Goal: Task Accomplishment & Management: Complete application form

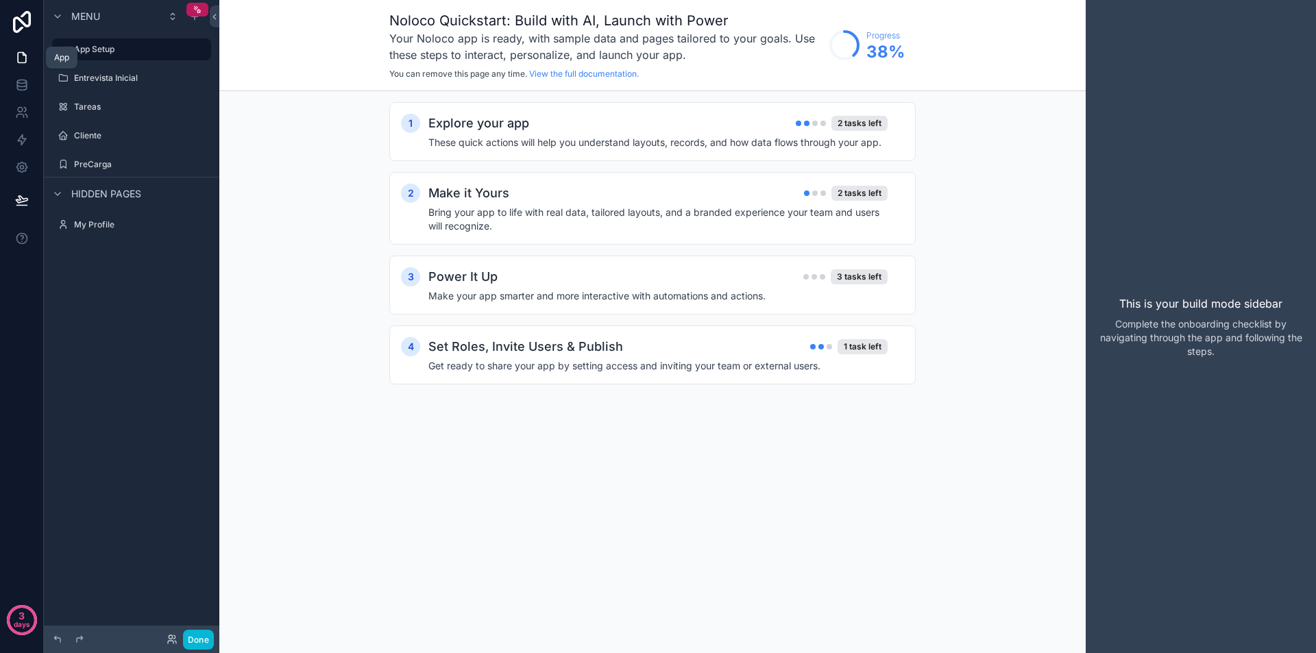
click at [23, 62] on icon at bounding box center [22, 58] width 14 height 14
click at [102, 78] on label "Entrevista Inicial" at bounding box center [129, 78] width 110 height 11
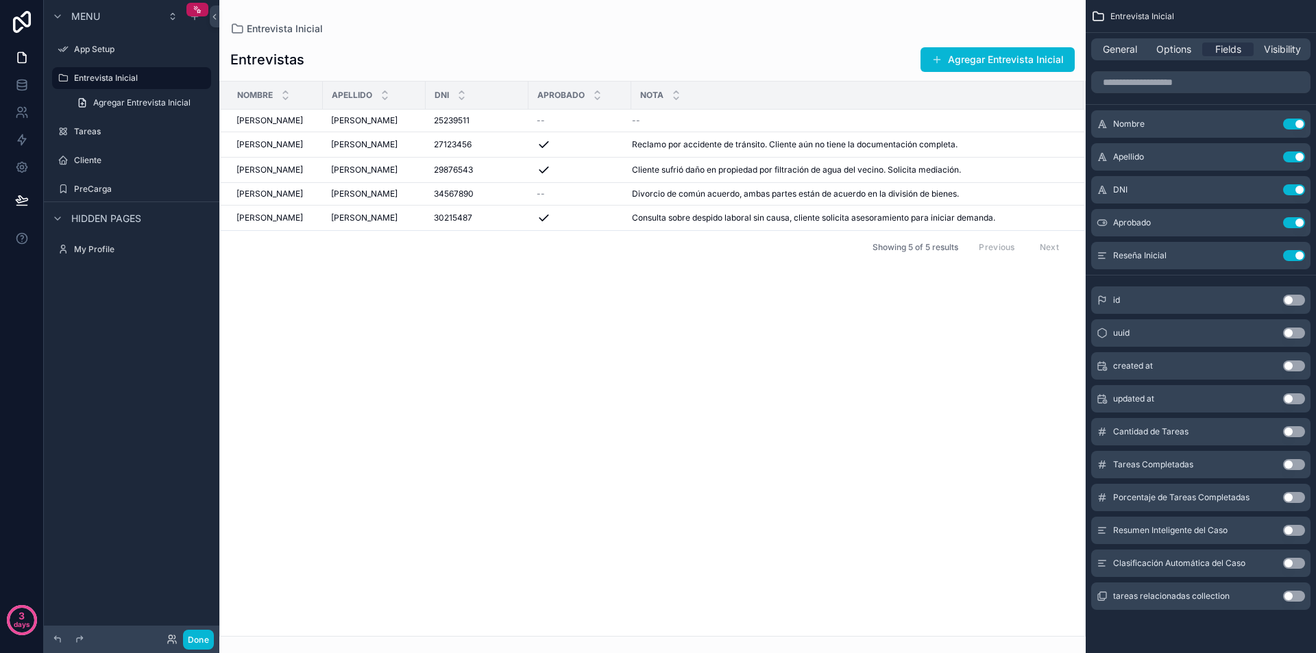
click at [1015, 59] on div "scrollable content" at bounding box center [652, 326] width 867 height 653
click at [1015, 59] on button "Agregar Entrevista Inicial" at bounding box center [998, 59] width 154 height 25
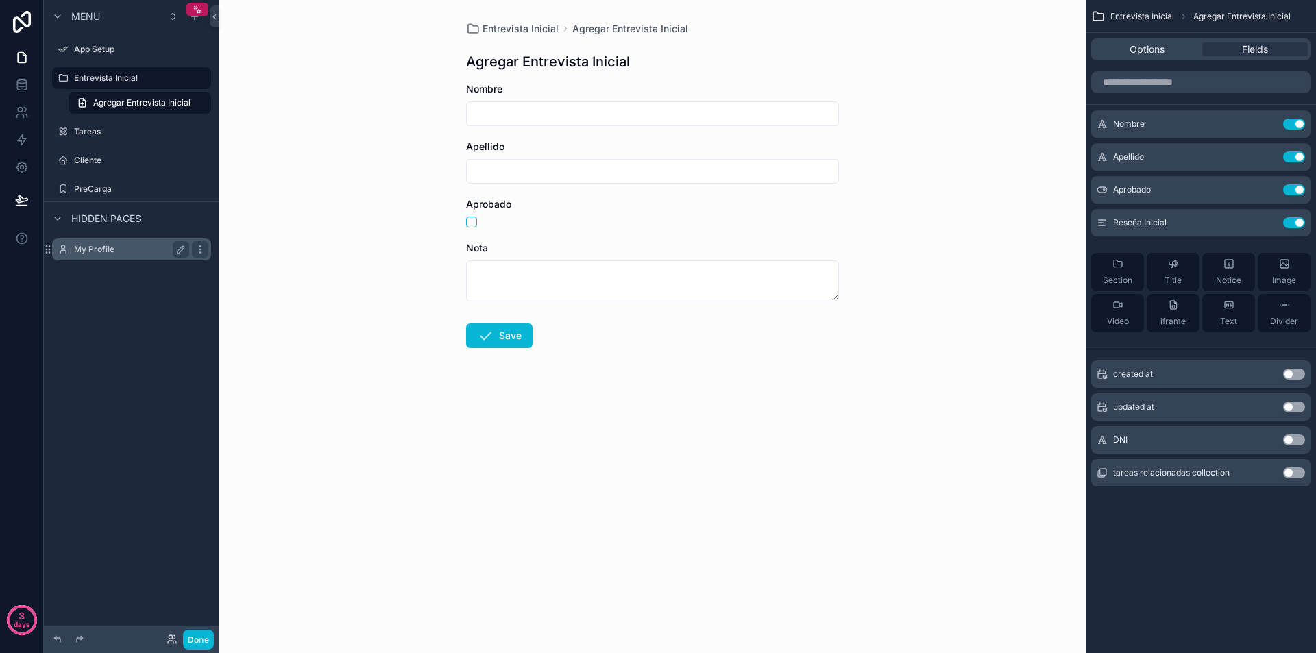
click at [94, 250] on label "My Profile" at bounding box center [129, 249] width 110 height 11
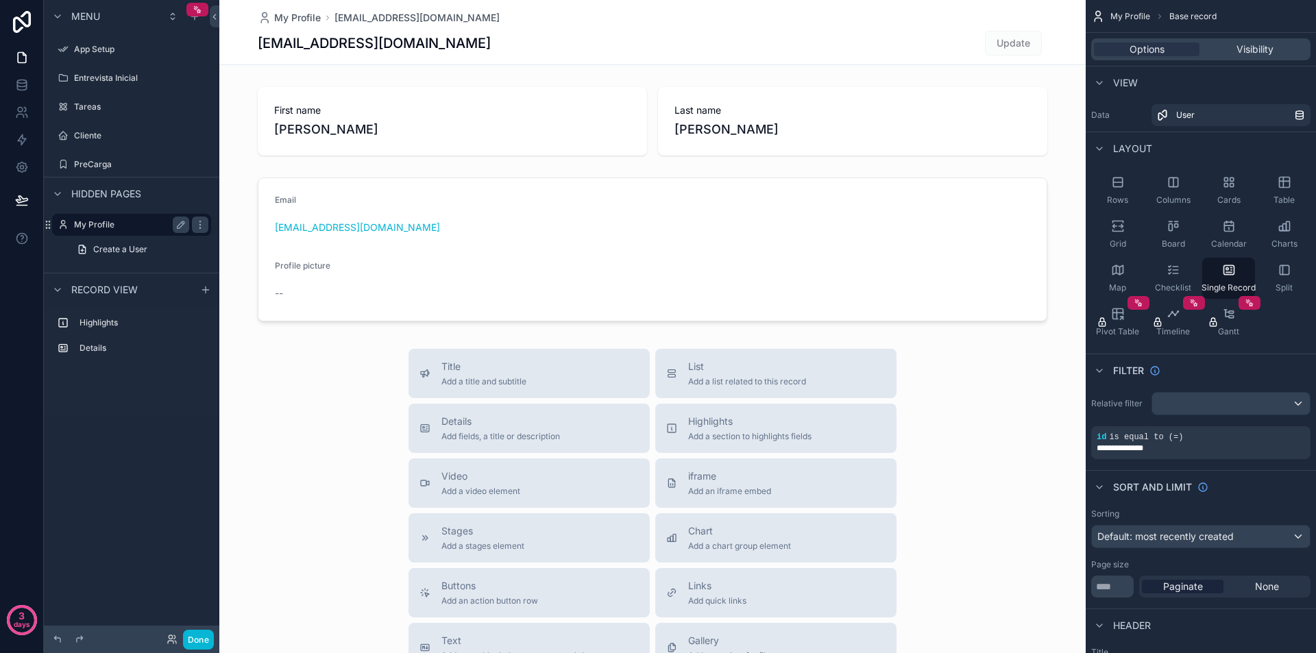
click at [101, 222] on label "My Profile" at bounding box center [129, 224] width 110 height 11
click at [22, 115] on icon at bounding box center [22, 113] width 14 height 14
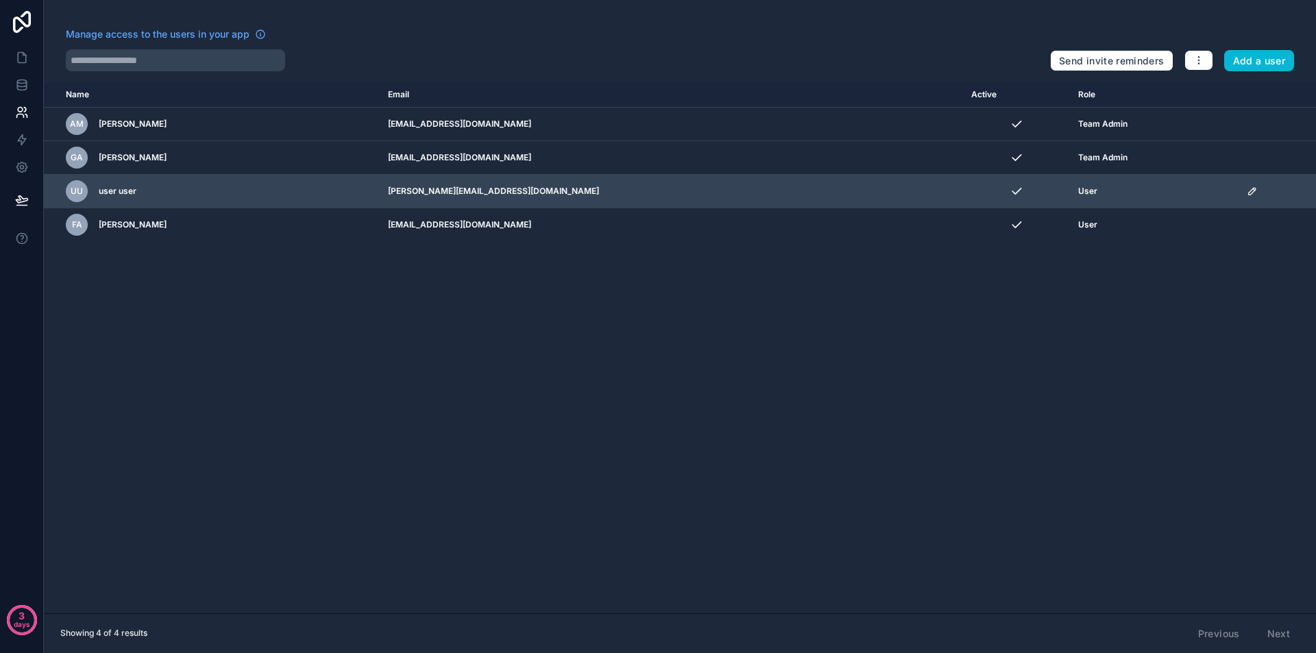
click at [1247, 188] on icon "scrollable content" at bounding box center [1252, 191] width 11 height 11
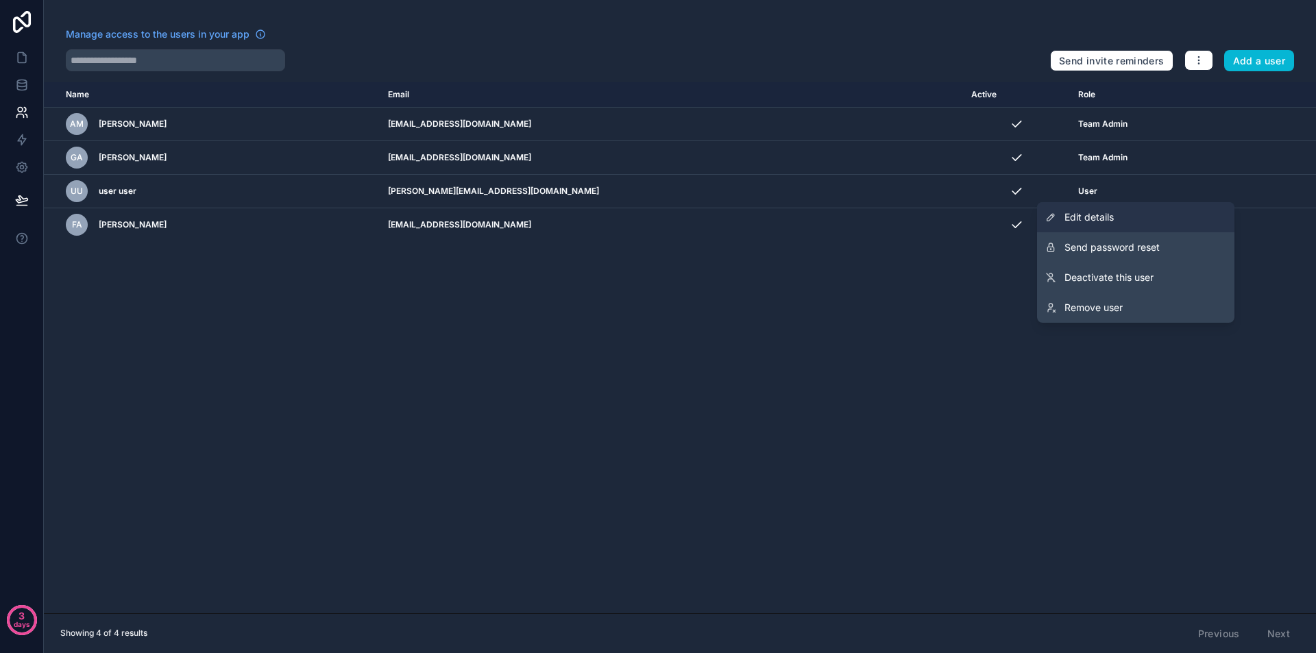
click at [1087, 213] on span "Edit details" at bounding box center [1089, 217] width 49 height 14
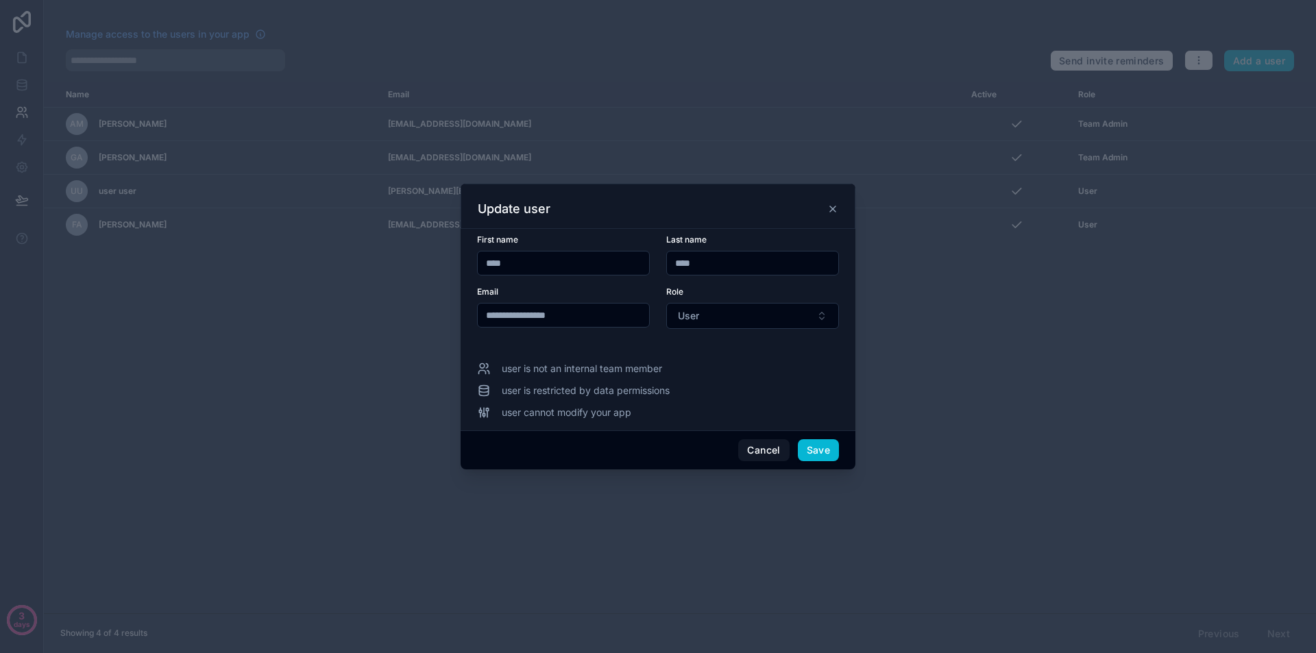
click at [834, 211] on icon at bounding box center [832, 208] width 5 height 5
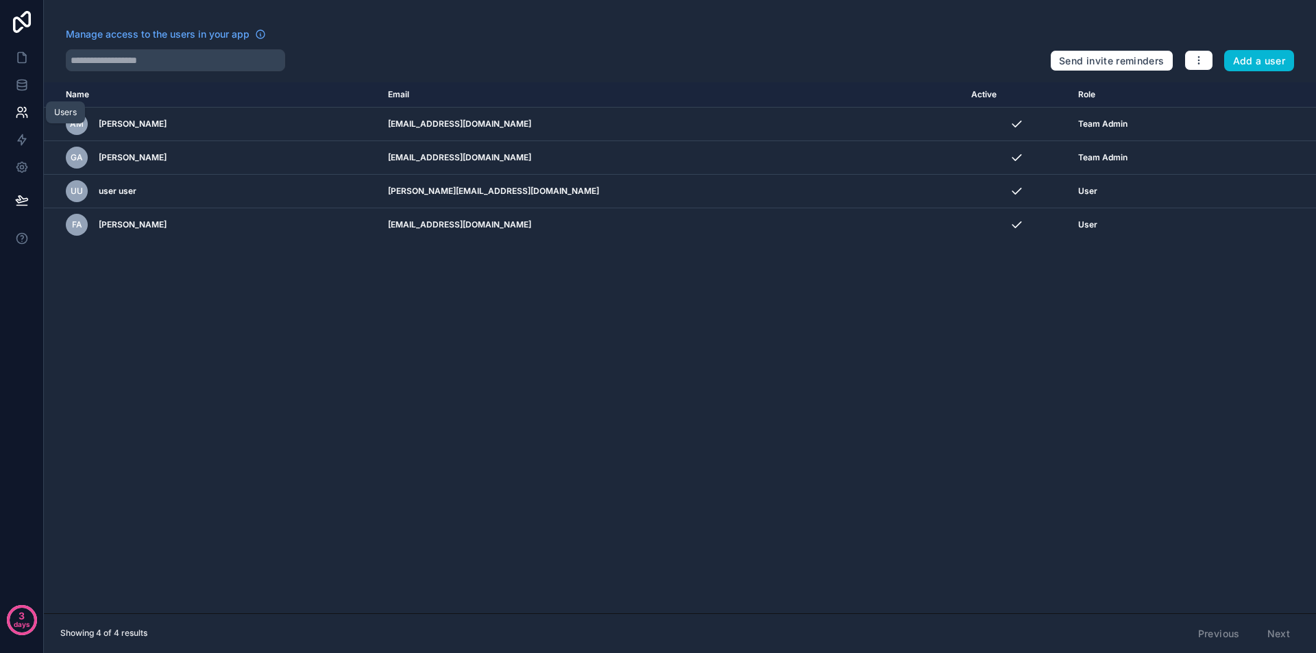
click at [22, 104] on link at bounding box center [21, 112] width 43 height 27
click at [20, 167] on icon at bounding box center [21, 167] width 3 height 3
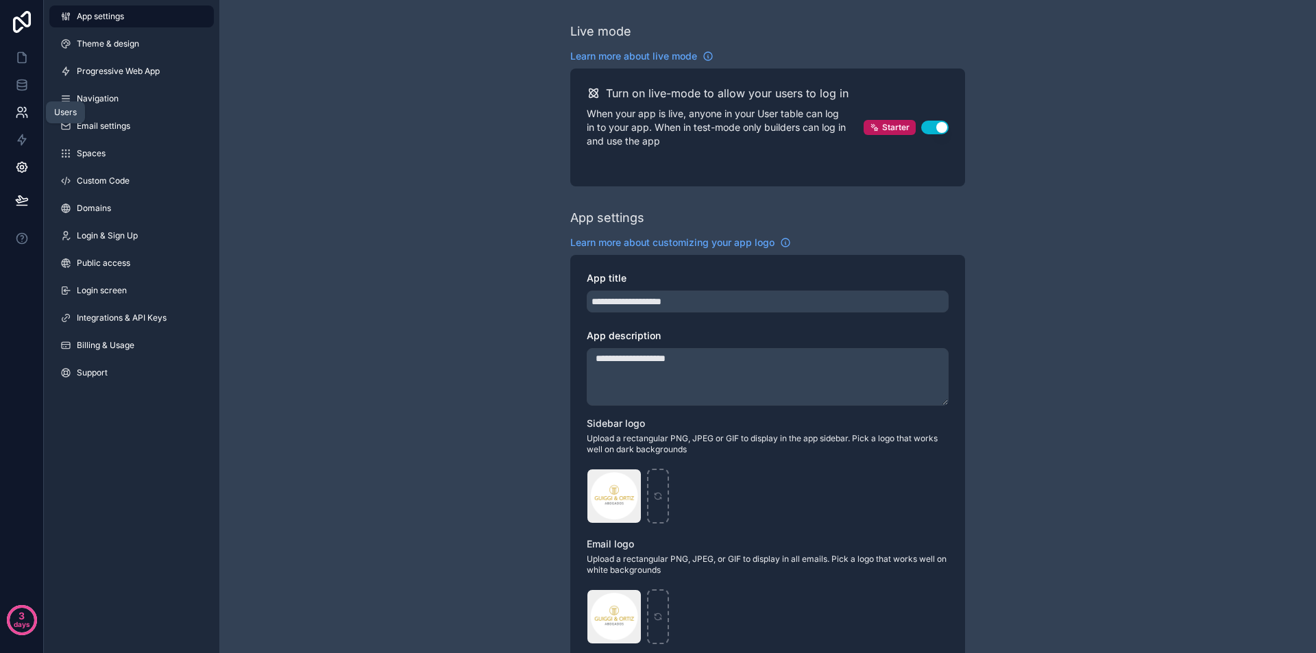
click at [23, 106] on icon at bounding box center [22, 113] width 14 height 14
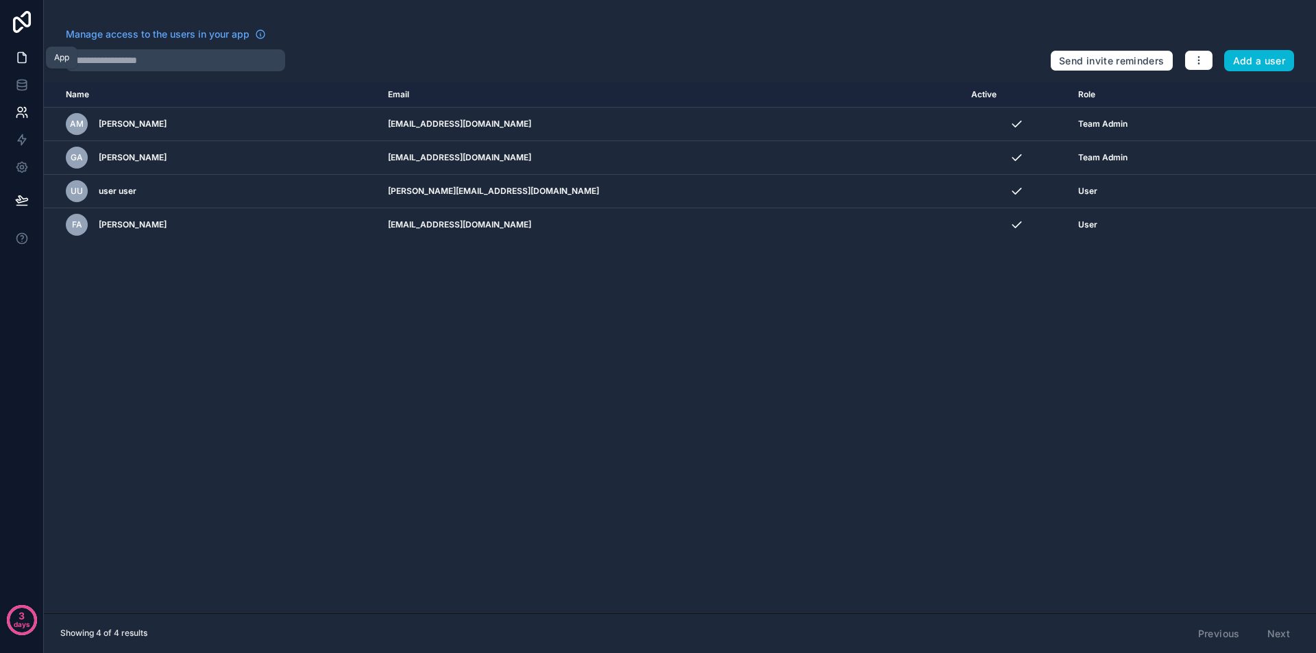
click at [23, 56] on icon at bounding box center [24, 54] width 3 height 3
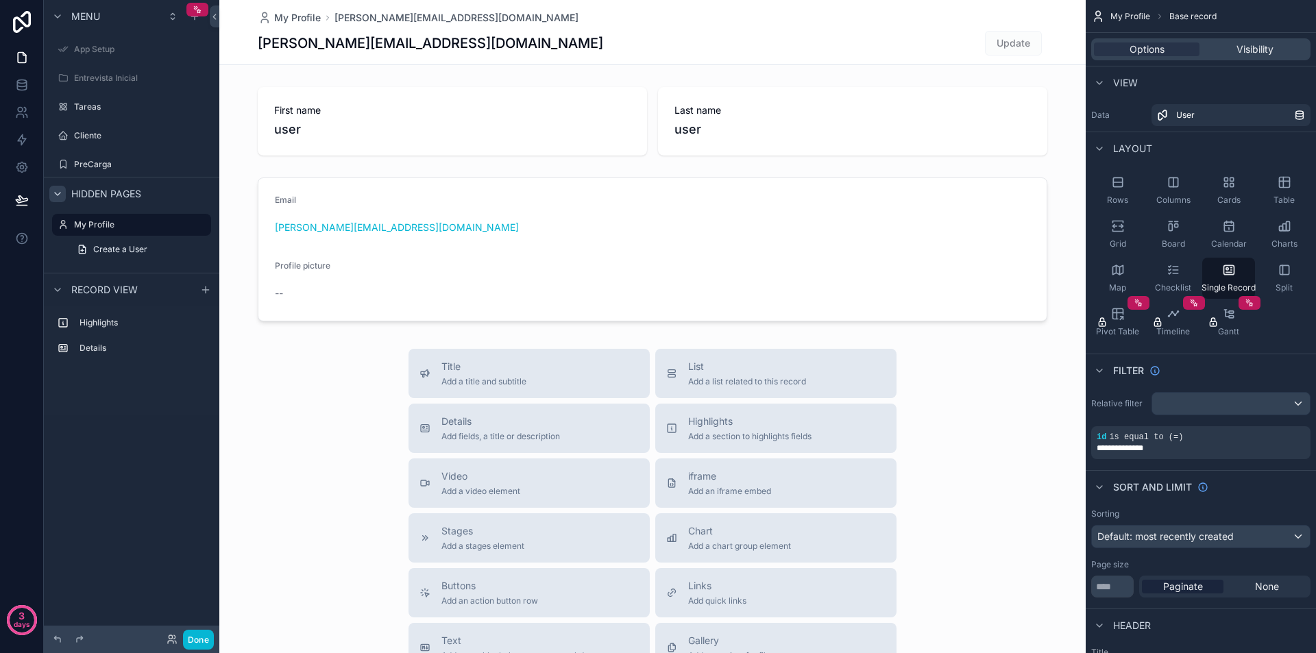
click at [59, 194] on icon "scrollable content" at bounding box center [57, 194] width 5 height 3
click at [59, 194] on icon "scrollable content" at bounding box center [57, 193] width 3 height 5
click at [93, 81] on label "Entrevista Inicial" at bounding box center [129, 78] width 110 height 11
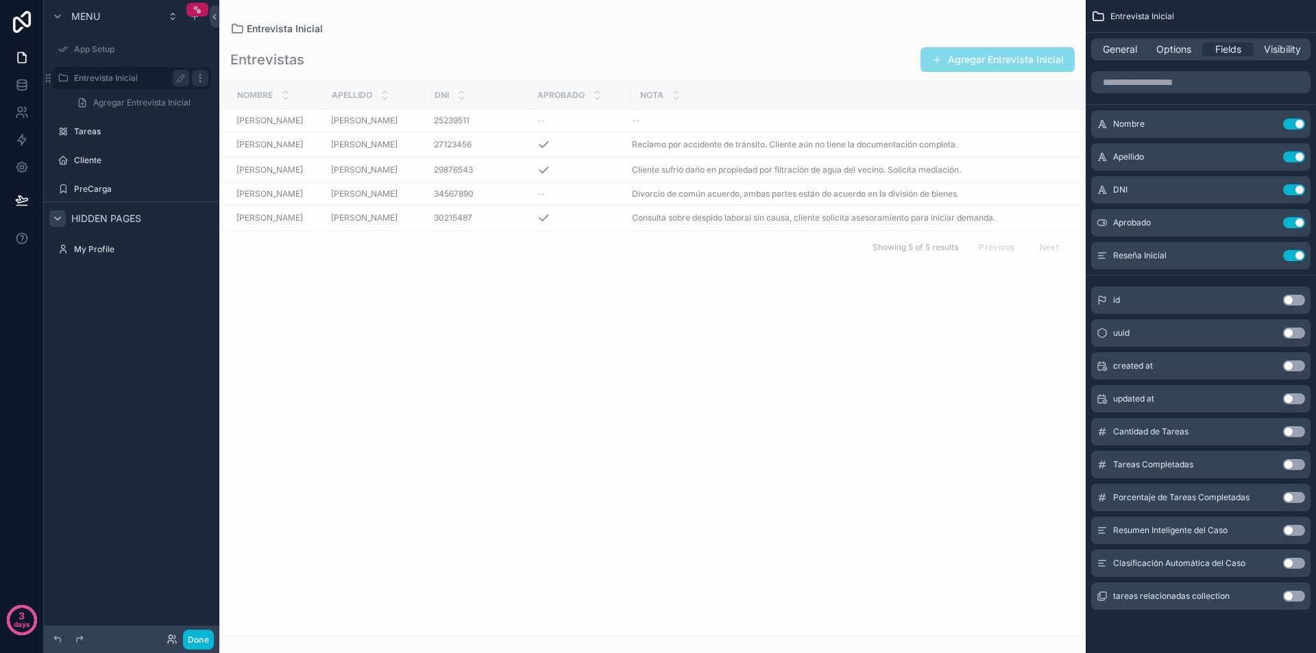
click at [202, 80] on icon "scrollable content" at bounding box center [200, 78] width 11 height 11
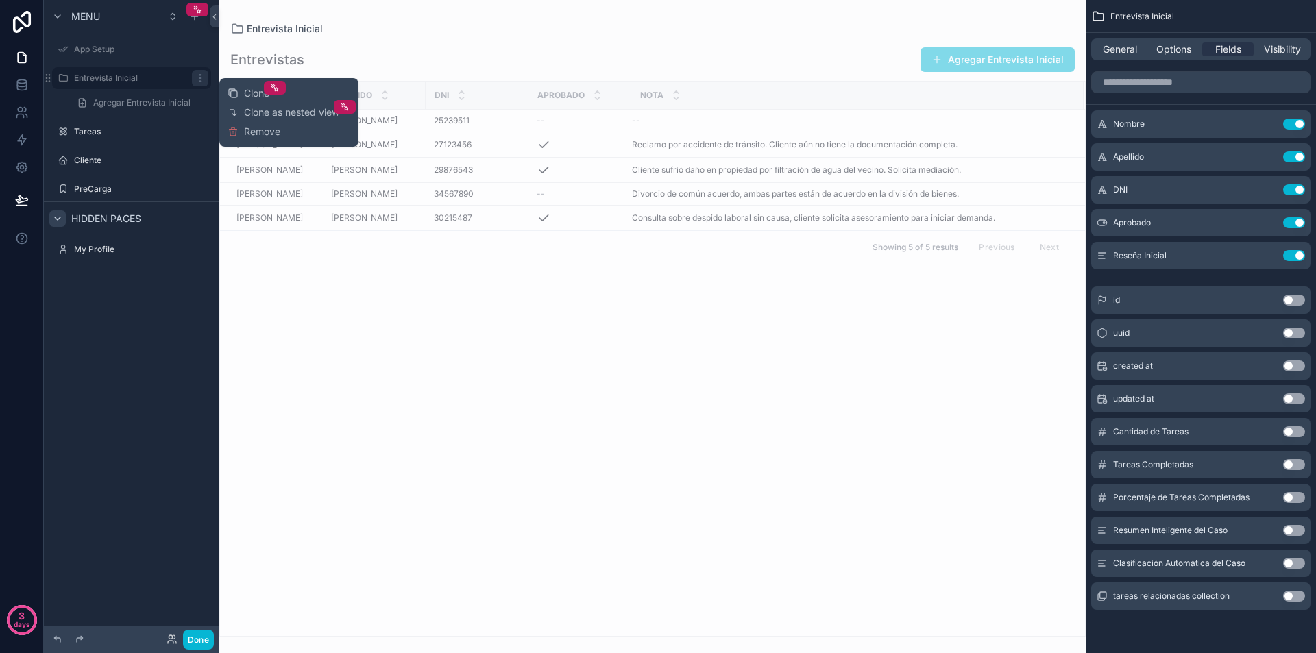
click at [132, 402] on div "Menu App Setup Entrevista Inicial Agregar Entrevista Inicial Tareas Cliente Pre…" at bounding box center [132, 318] width 176 height 637
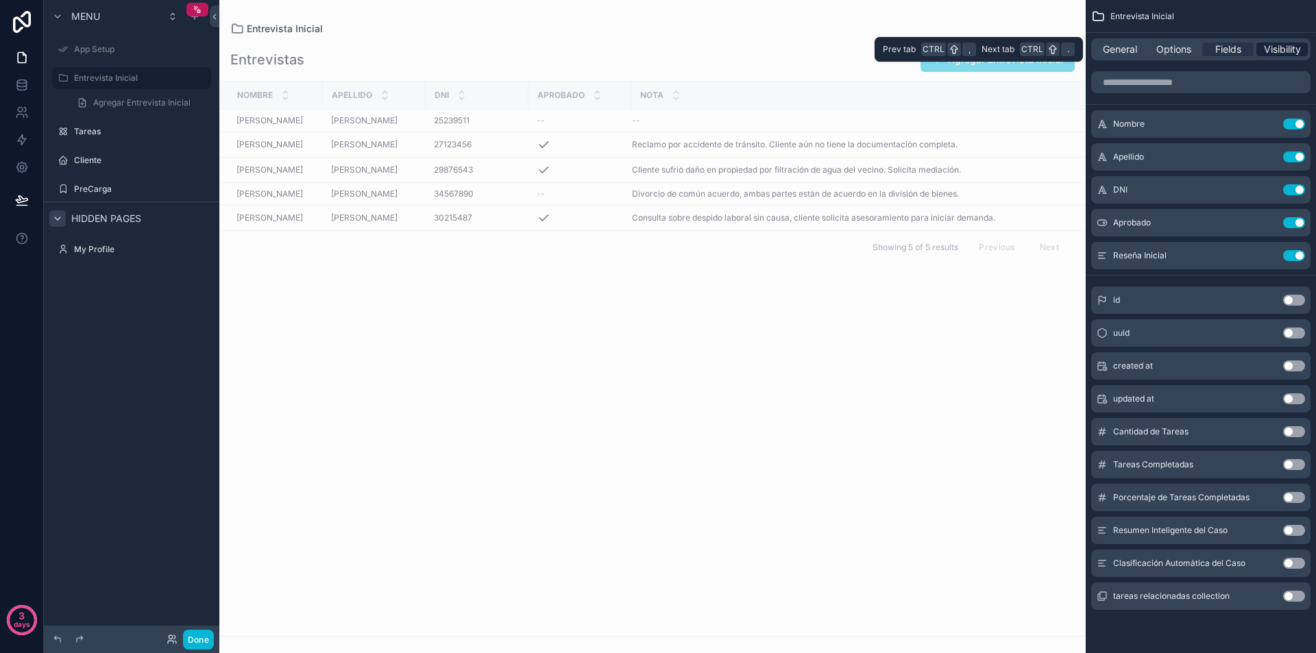
click at [1288, 51] on span "Visibility" at bounding box center [1282, 50] width 37 height 14
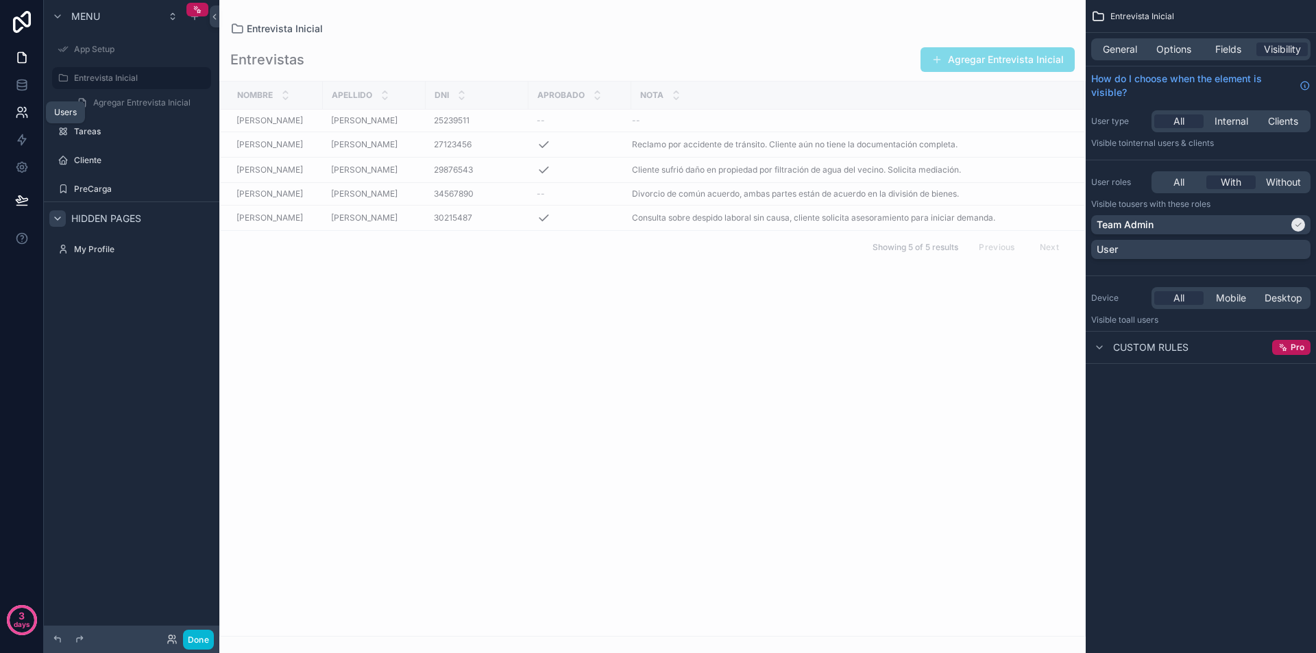
click at [23, 114] on icon at bounding box center [22, 113] width 14 height 14
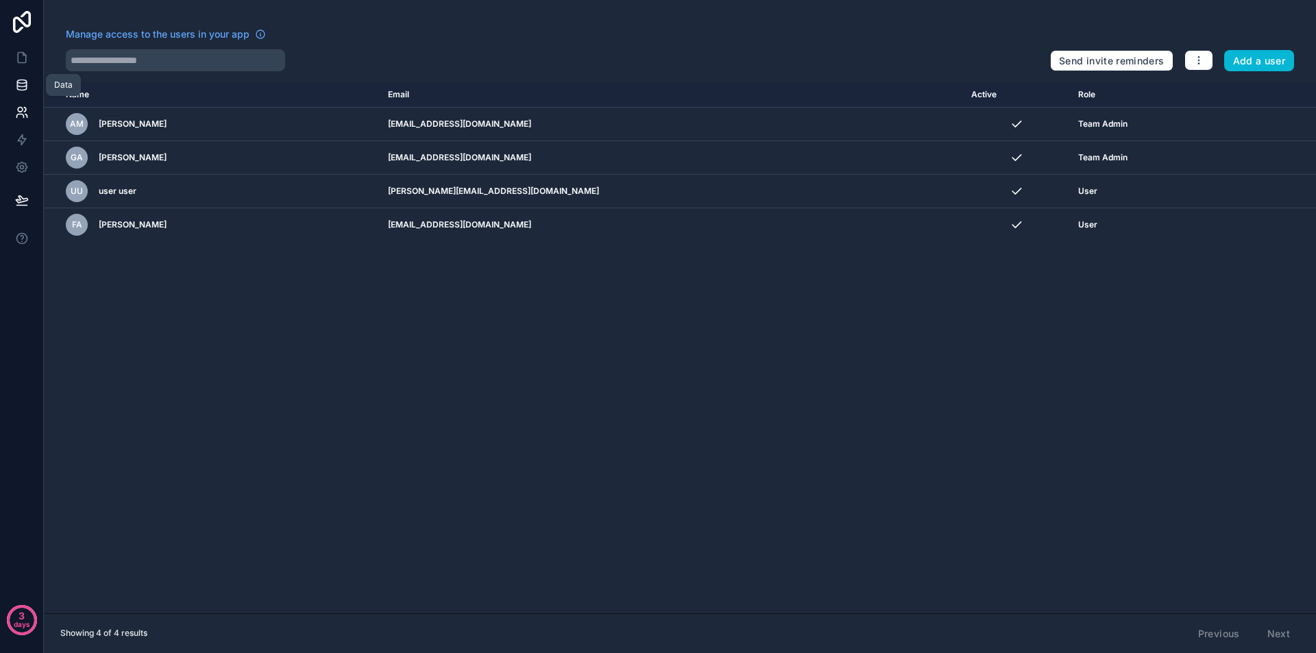
click at [22, 85] on icon at bounding box center [22, 85] width 14 height 14
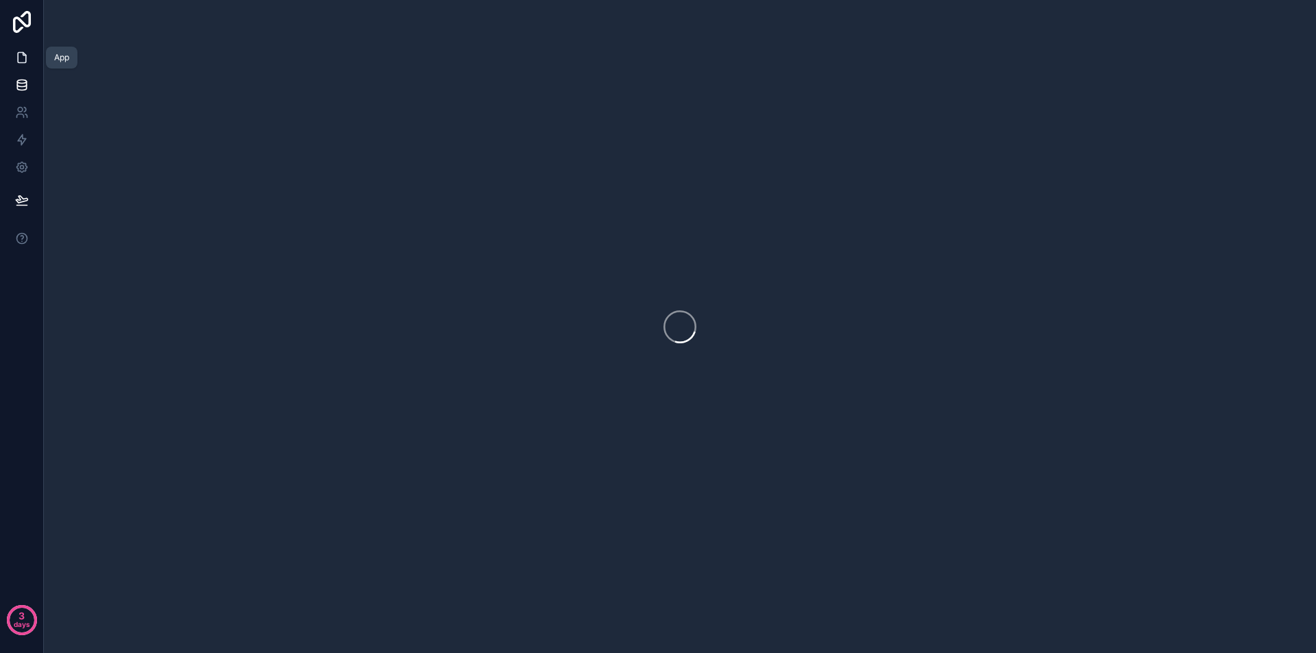
click at [22, 53] on icon at bounding box center [22, 58] width 8 height 10
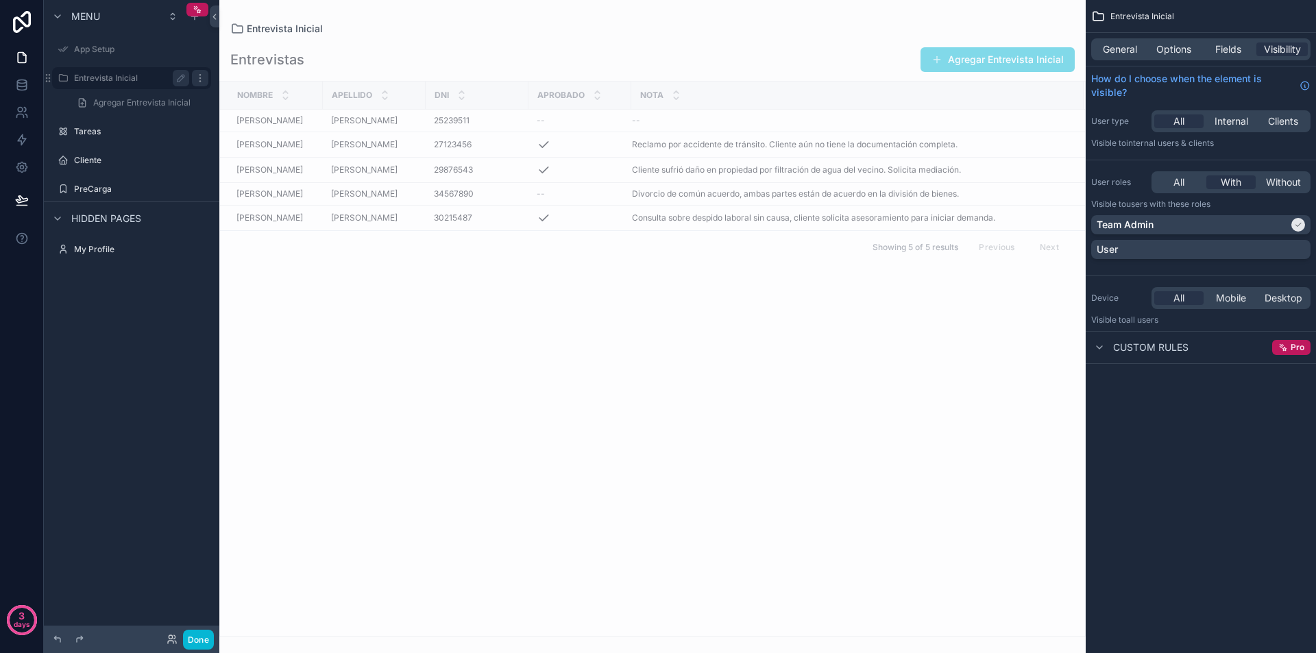
click at [203, 76] on icon "scrollable content" at bounding box center [200, 78] width 11 height 11
click at [98, 101] on span "Agregar Entrevista Inicial" at bounding box center [141, 102] width 97 height 11
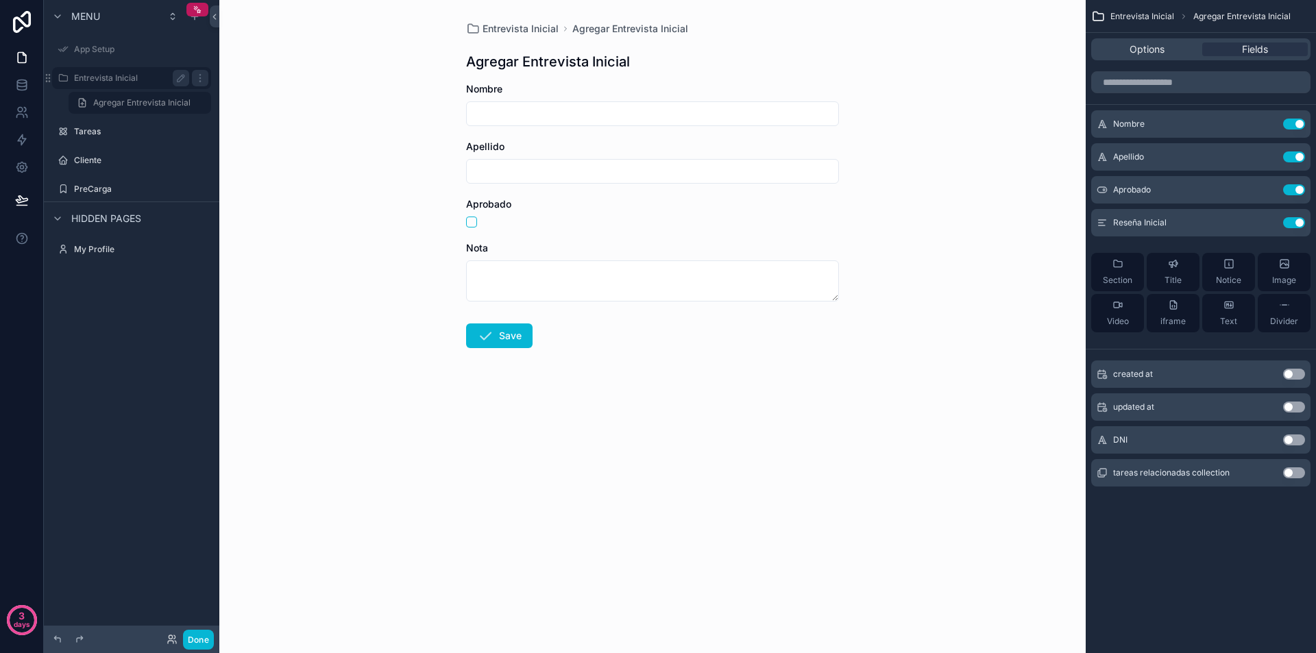
click at [98, 84] on div "Entrevista Inicial" at bounding box center [131, 78] width 115 height 16
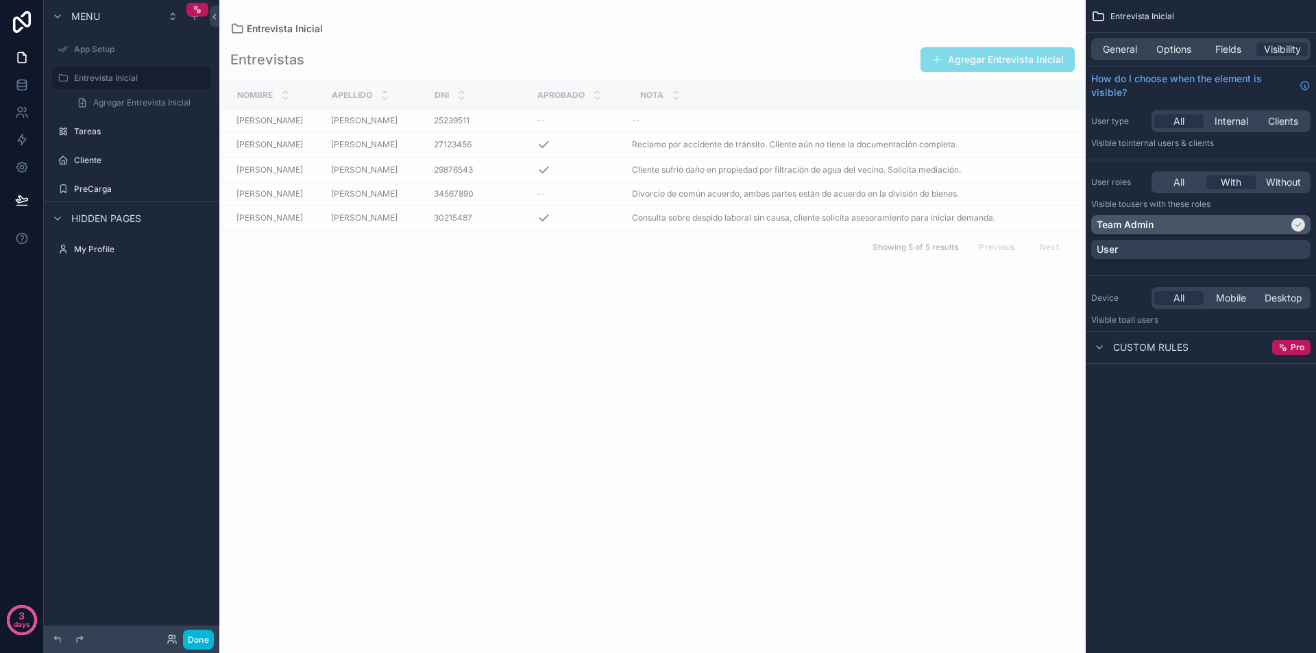
click at [1156, 227] on div "Team Admin" at bounding box center [1193, 225] width 192 height 14
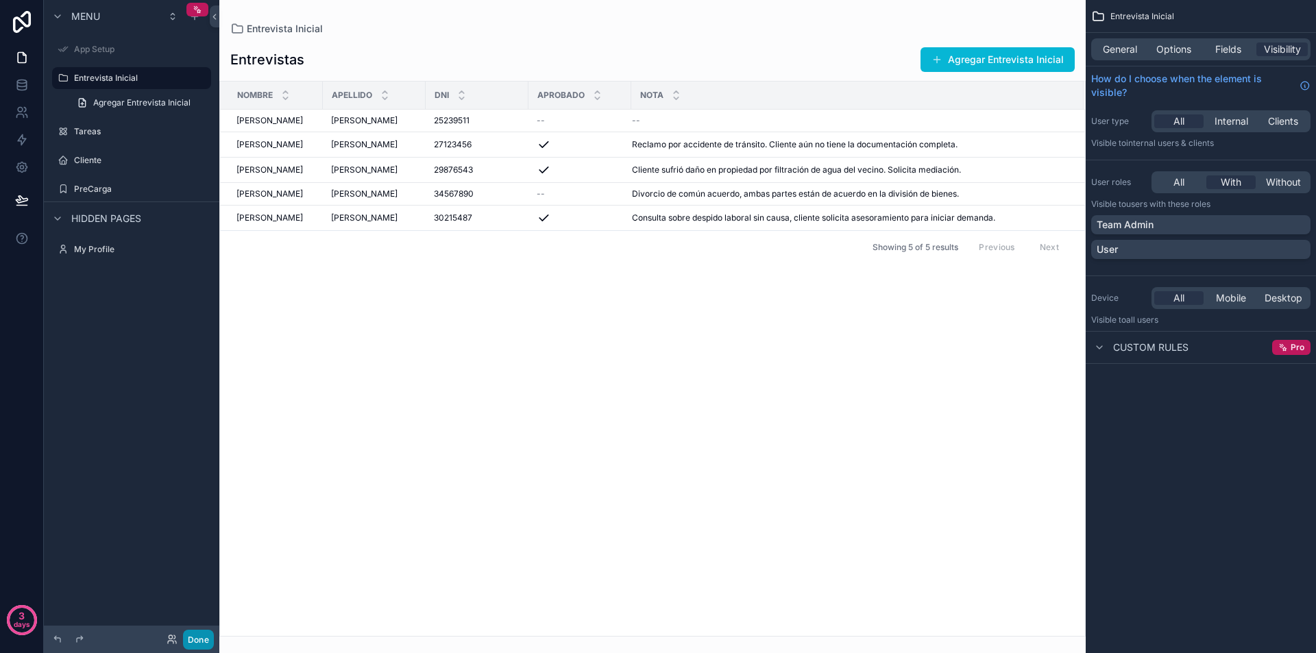
click at [199, 645] on button "Done" at bounding box center [198, 640] width 31 height 20
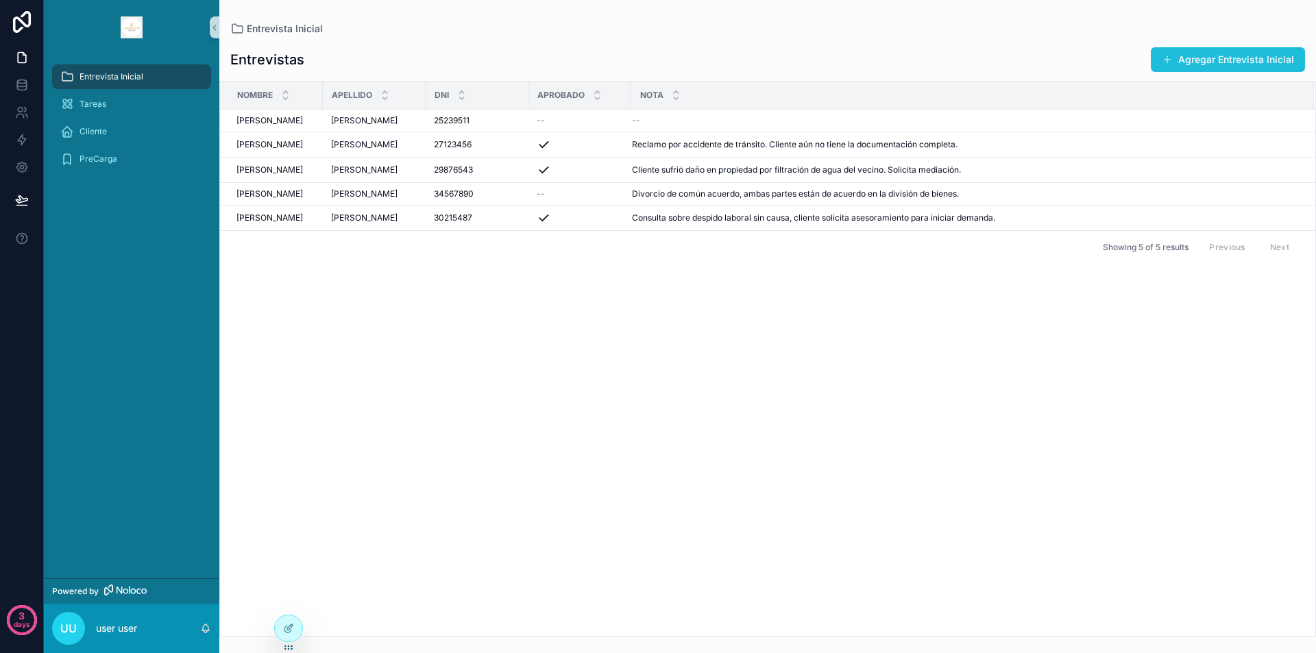
click at [1260, 57] on button "Agregar Entrevista Inicial" at bounding box center [1228, 59] width 154 height 25
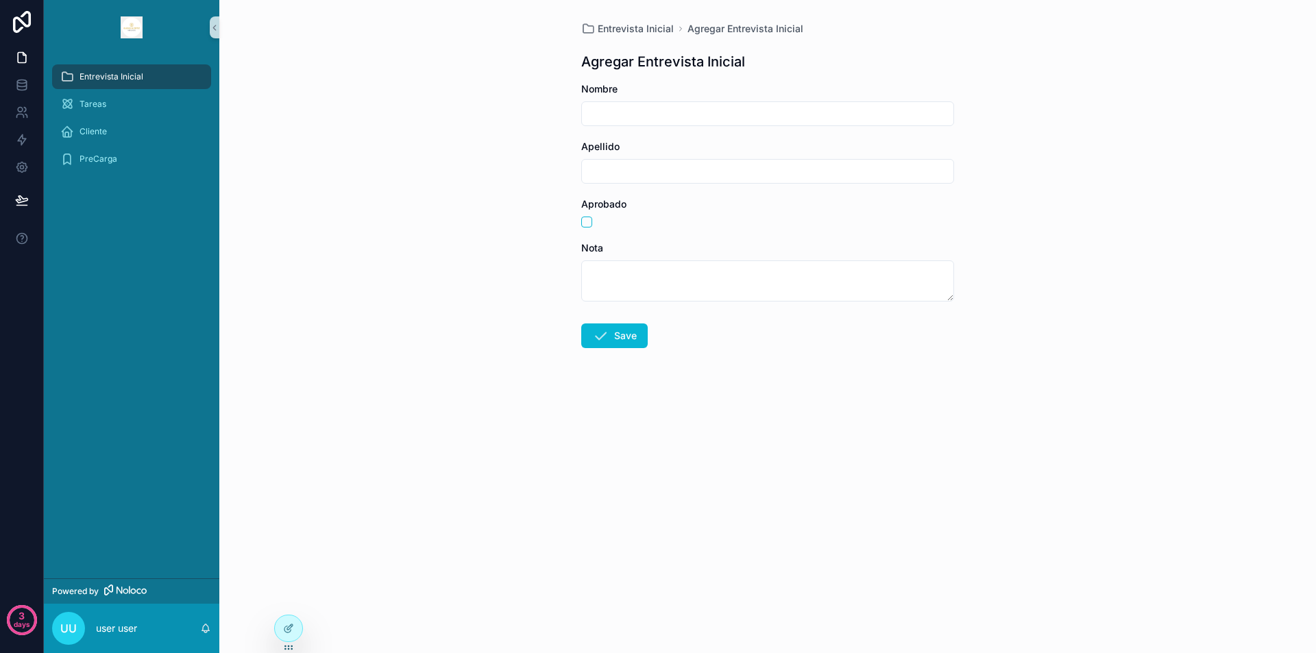
click at [704, 117] on input "scrollable content" at bounding box center [768, 113] width 372 height 19
click at [705, 112] on input "**********" at bounding box center [768, 113] width 372 height 19
drag, startPoint x: 732, startPoint y: 111, endPoint x: 547, endPoint y: 111, distance: 184.4
click at [547, 111] on div "**********" at bounding box center [767, 326] width 1097 height 653
drag, startPoint x: 950, startPoint y: 299, endPoint x: 982, endPoint y: 393, distance: 99.3
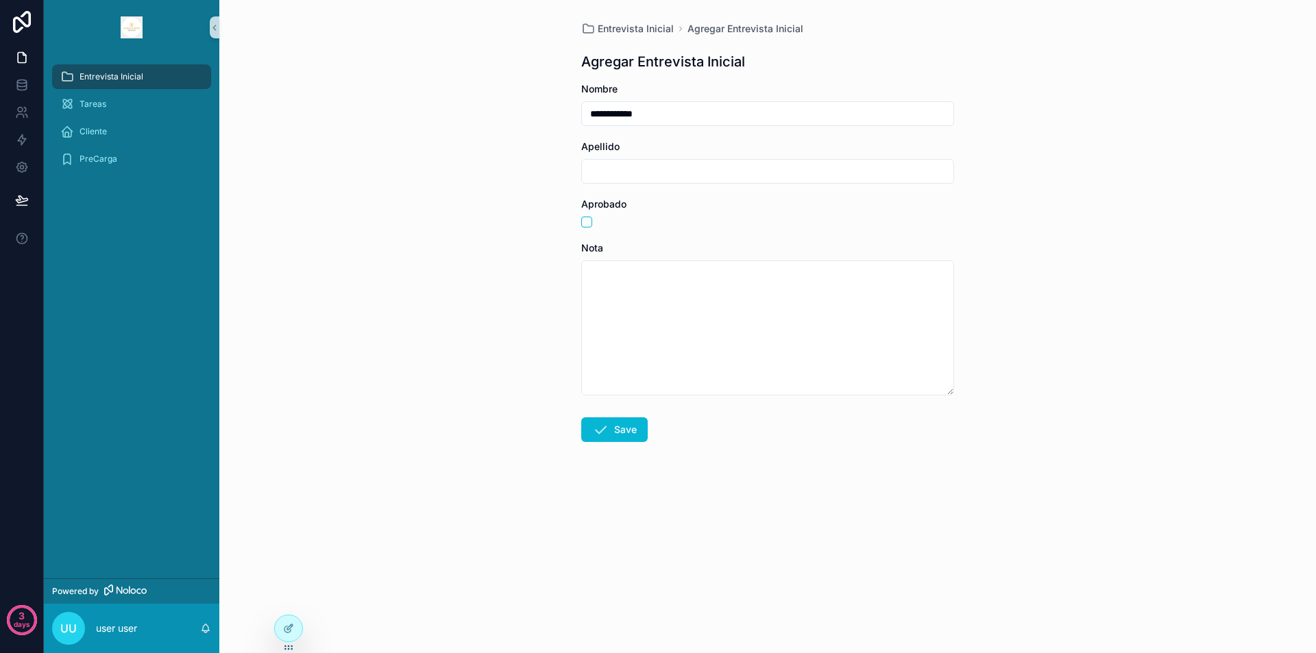
click at [982, 393] on div "**********" at bounding box center [767, 326] width 1097 height 653
click at [703, 113] on input "**********" at bounding box center [768, 113] width 372 height 19
drag, startPoint x: 723, startPoint y: 110, endPoint x: 554, endPoint y: 113, distance: 169.4
click at [554, 113] on div "**********" at bounding box center [767, 326] width 1097 height 653
type input "*******"
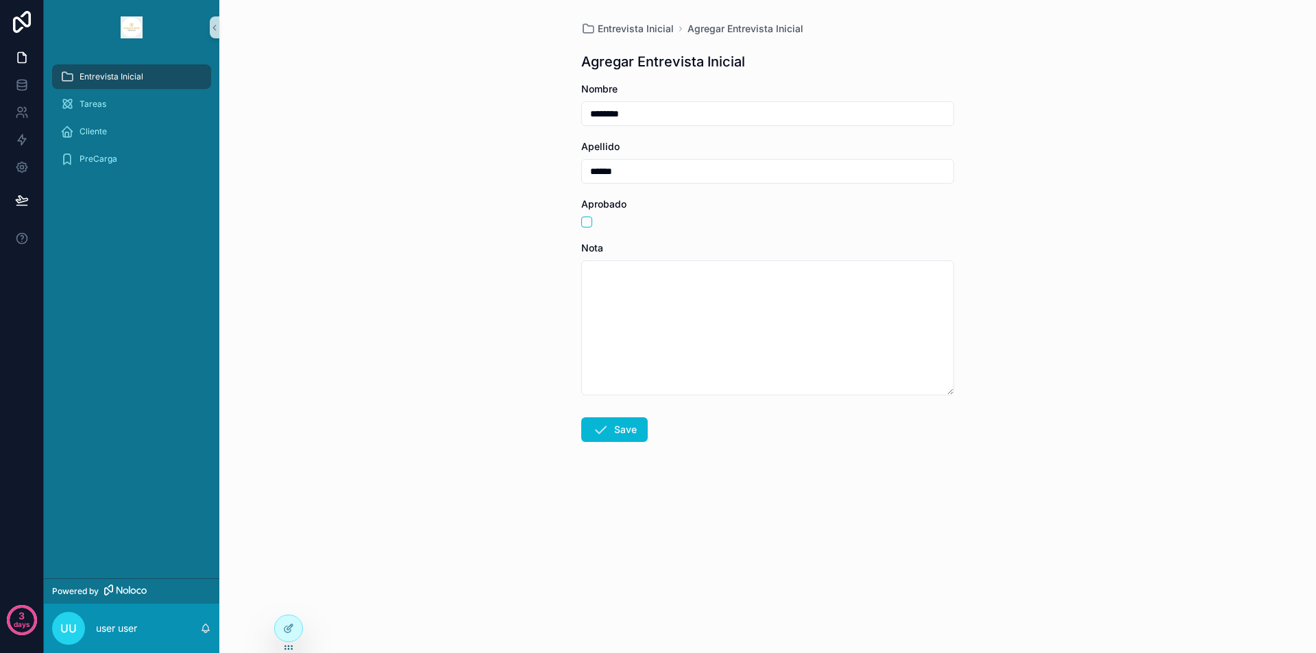
type input "******"
type button "on"
click at [584, 221] on button "on" at bounding box center [586, 222] width 11 height 11
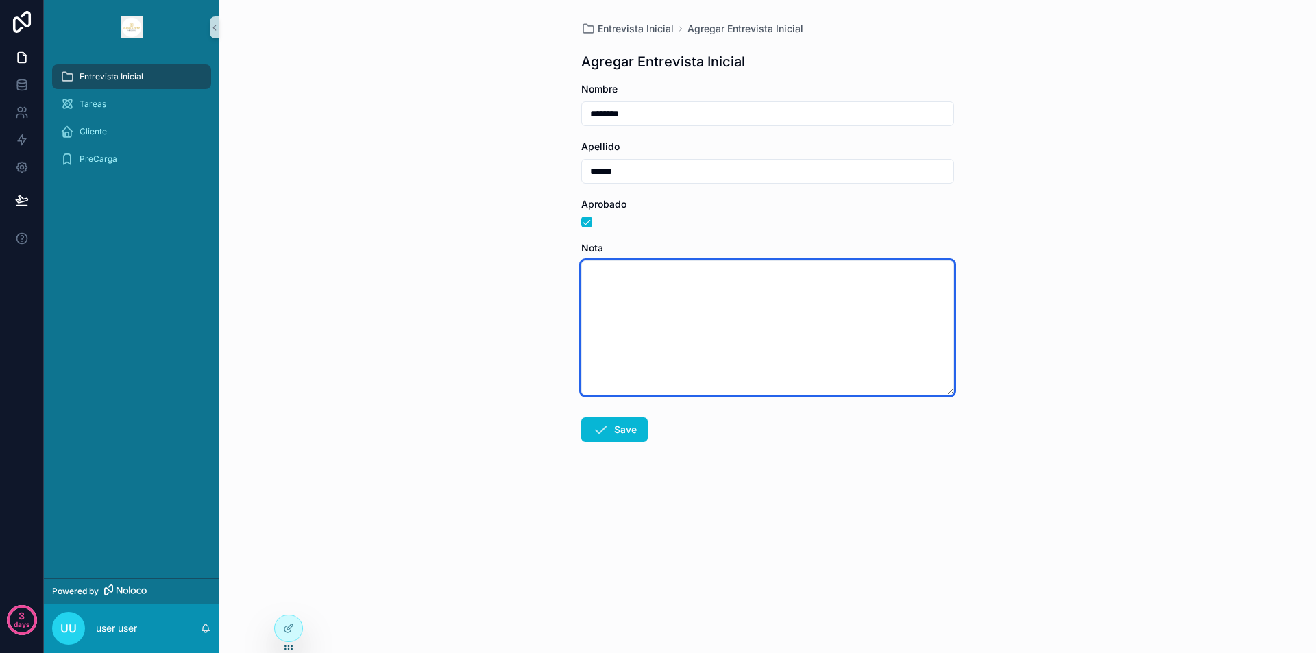
click at [647, 322] on textarea "scrollable content" at bounding box center [767, 328] width 373 height 135
type textarea "*****"
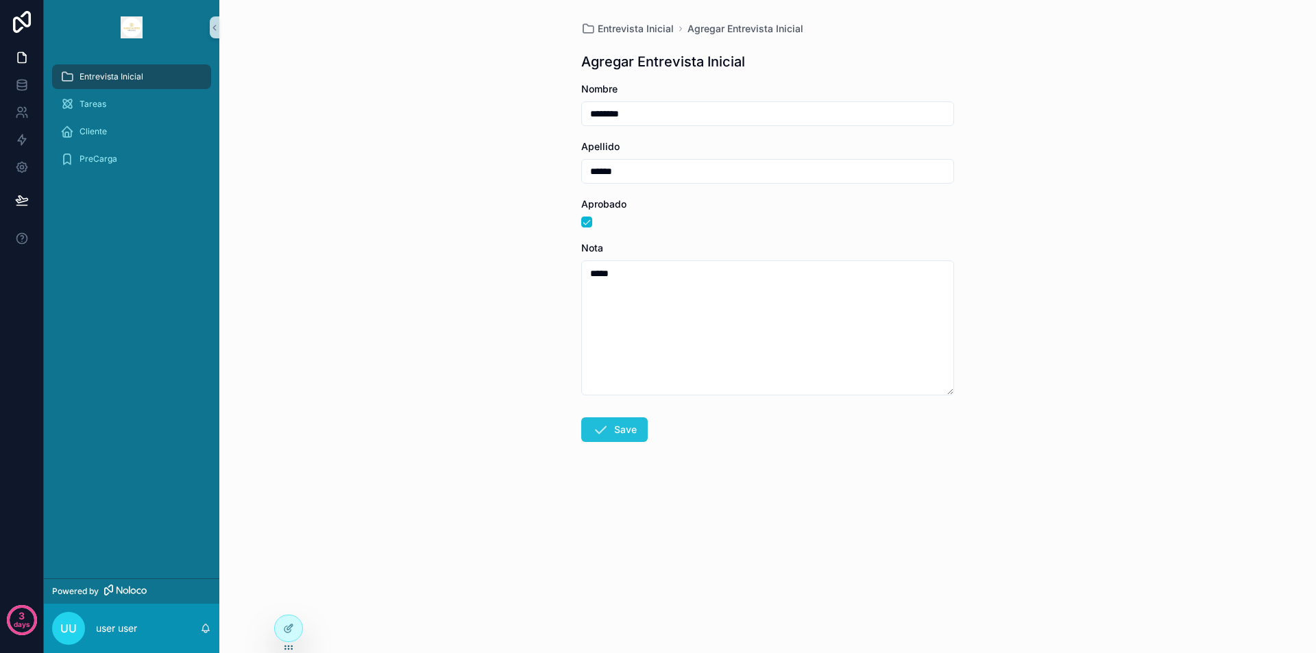
click at [619, 434] on button "Save" at bounding box center [614, 430] width 67 height 25
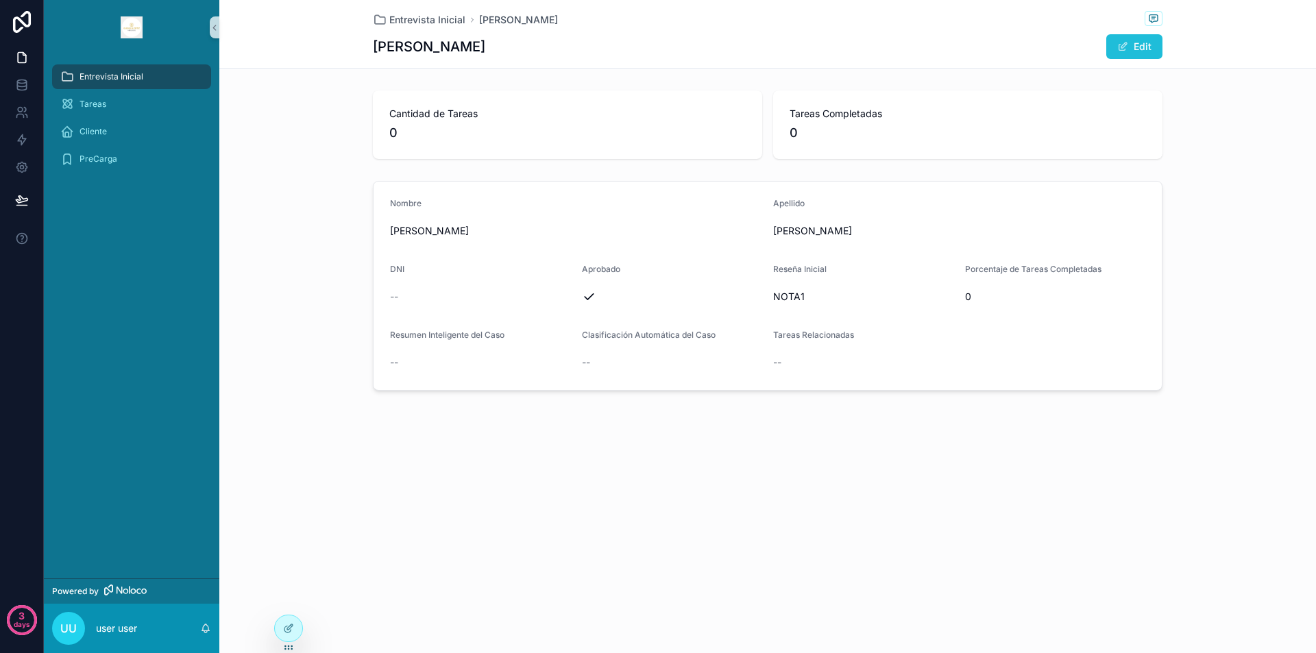
click at [1148, 42] on button "Edit" at bounding box center [1135, 46] width 56 height 25
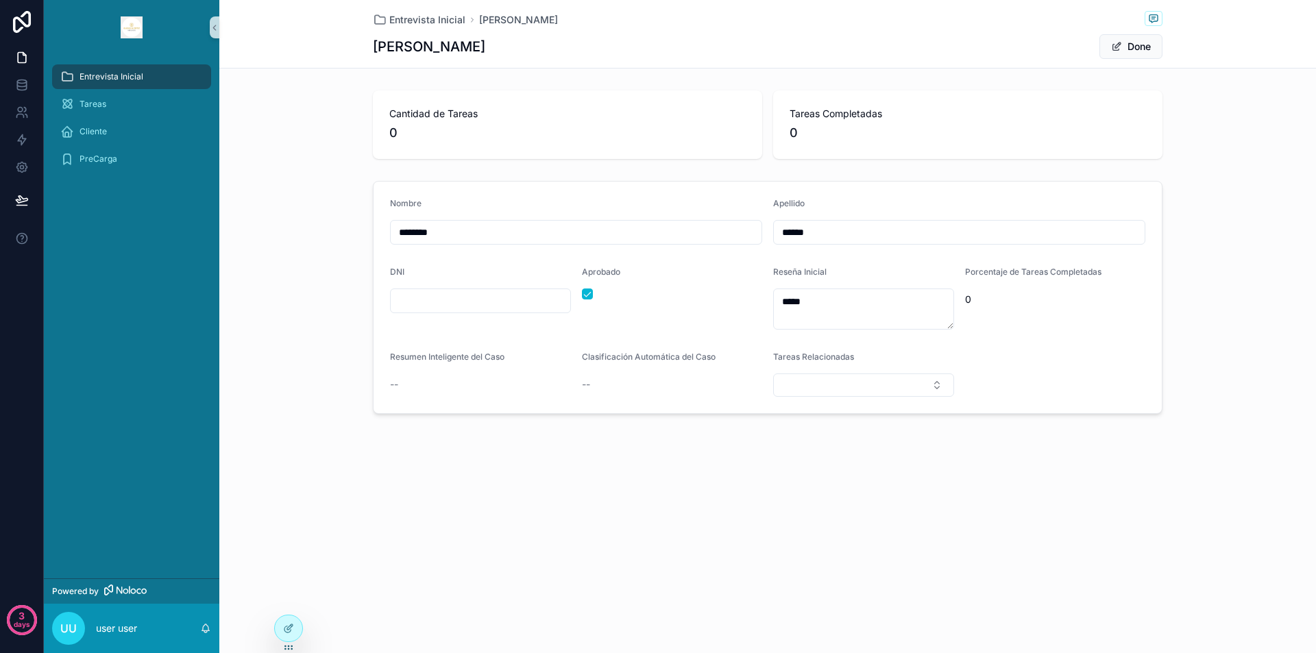
click at [526, 520] on div "Entrevista Inicial Gonzalo Gonzalo Done Cantidad de Tareas 0 Tareas Completadas…" at bounding box center [767, 326] width 1097 height 653
click at [86, 128] on span "Cliente" at bounding box center [93, 131] width 27 height 11
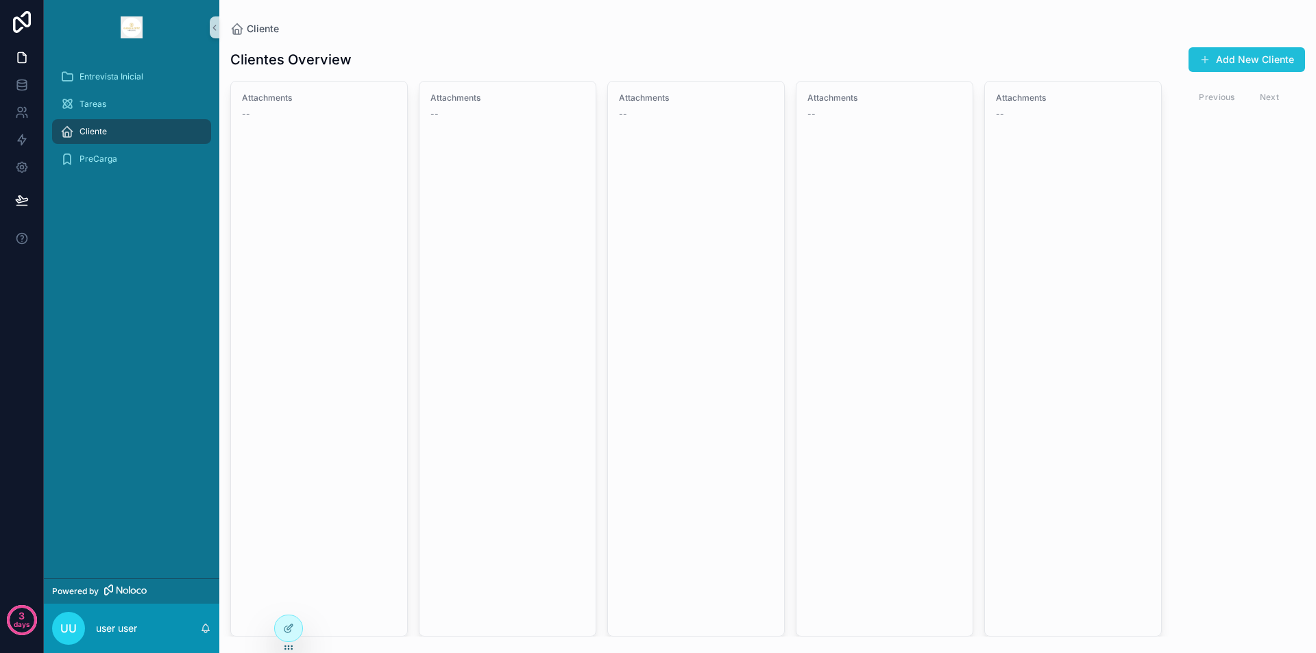
click at [1256, 53] on button "Add New Cliente" at bounding box center [1247, 59] width 117 height 25
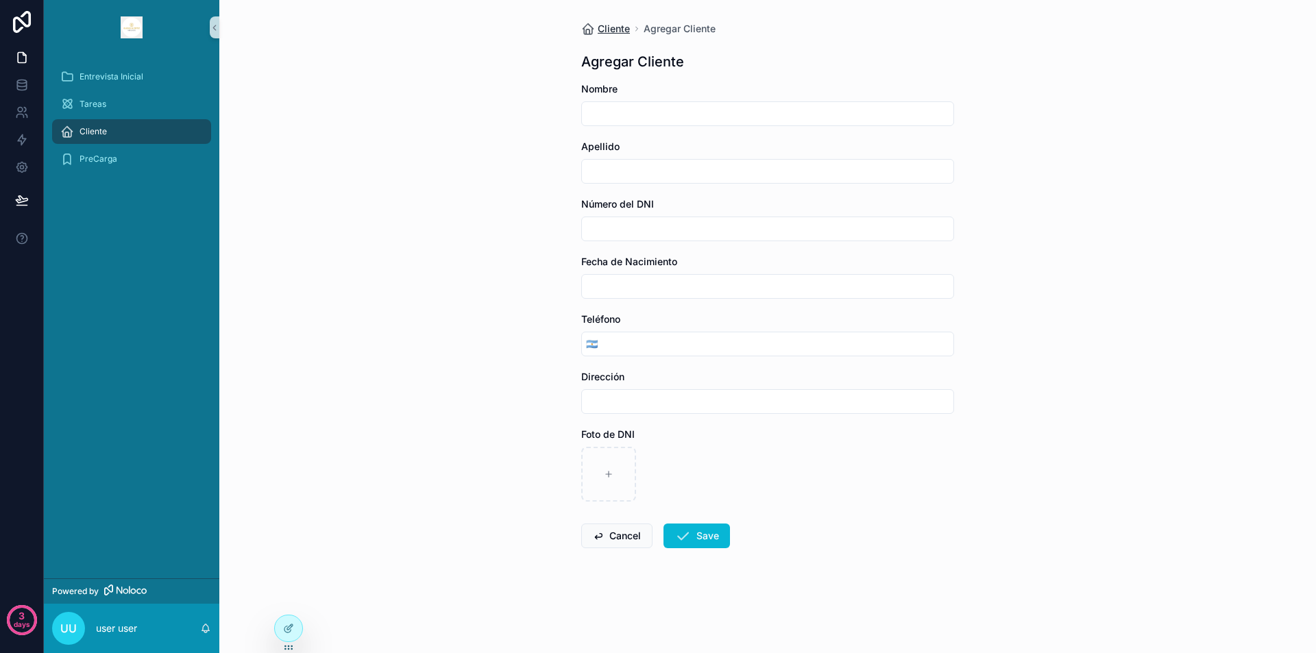
click at [612, 30] on span "Cliente" at bounding box center [614, 29] width 32 height 14
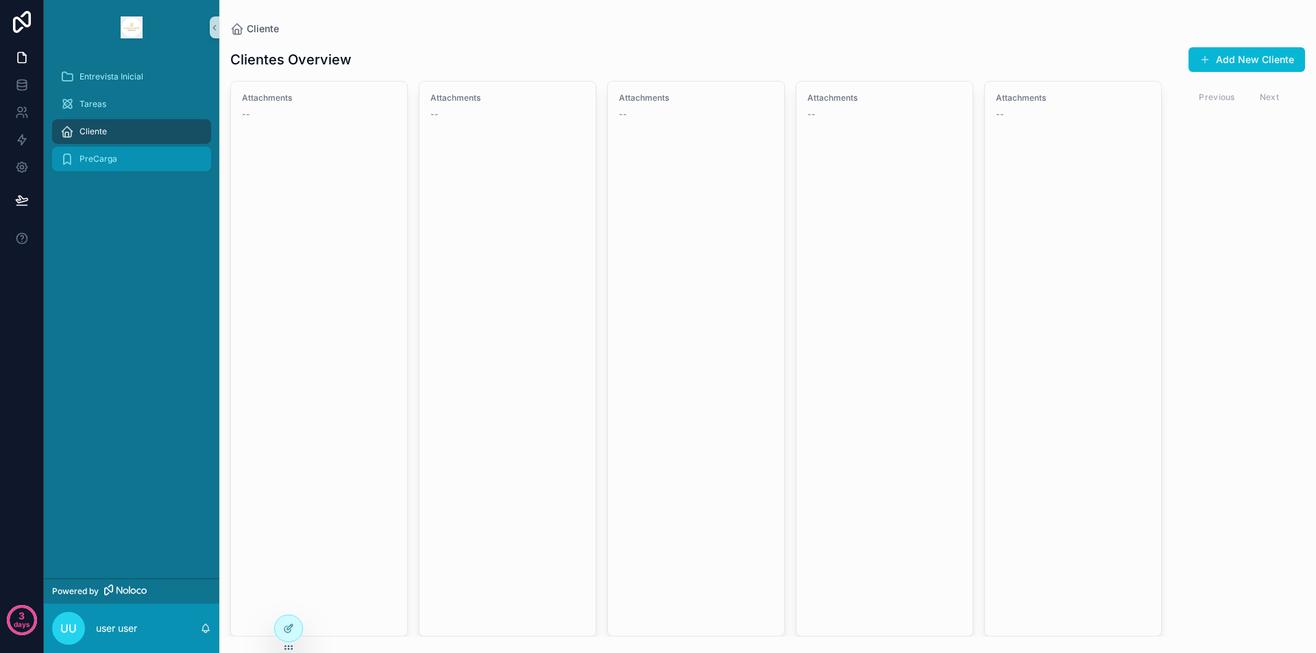
click at [93, 160] on span "PreCarga" at bounding box center [99, 159] width 38 height 11
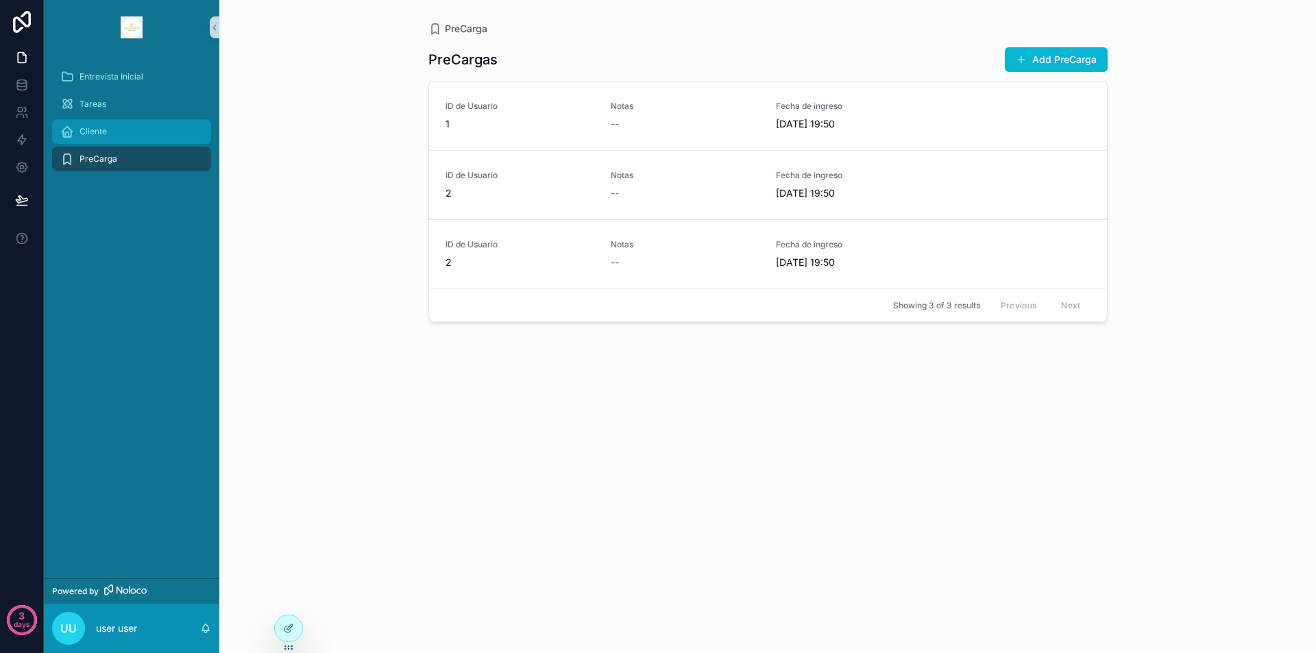
click at [94, 124] on div "Cliente" at bounding box center [131, 132] width 143 height 22
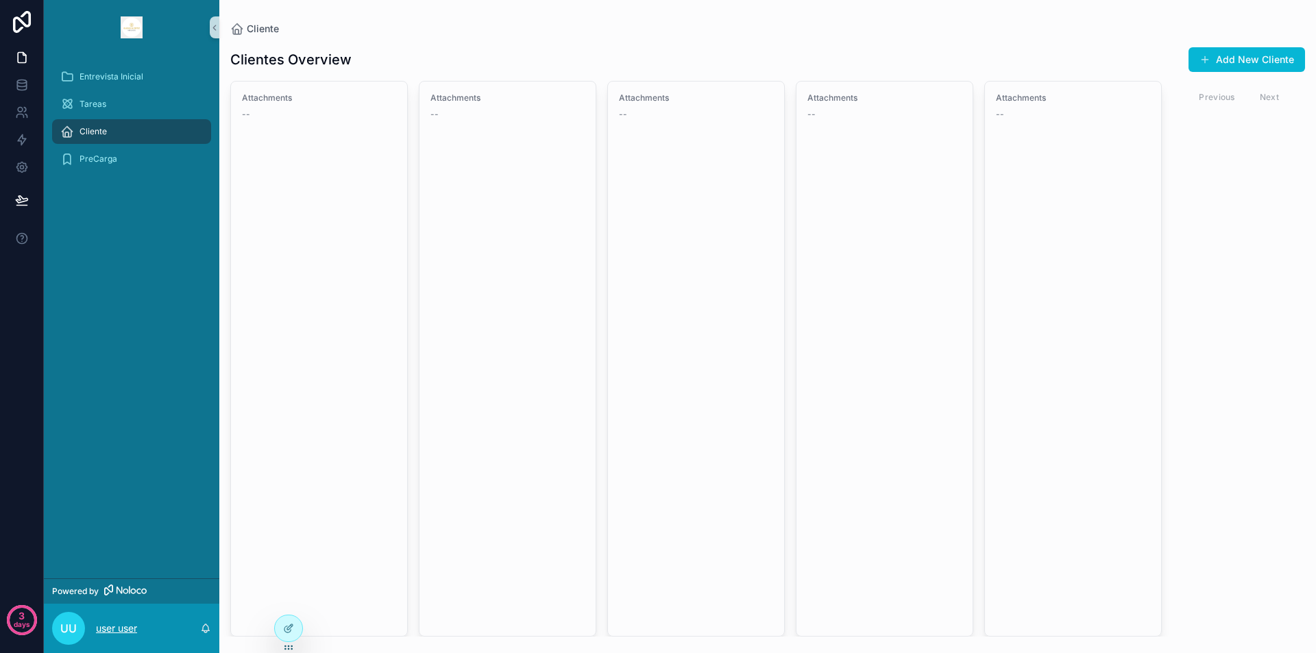
click at [124, 630] on p "user user" at bounding box center [116, 629] width 41 height 14
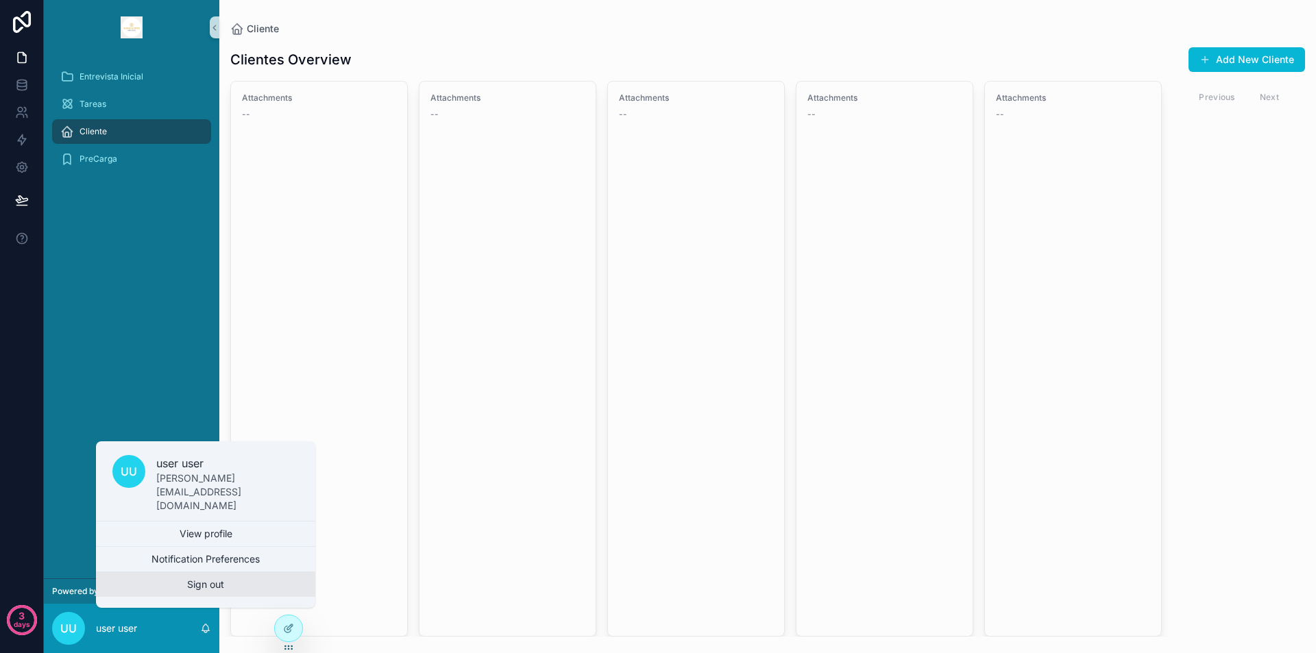
click at [185, 582] on button "Sign out" at bounding box center [205, 584] width 219 height 25
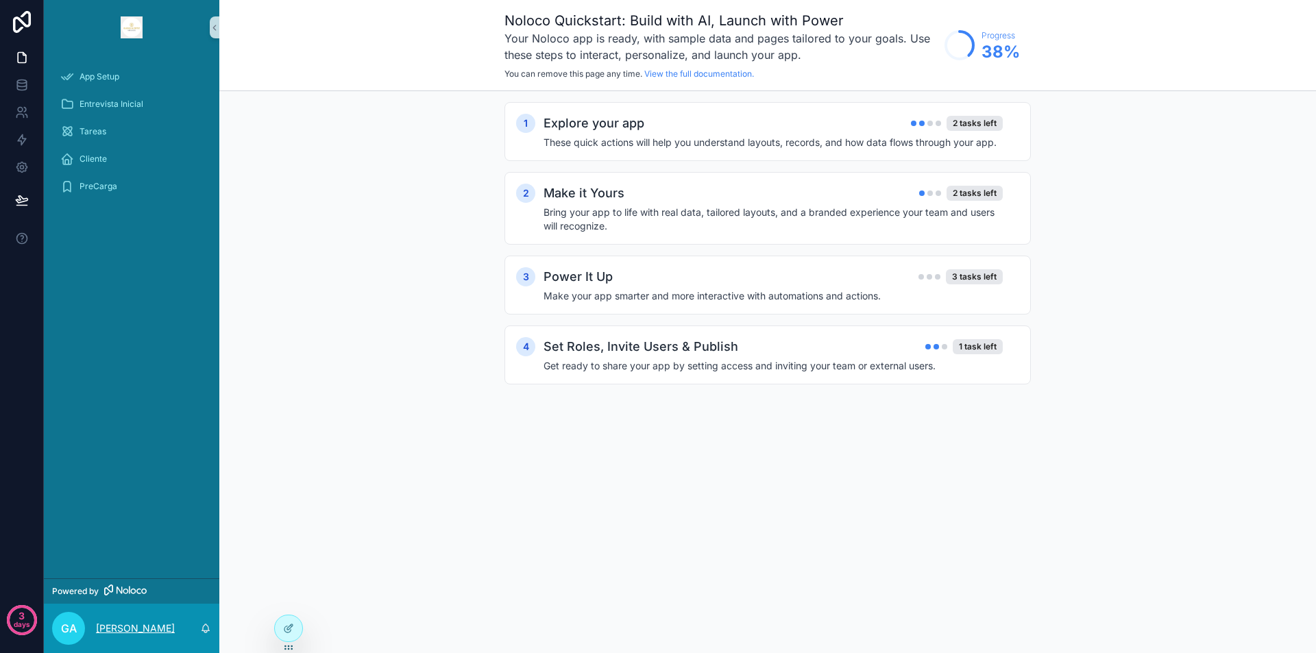
click at [119, 627] on p "[PERSON_NAME]" at bounding box center [135, 629] width 79 height 14
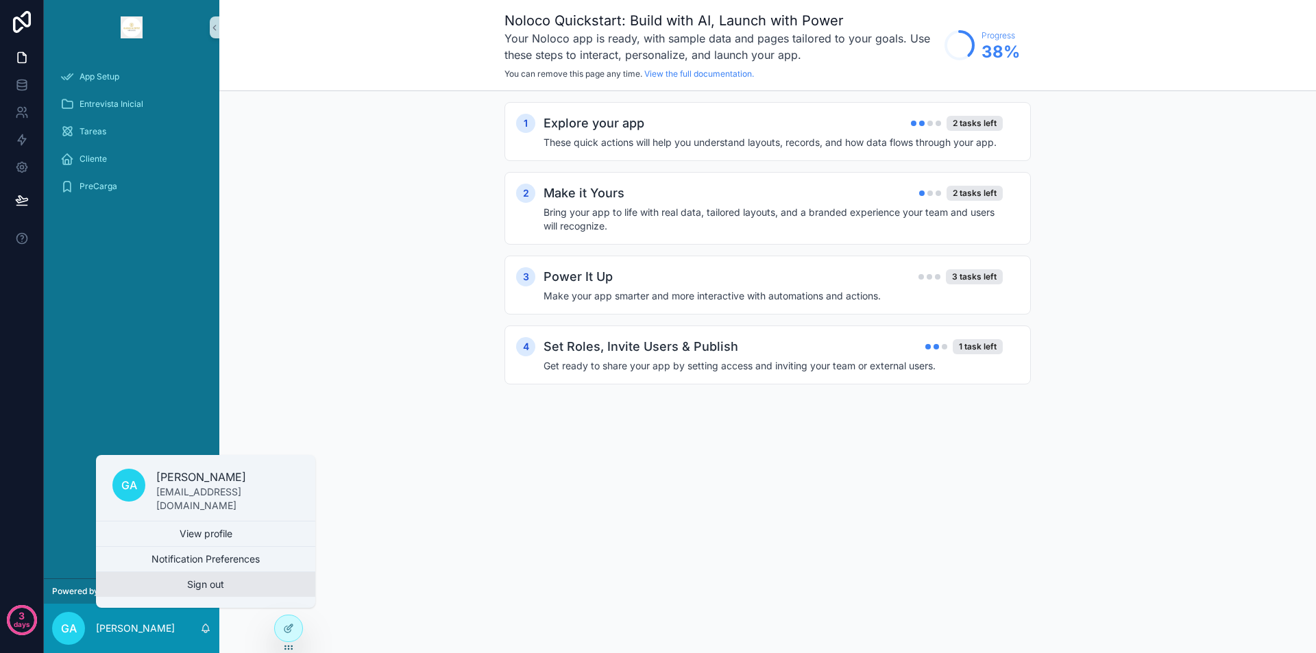
click at [208, 588] on button "Sign out" at bounding box center [205, 584] width 219 height 25
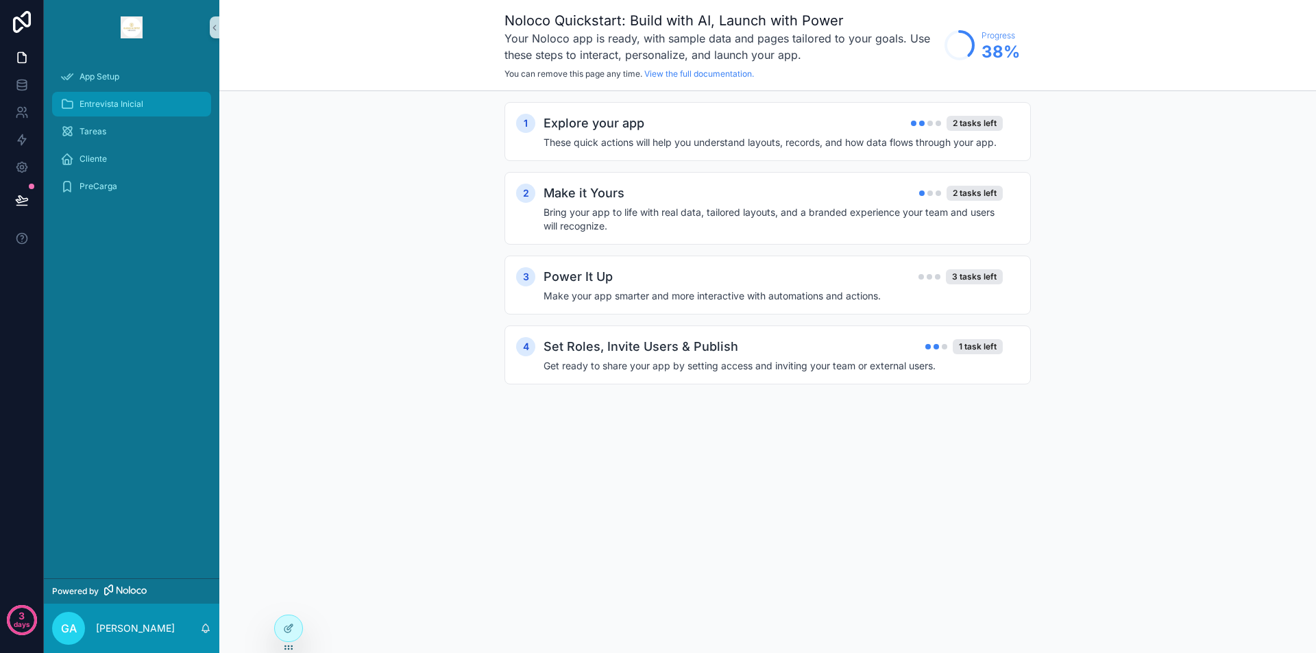
click at [94, 95] on div "Entrevista Inicial" at bounding box center [131, 104] width 143 height 22
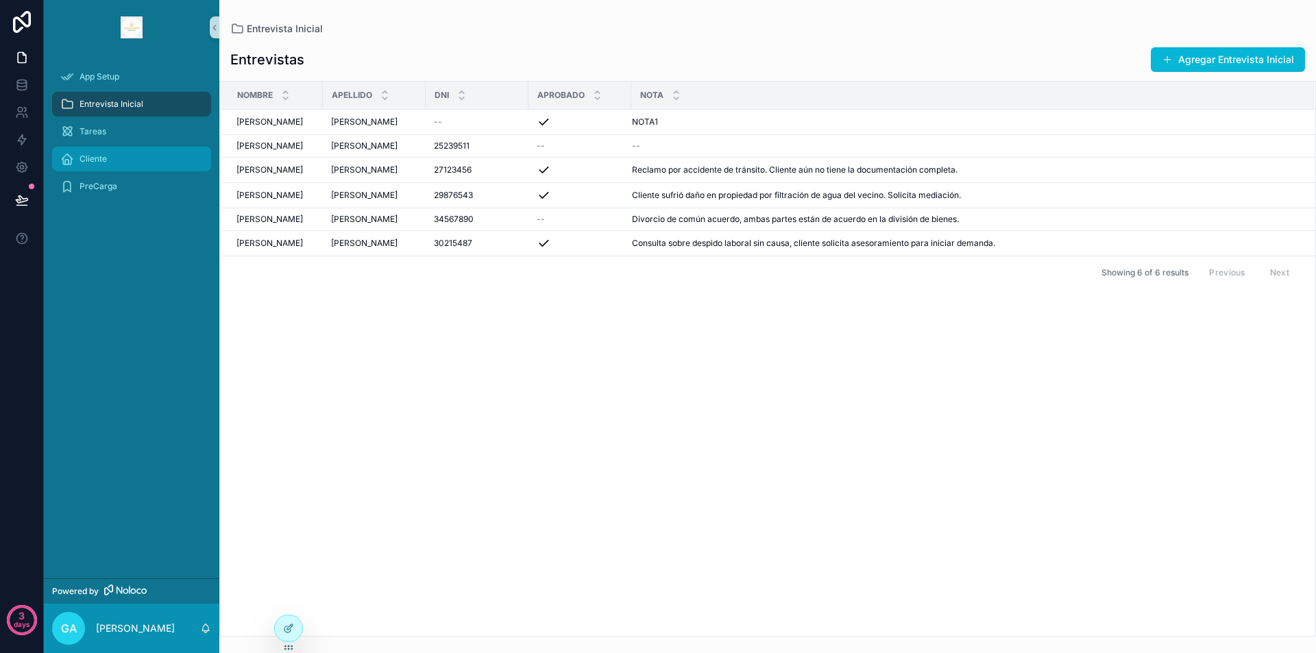
click at [82, 166] on div "Cliente" at bounding box center [131, 159] width 143 height 22
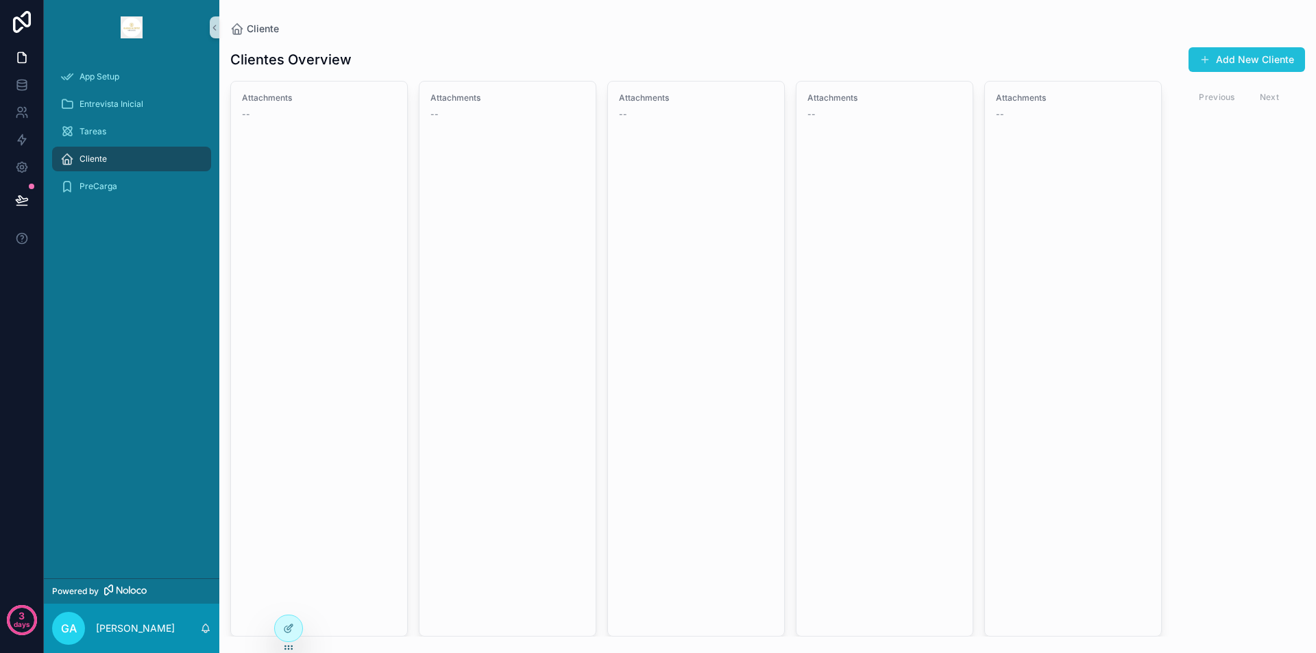
click at [1279, 61] on button "Add New Cliente" at bounding box center [1247, 59] width 117 height 25
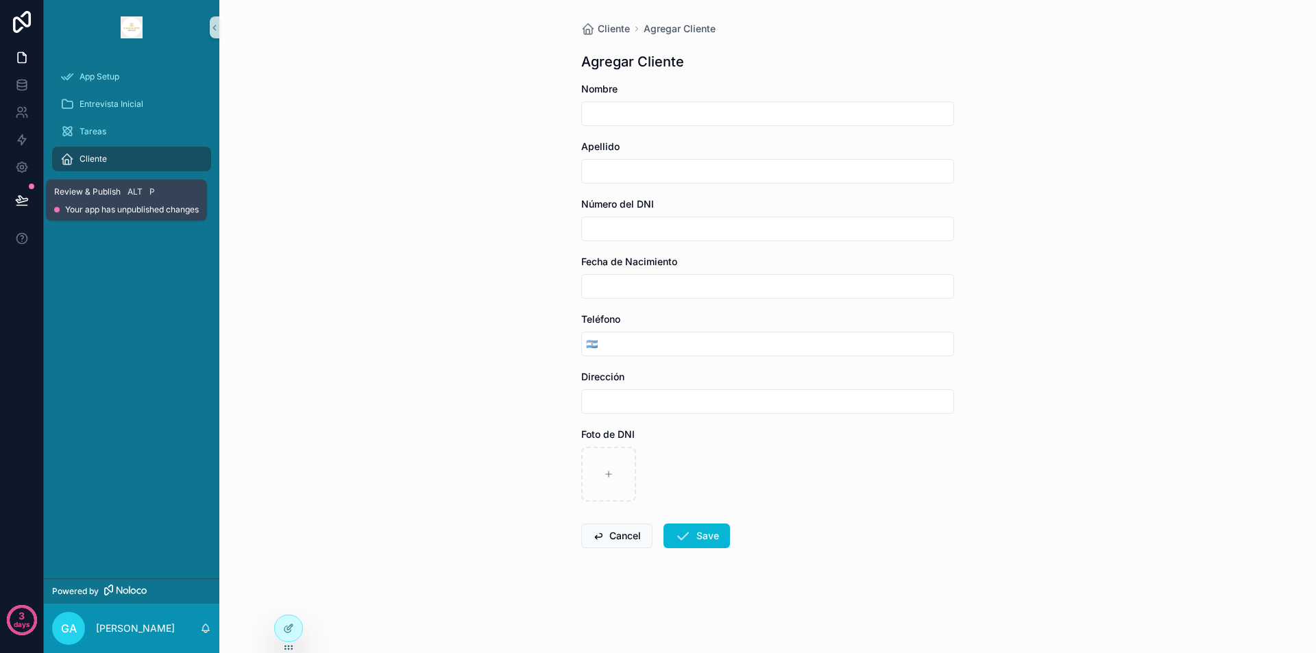
click at [32, 199] on button at bounding box center [22, 200] width 30 height 38
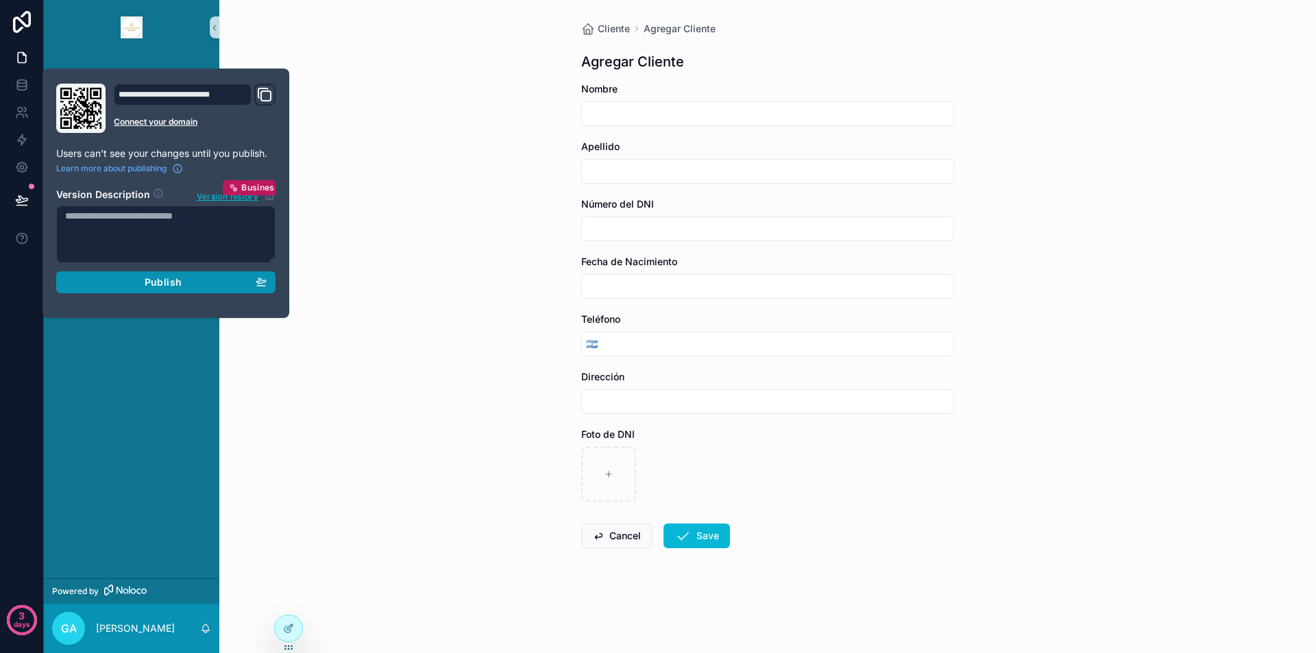
click at [179, 284] on span "Publish" at bounding box center [163, 282] width 37 height 12
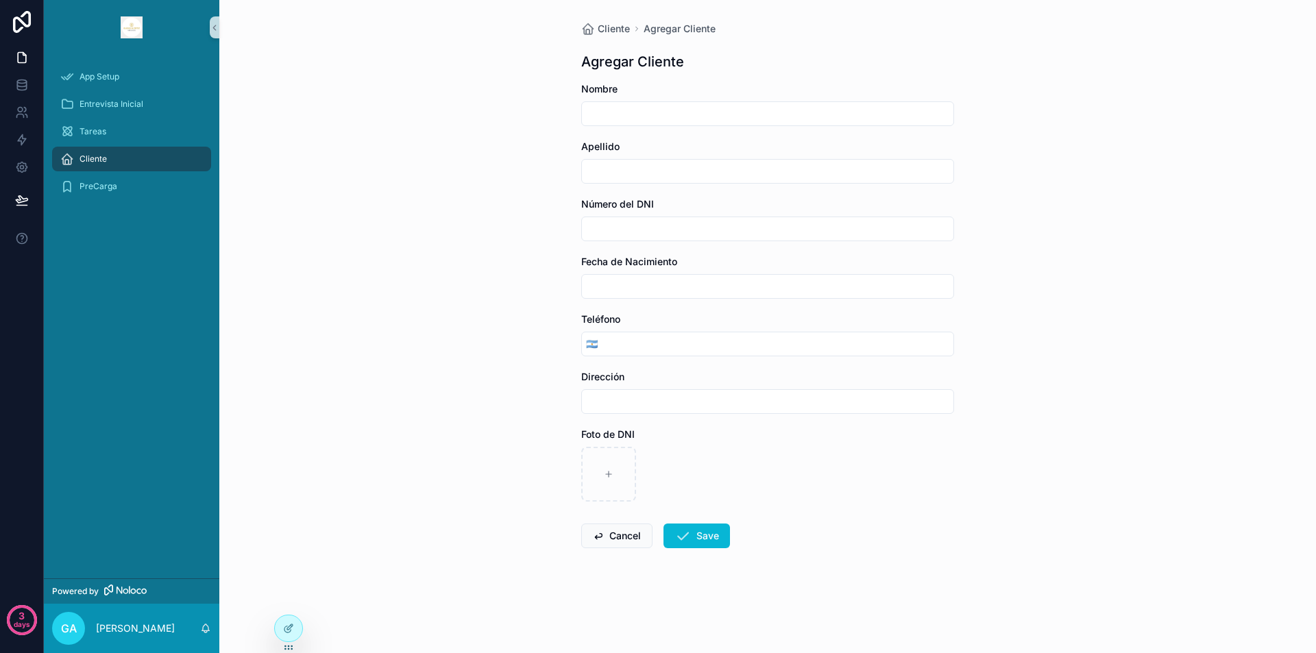
click at [322, 452] on div "Cliente Agregar Cliente Agregar Cliente Nombre Apellido Número del DNI Fecha de…" at bounding box center [767, 326] width 1097 height 653
click at [23, 86] on icon at bounding box center [21, 84] width 9 height 5
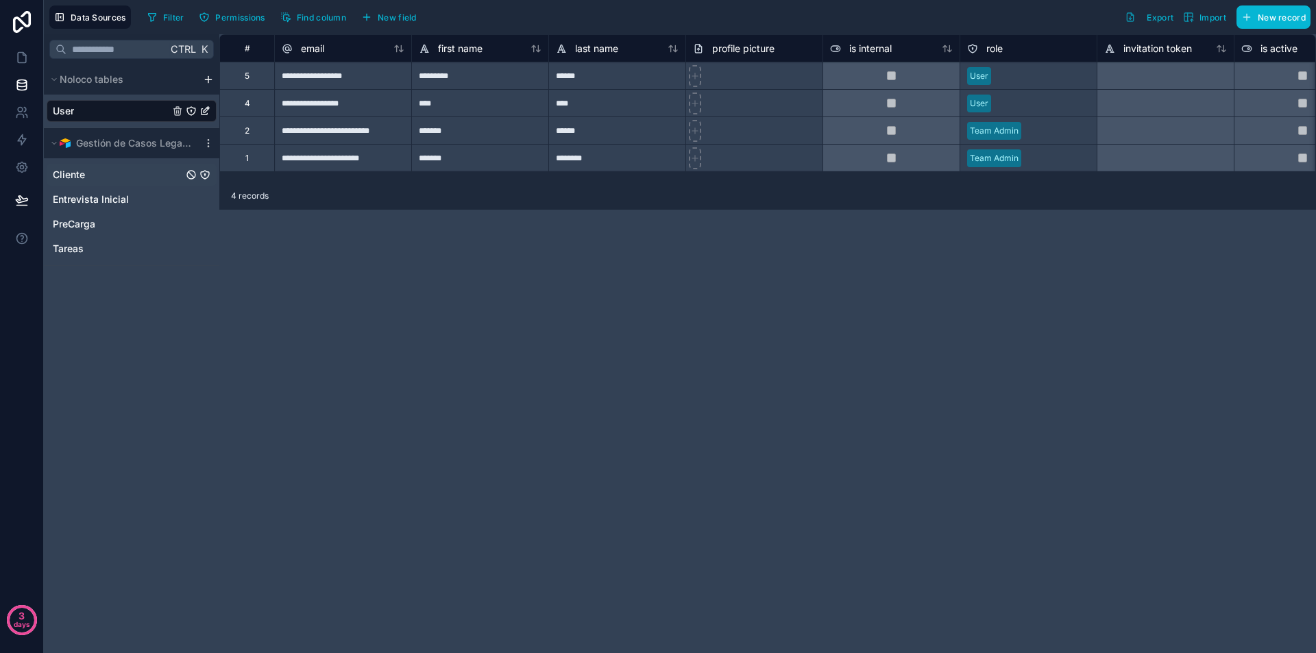
click at [67, 171] on span "Cliente" at bounding box center [69, 175] width 32 height 14
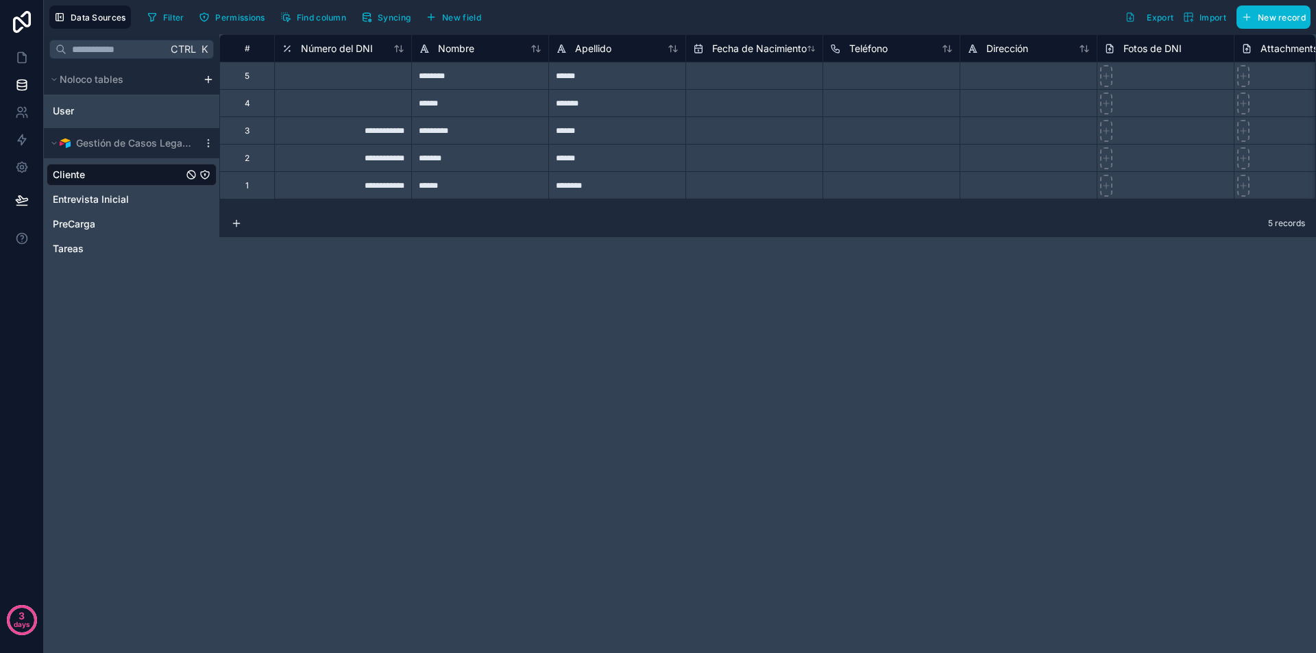
click at [65, 176] on span "Cliente" at bounding box center [69, 175] width 32 height 14
click at [19, 111] on icon at bounding box center [22, 113] width 14 height 14
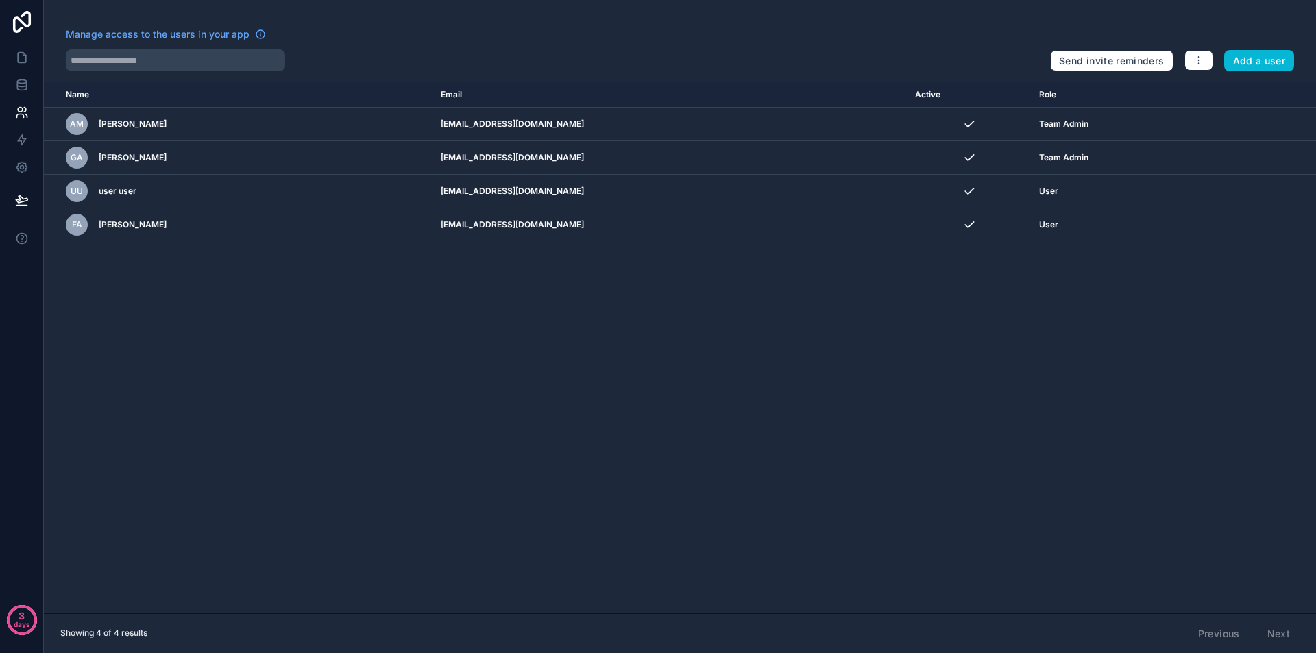
click at [551, 349] on div "Name Email Active Role userTable.email AM Agustin Martinez rocamboler529@gmail.…" at bounding box center [680, 347] width 1272 height 531
click at [23, 56] on icon at bounding box center [22, 58] width 14 height 14
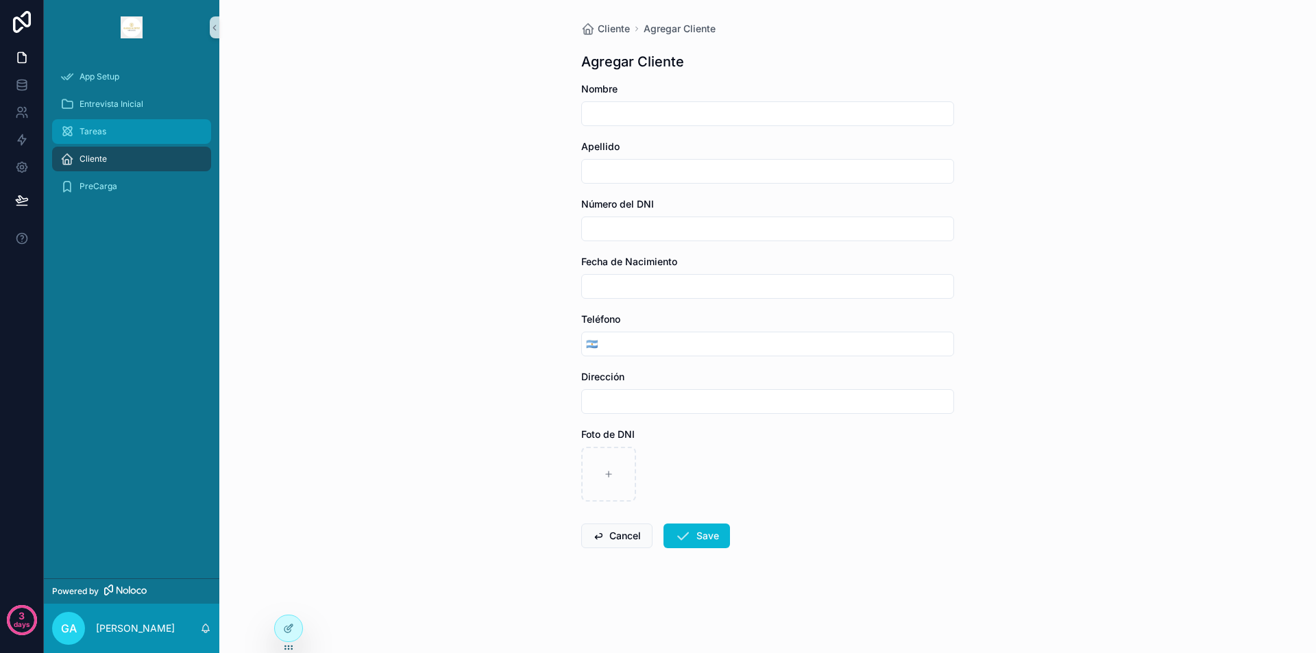
click at [105, 134] on span "Tareas" at bounding box center [93, 131] width 27 height 11
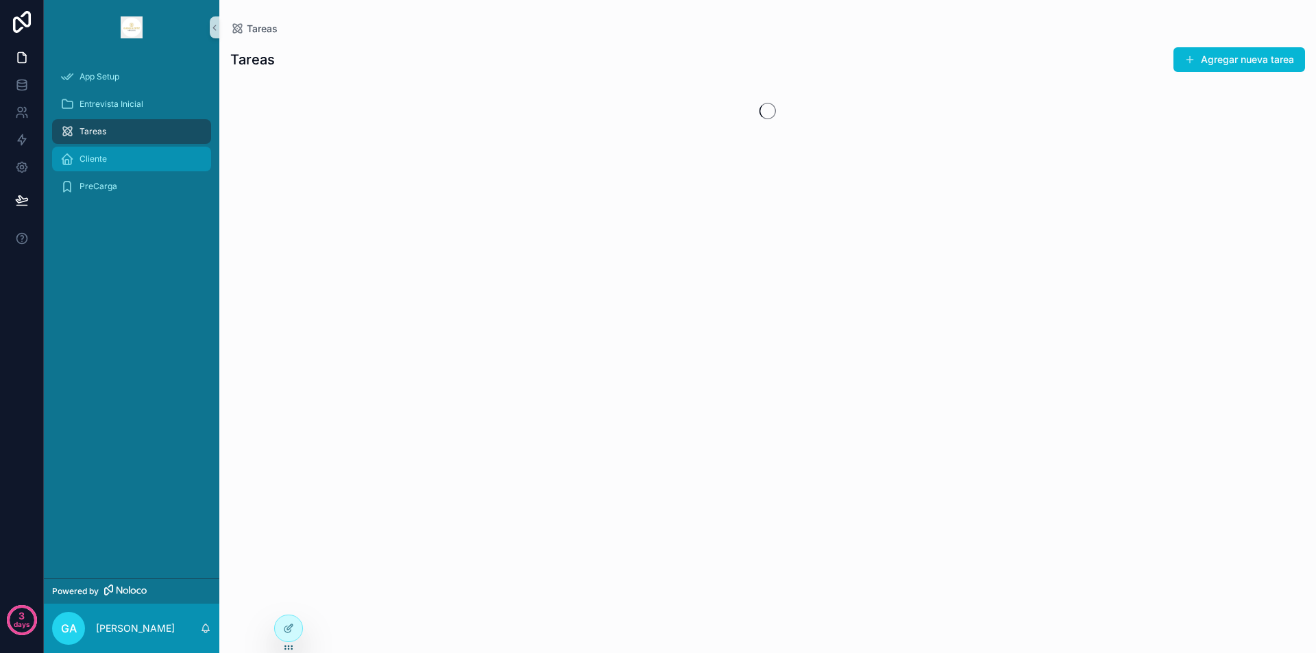
click at [95, 161] on span "Cliente" at bounding box center [93, 159] width 27 height 11
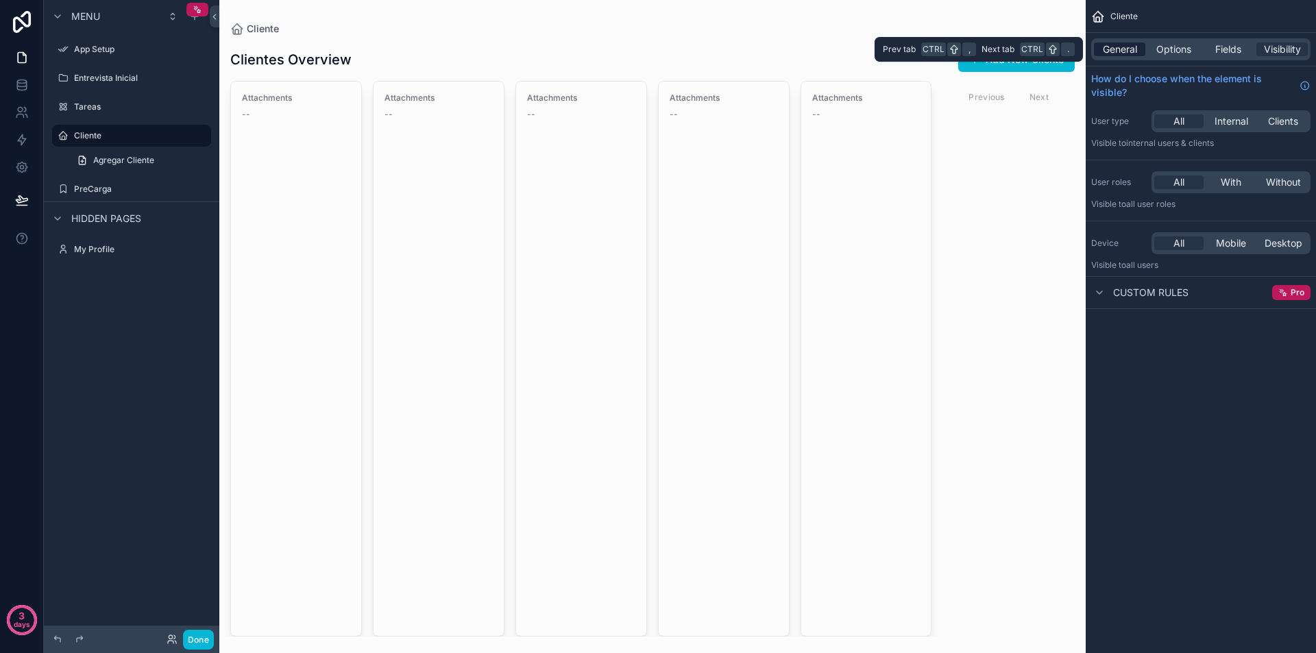
click at [1120, 49] on span "General" at bounding box center [1120, 50] width 34 height 14
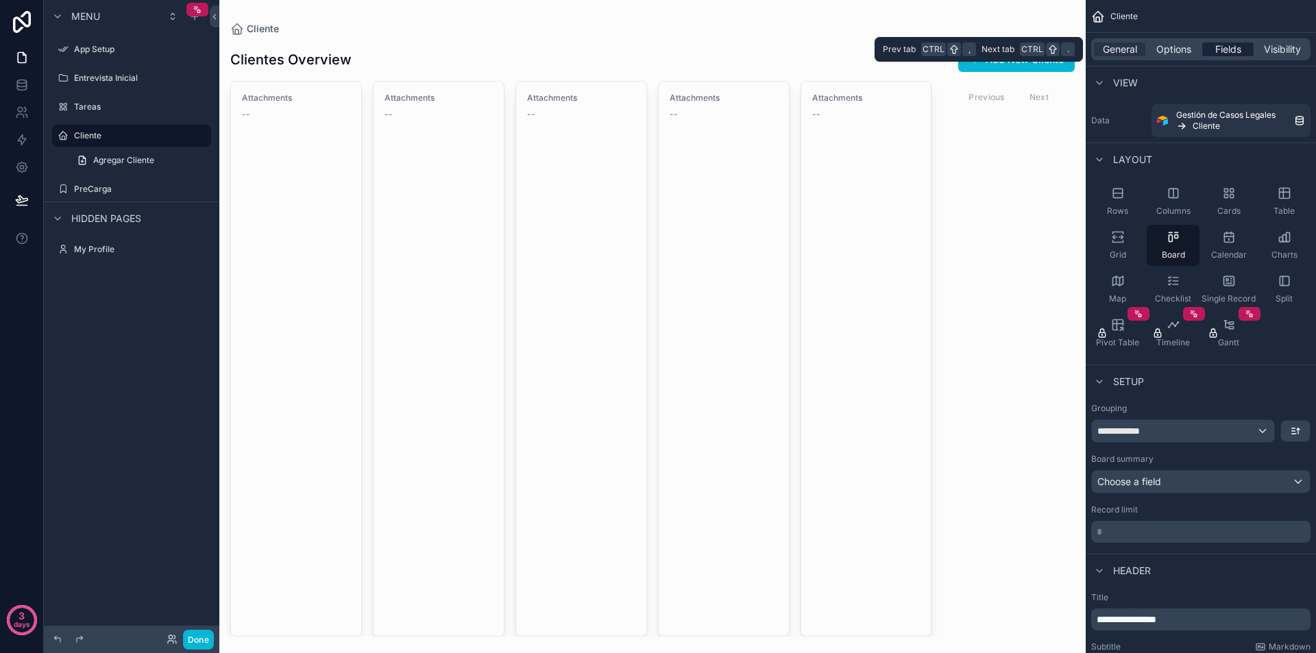
click at [1230, 47] on span "Fields" at bounding box center [1229, 50] width 26 height 14
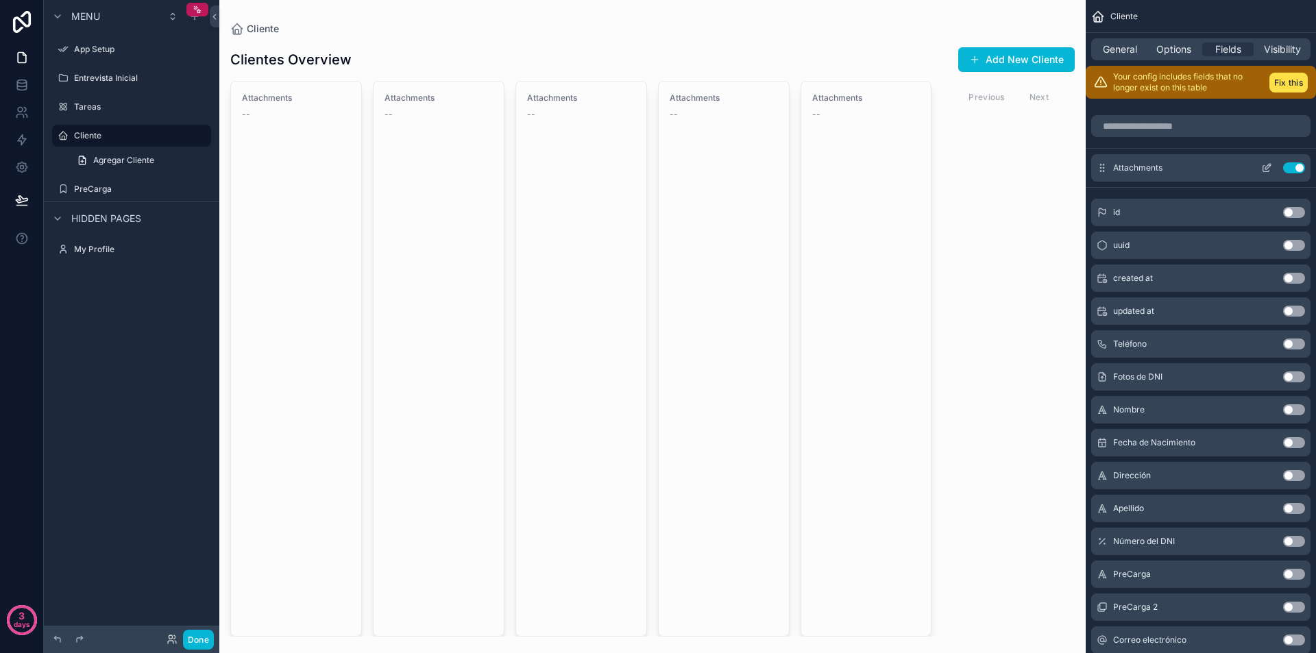
click at [1292, 166] on button "Use setting" at bounding box center [1294, 167] width 22 height 11
click at [1292, 193] on div "id Use setting uuid Use setting created at Use setting updated at Use setting T…" at bounding box center [1201, 440] width 230 height 494
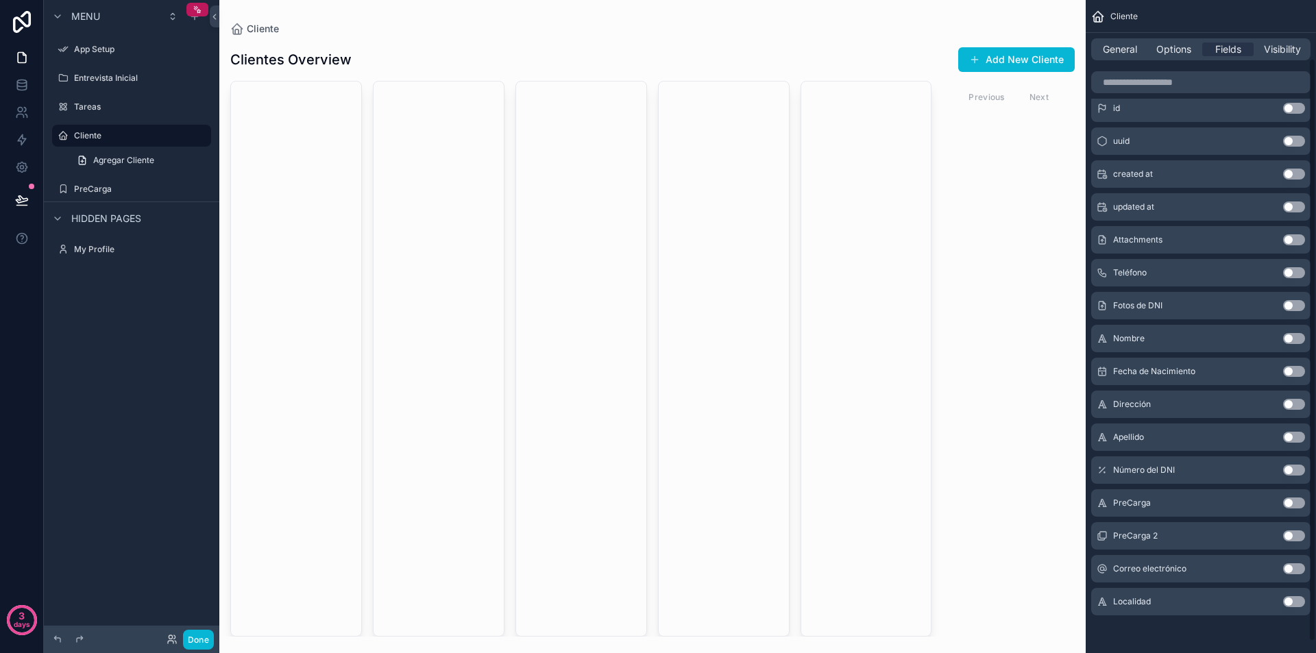
scroll to position [77, 0]
click at [1294, 337] on button "Use setting" at bounding box center [1294, 338] width 22 height 11
click at [1294, 311] on button "Use setting" at bounding box center [1294, 305] width 22 height 11
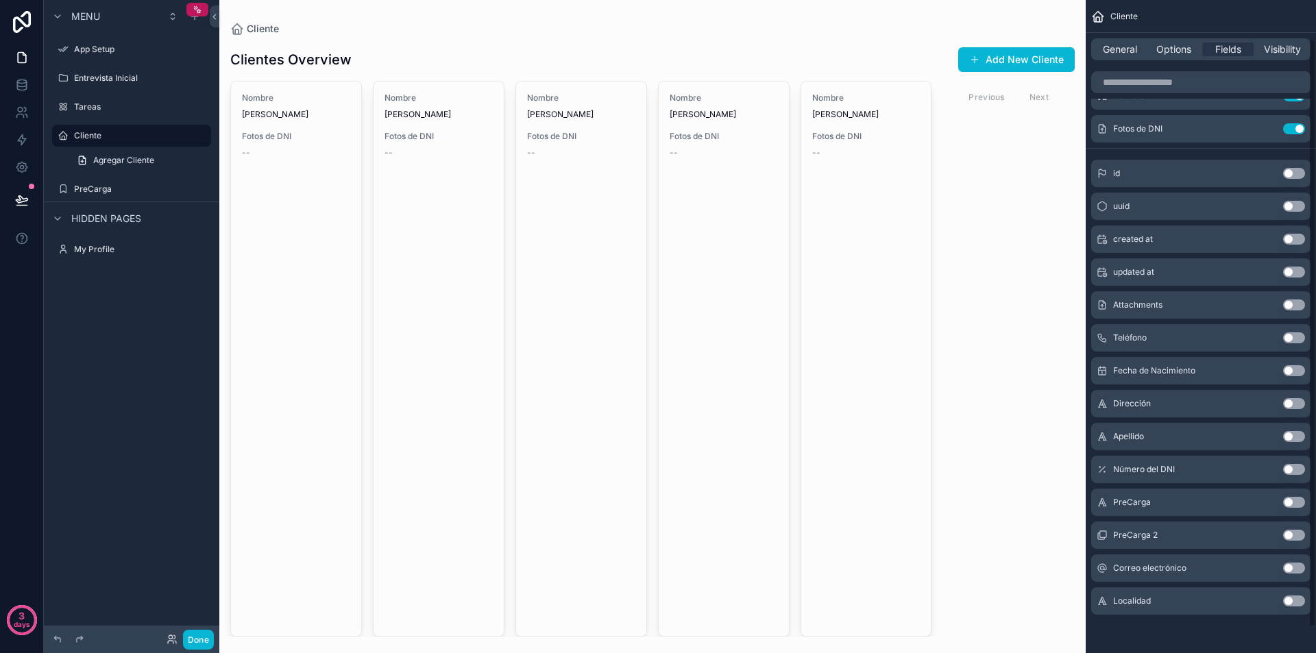
scroll to position [0, 0]
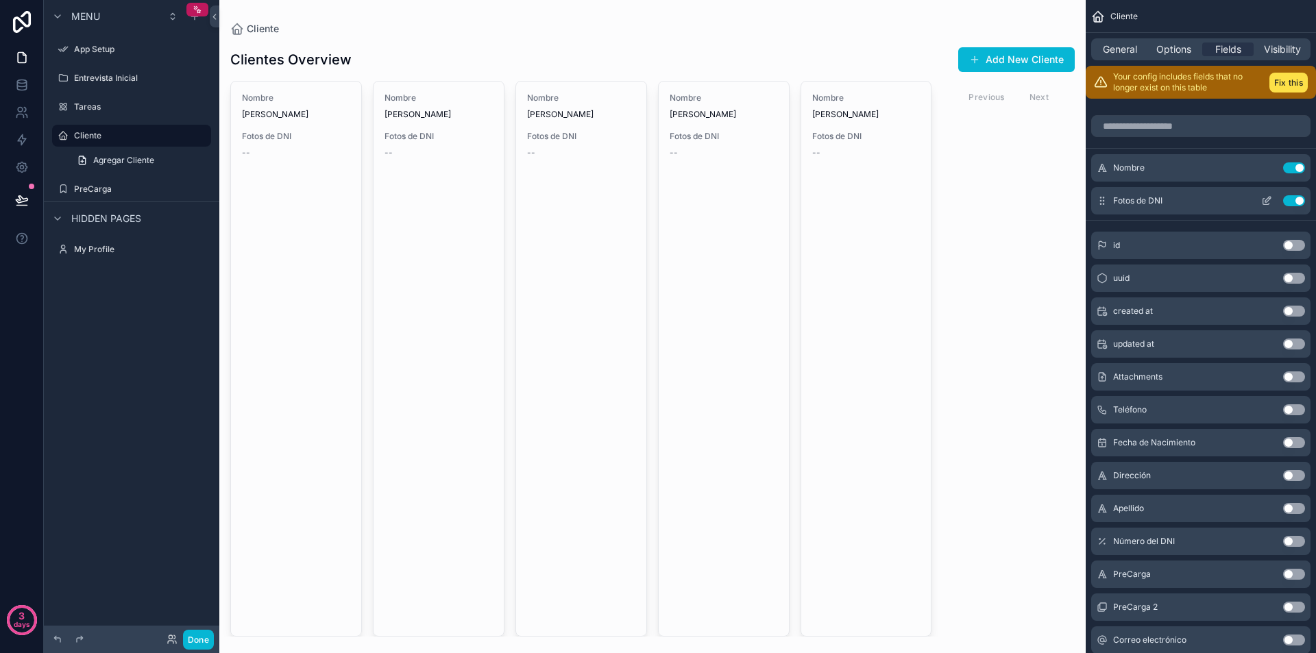
click at [1290, 202] on button "Use setting" at bounding box center [1294, 200] width 22 height 11
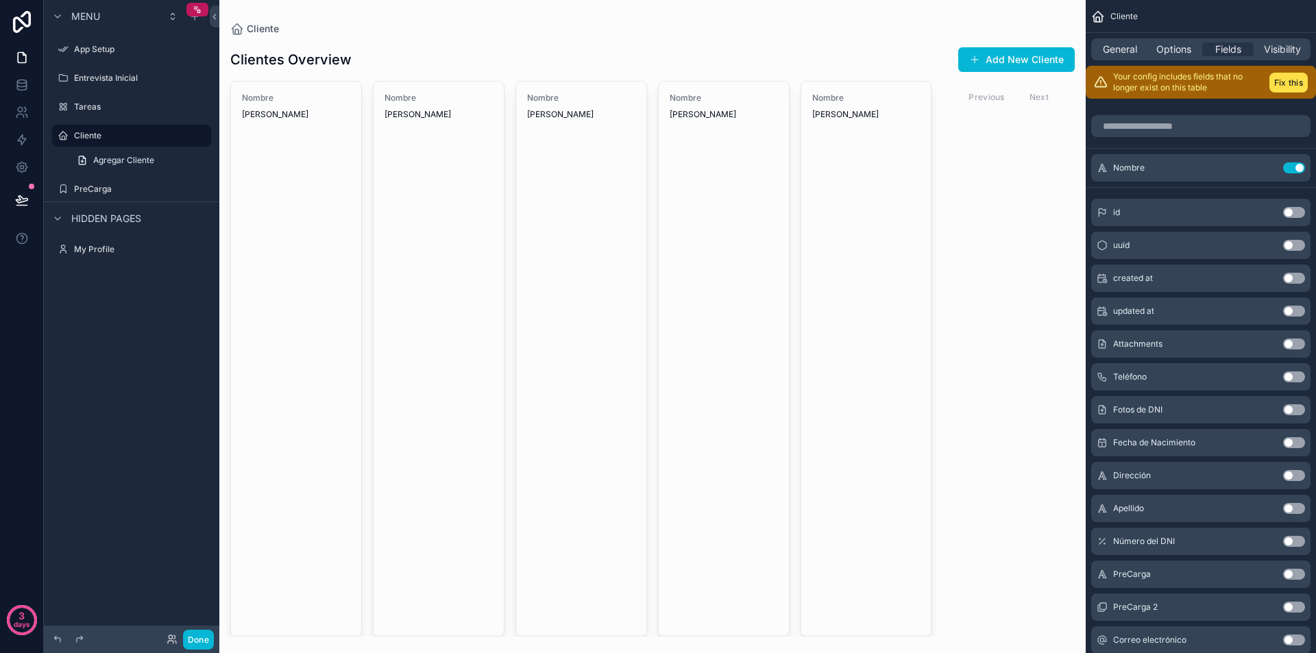
click at [1299, 507] on button "Use setting" at bounding box center [1294, 508] width 22 height 11
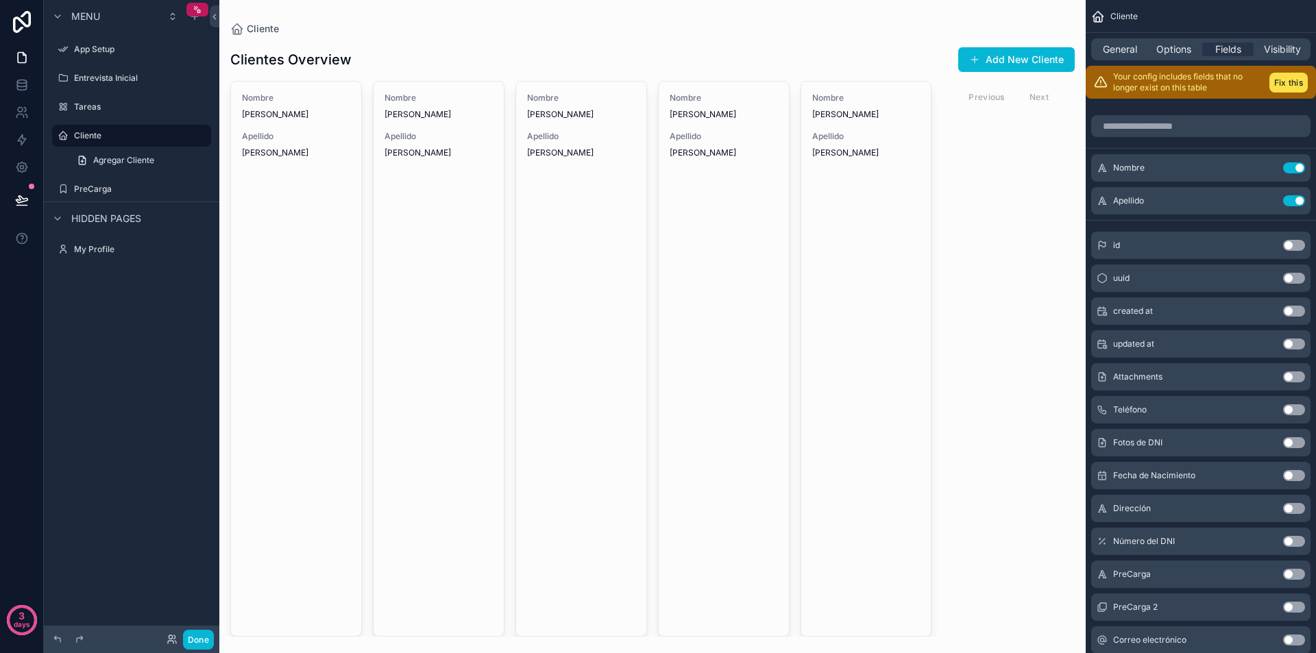
click at [1298, 507] on button "Use setting" at bounding box center [1294, 508] width 22 height 11
click at [1294, 507] on button "Use setting" at bounding box center [1294, 508] width 22 height 11
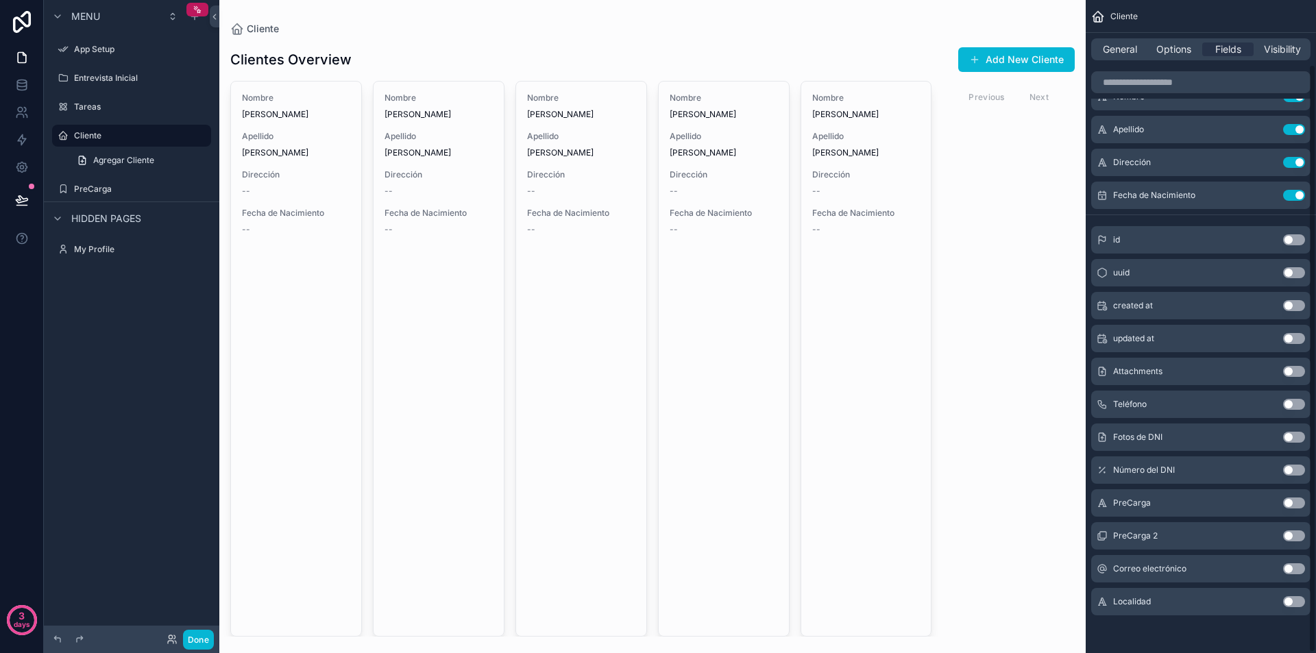
scroll to position [72, 0]
click at [1298, 468] on button "Use setting" at bounding box center [1294, 469] width 22 height 11
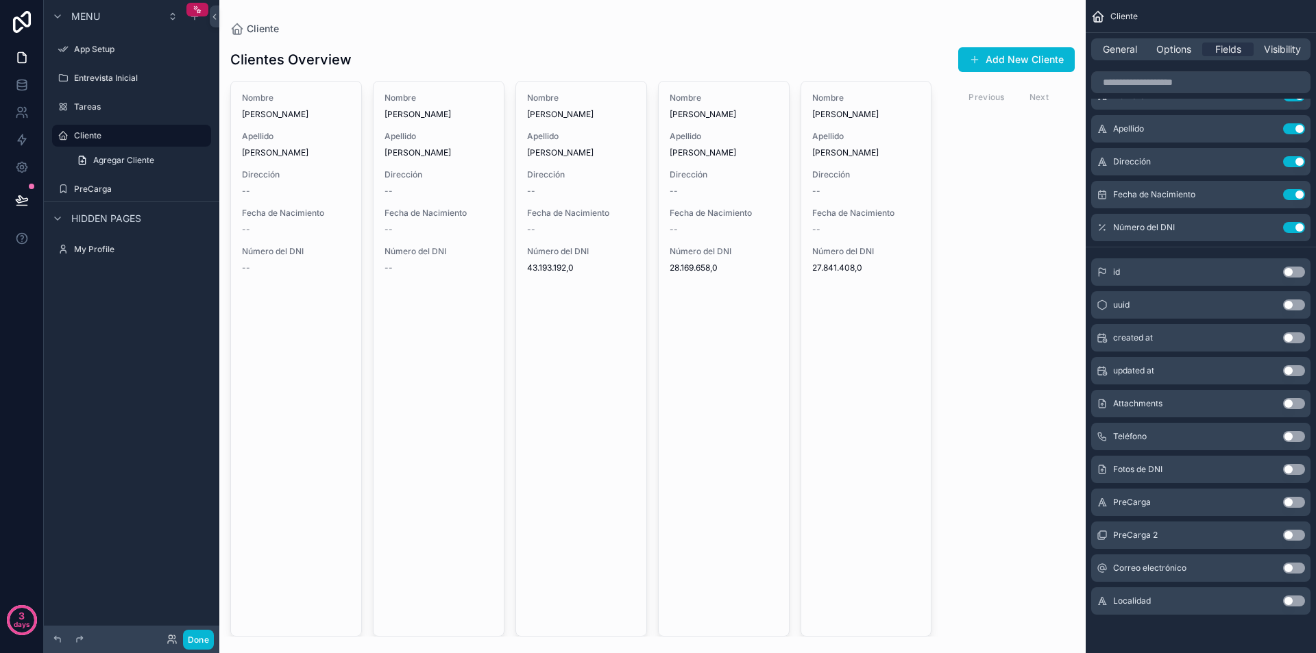
click at [1297, 601] on button "Use setting" at bounding box center [1294, 601] width 22 height 11
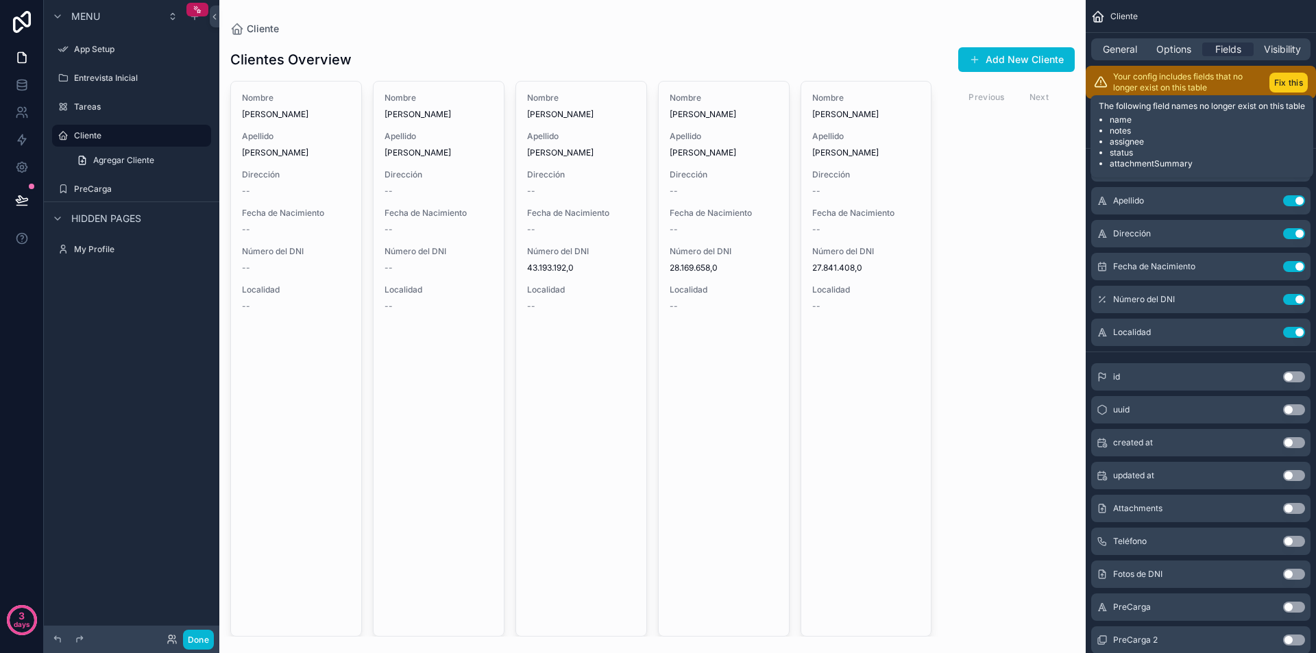
click at [1289, 84] on button "Fix this" at bounding box center [1289, 83] width 38 height 20
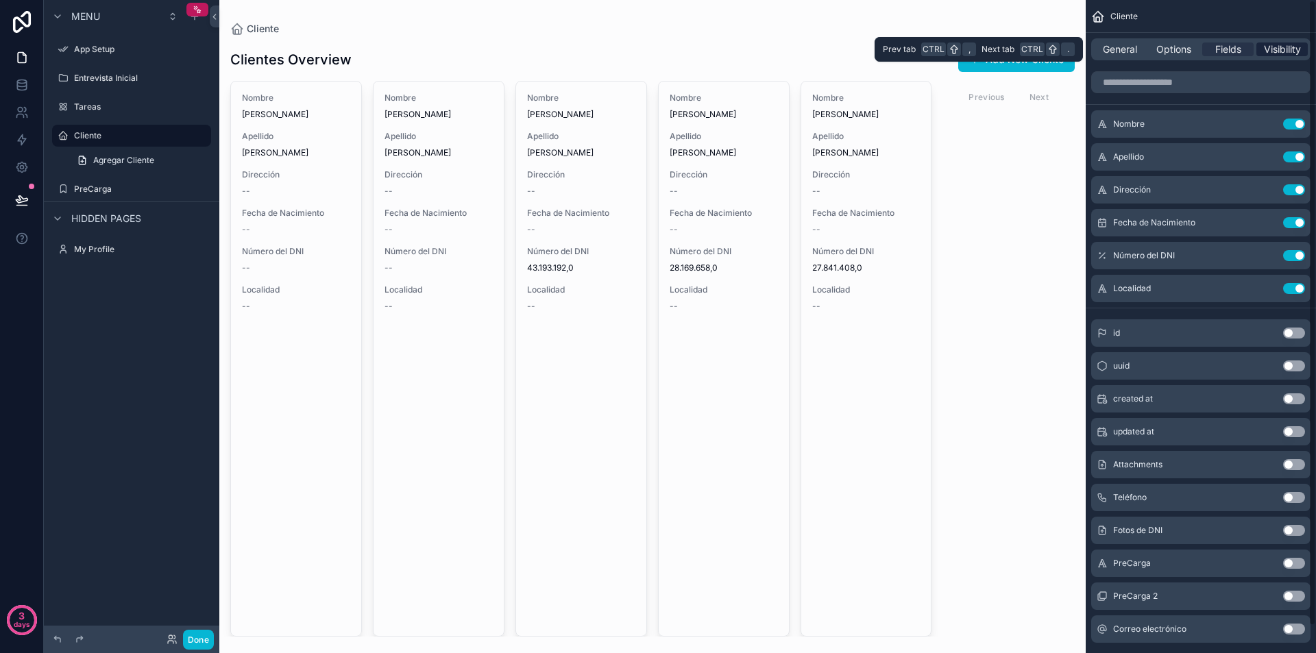
click at [1286, 49] on span "Visibility" at bounding box center [1282, 50] width 37 height 14
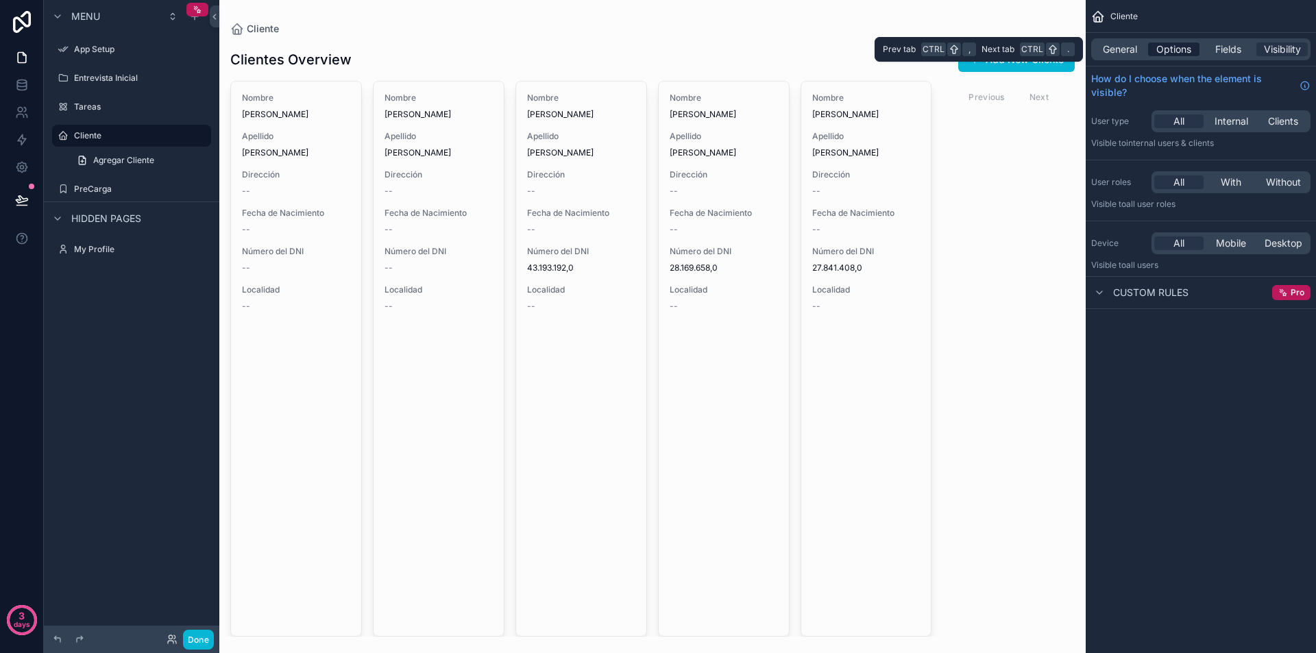
click at [1171, 53] on span "Options" at bounding box center [1174, 50] width 35 height 14
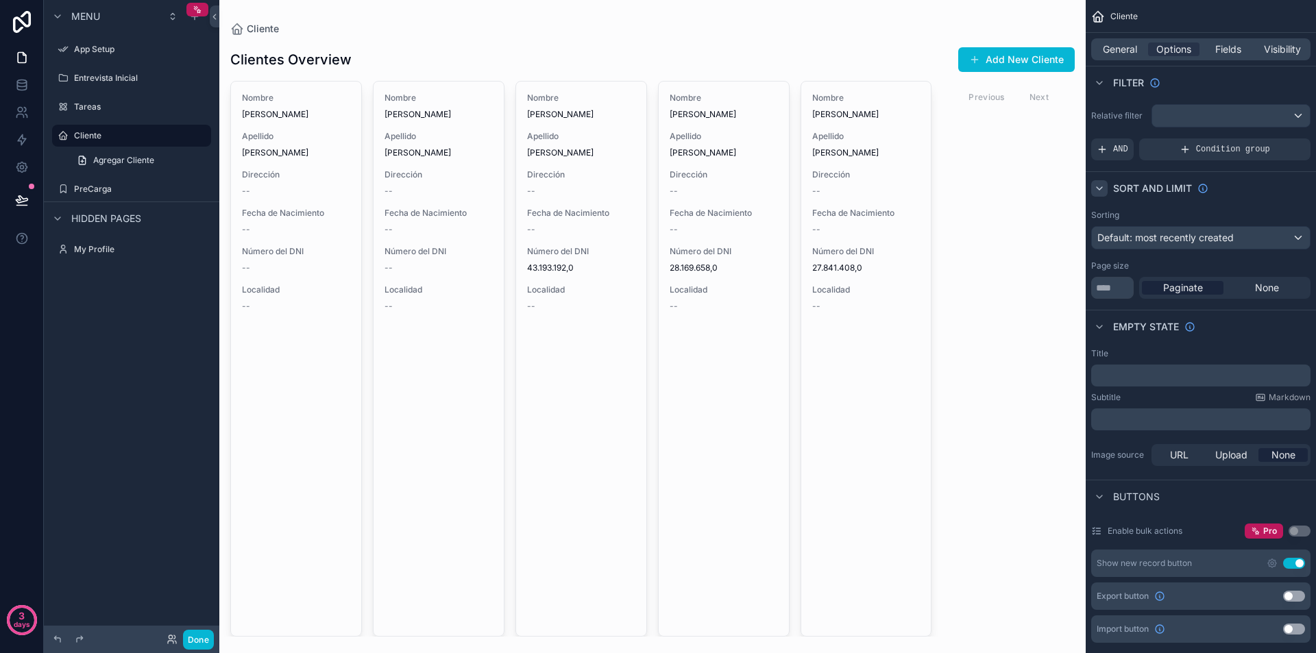
click at [1101, 189] on icon "scrollable content" at bounding box center [1099, 188] width 11 height 11
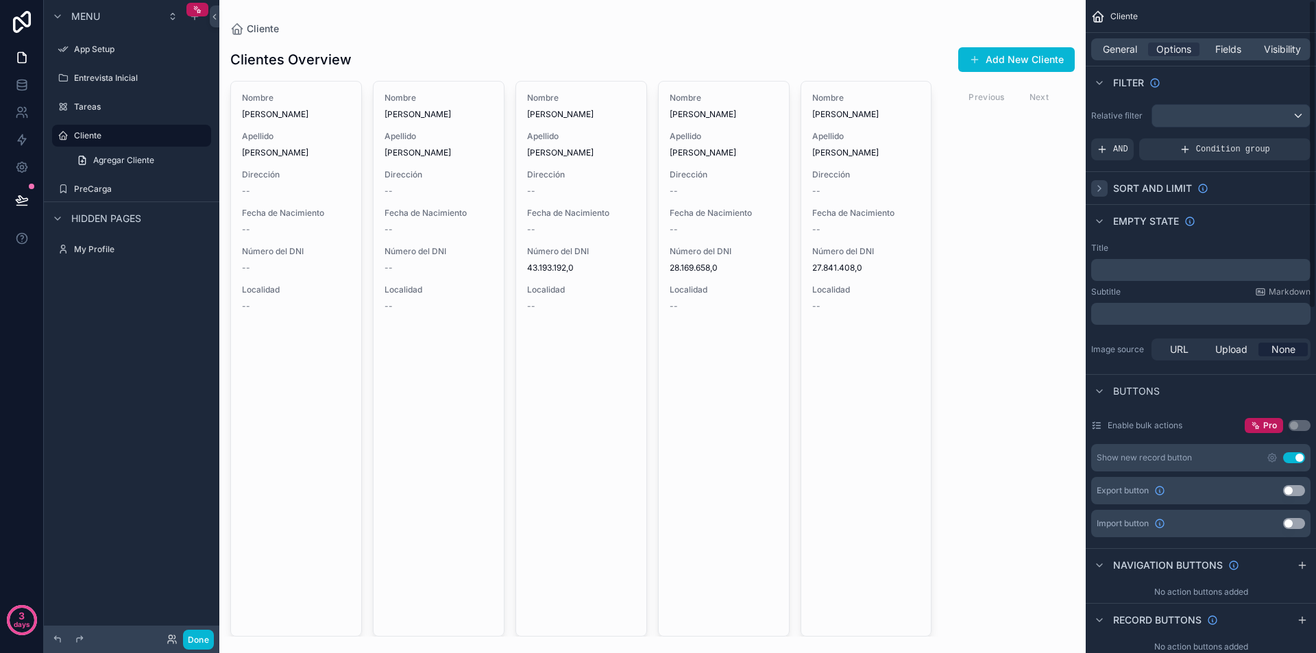
click at [1101, 189] on icon "scrollable content" at bounding box center [1099, 188] width 11 height 11
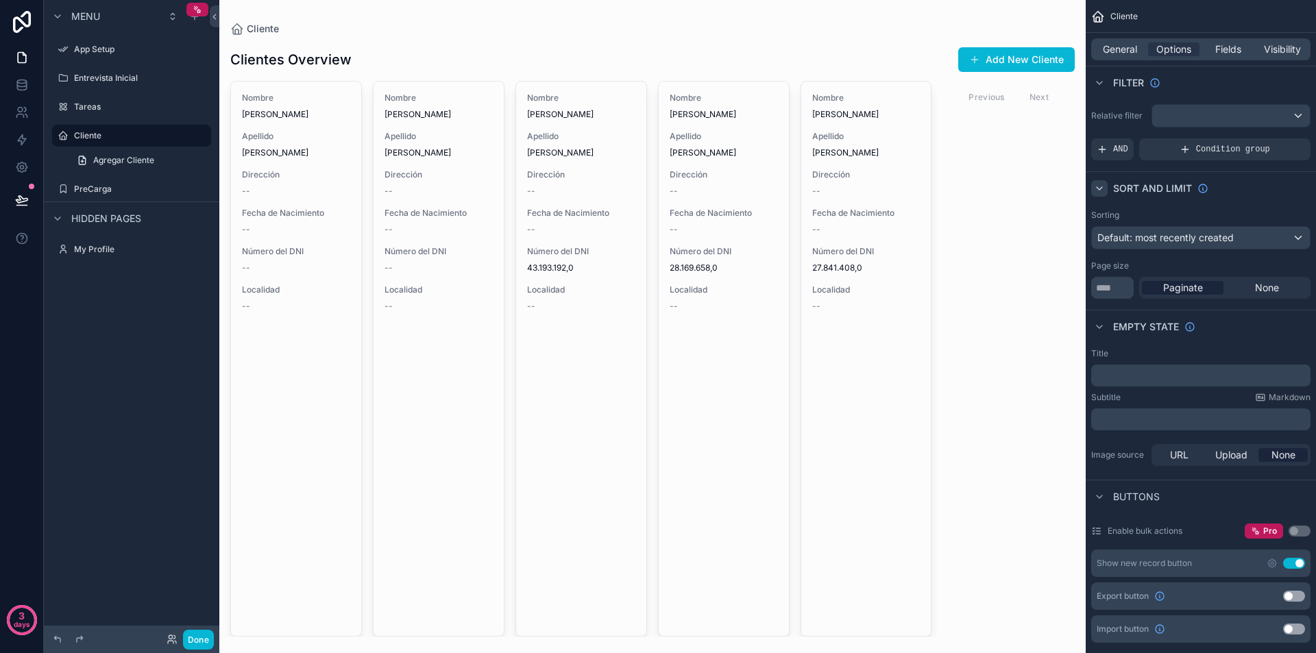
click at [1101, 189] on icon "scrollable content" at bounding box center [1099, 188] width 11 height 11
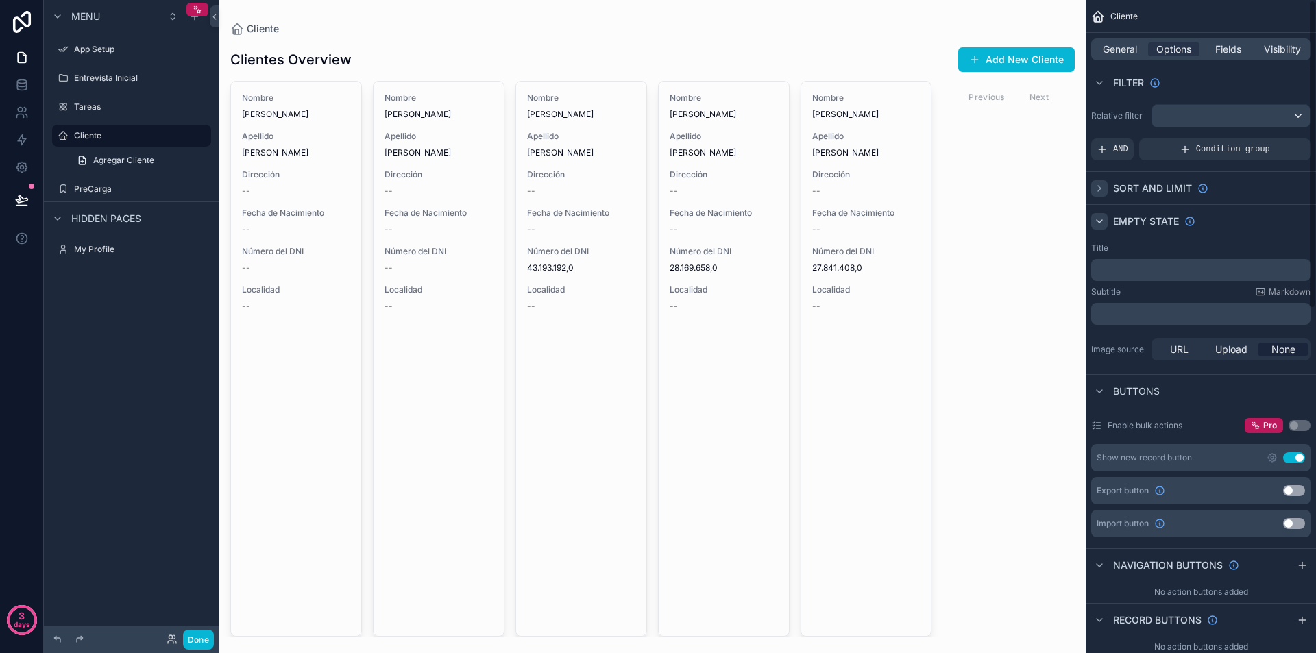
click at [1099, 219] on icon "scrollable content" at bounding box center [1099, 221] width 11 height 11
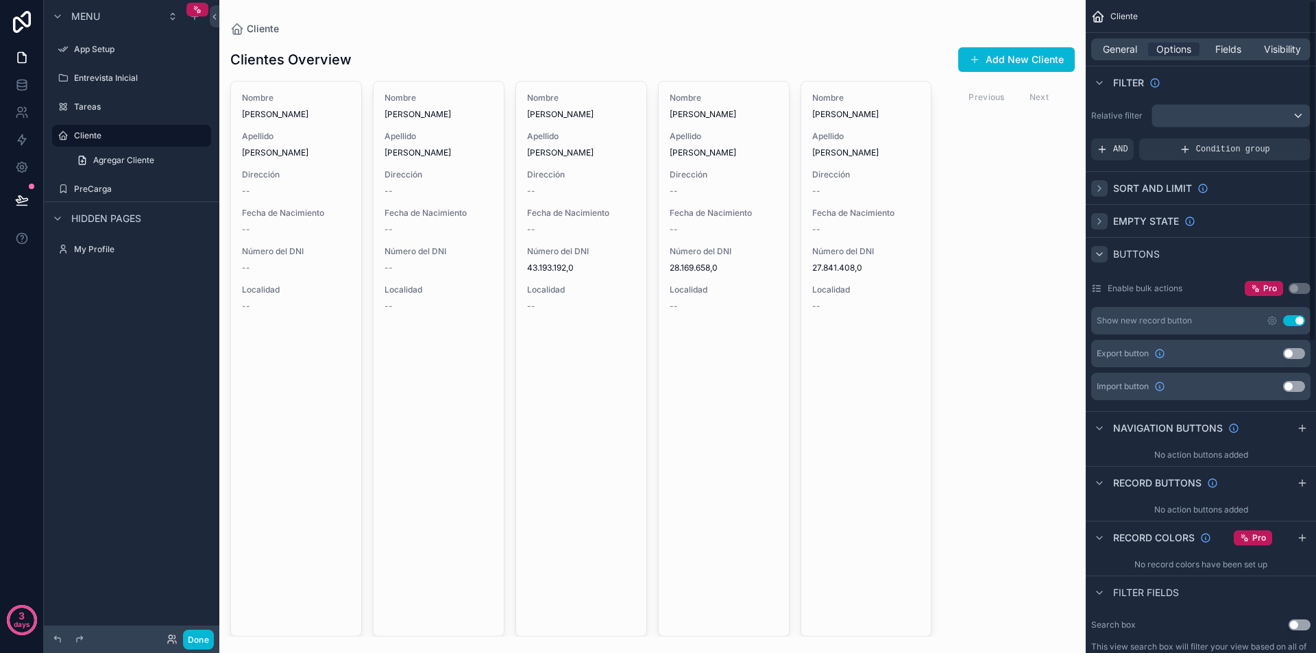
click at [1100, 250] on icon "scrollable content" at bounding box center [1099, 254] width 11 height 11
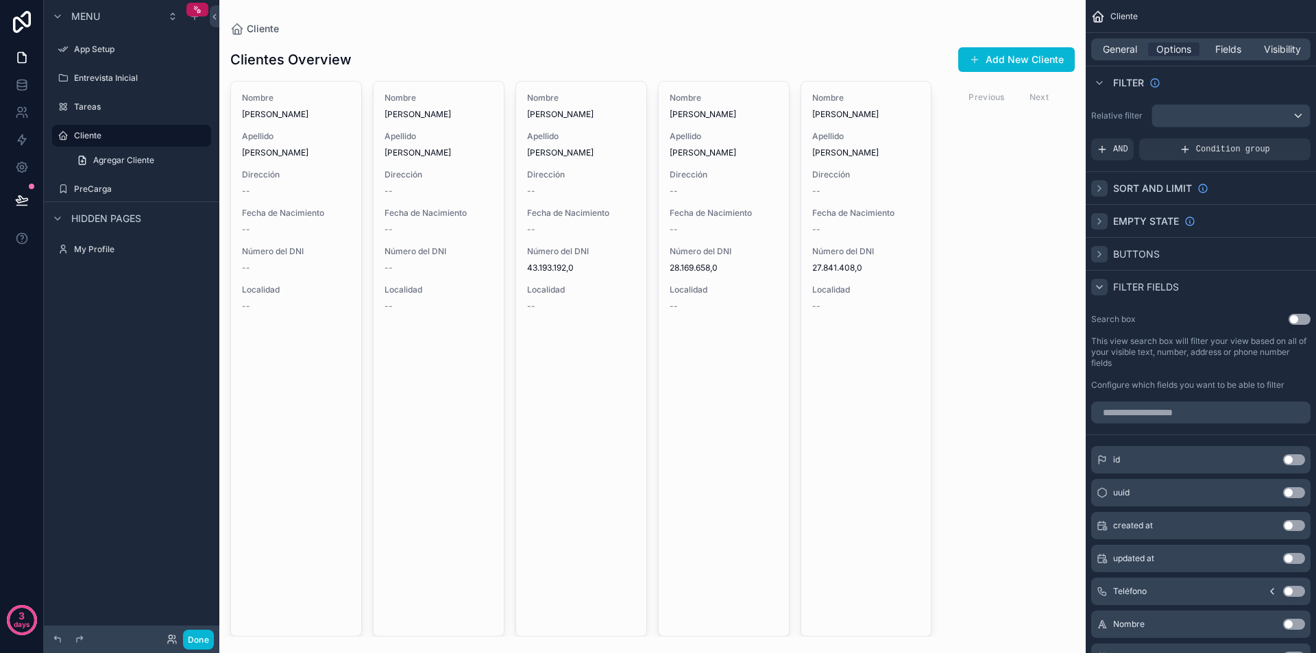
click at [1098, 289] on icon "scrollable content" at bounding box center [1099, 287] width 11 height 11
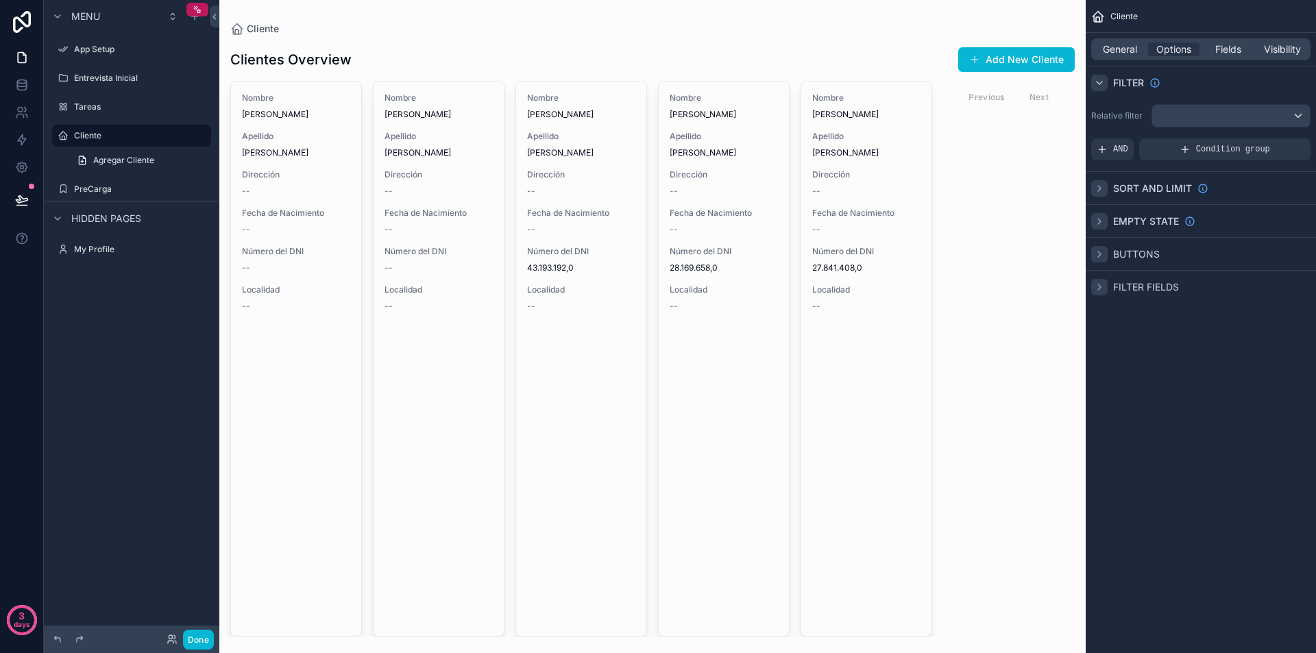
click at [1100, 83] on icon "scrollable content" at bounding box center [1099, 83] width 5 height 3
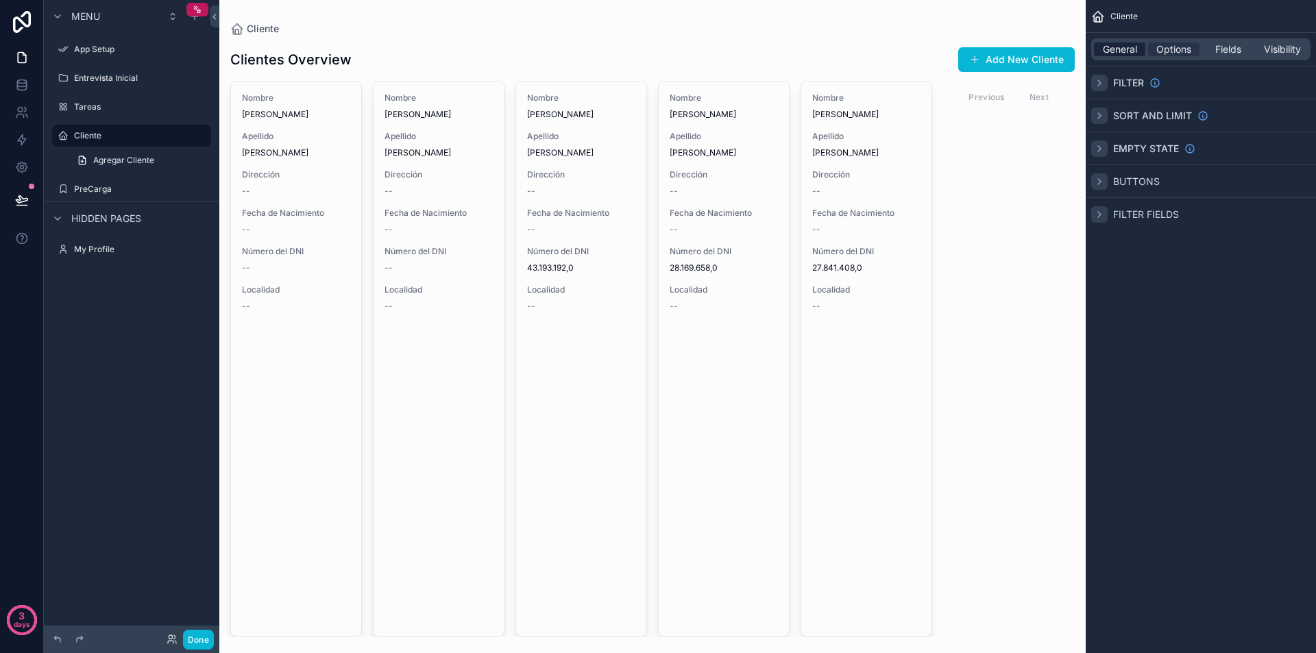
click at [1113, 49] on span "General" at bounding box center [1120, 50] width 34 height 14
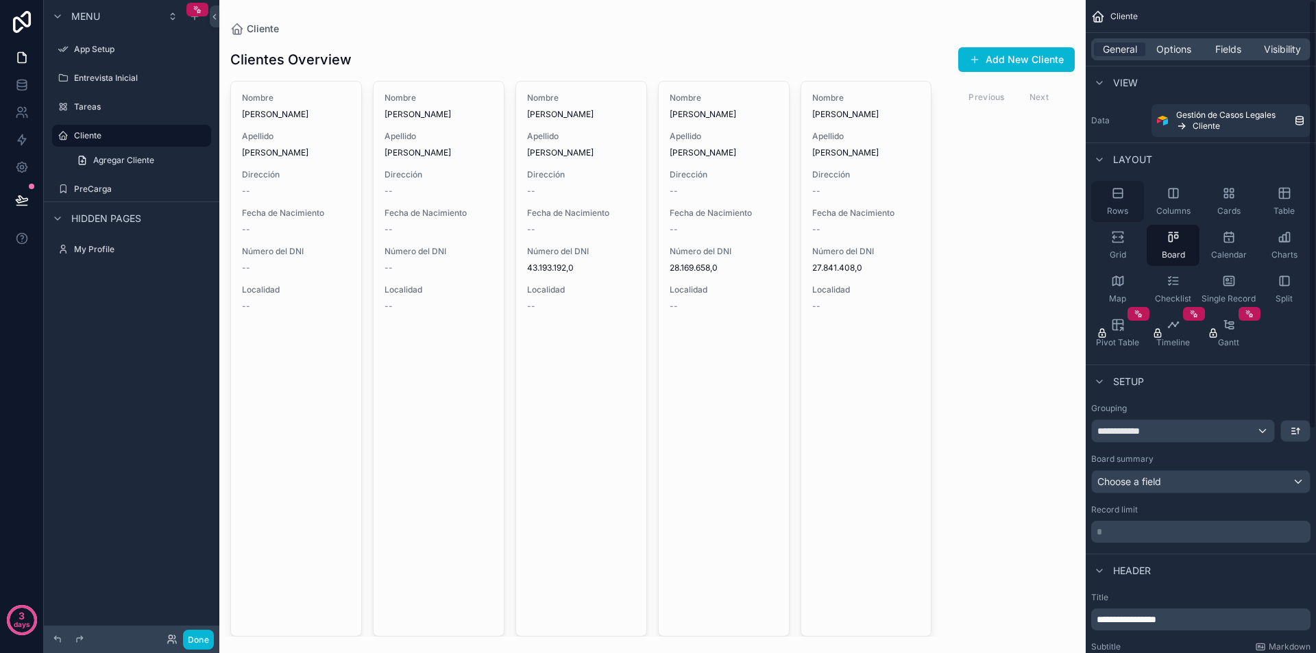
click at [1121, 193] on icon "scrollable content" at bounding box center [1118, 193] width 14 height 14
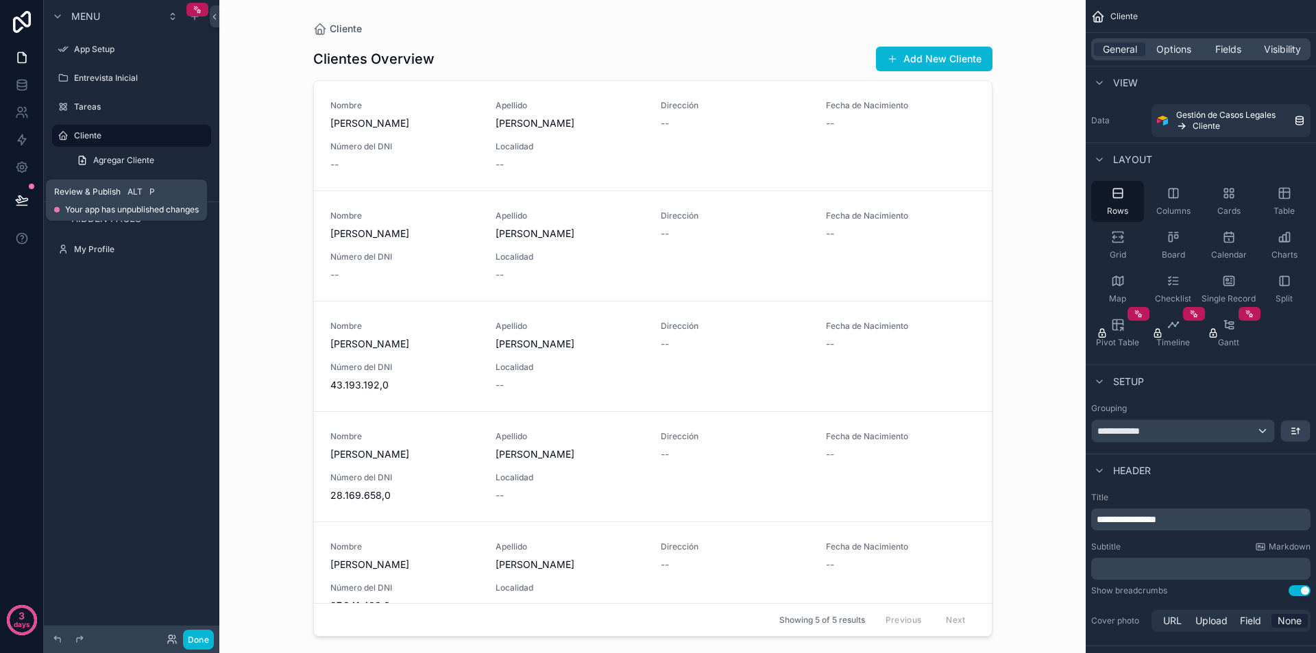
click at [24, 197] on icon at bounding box center [22, 200] width 14 height 14
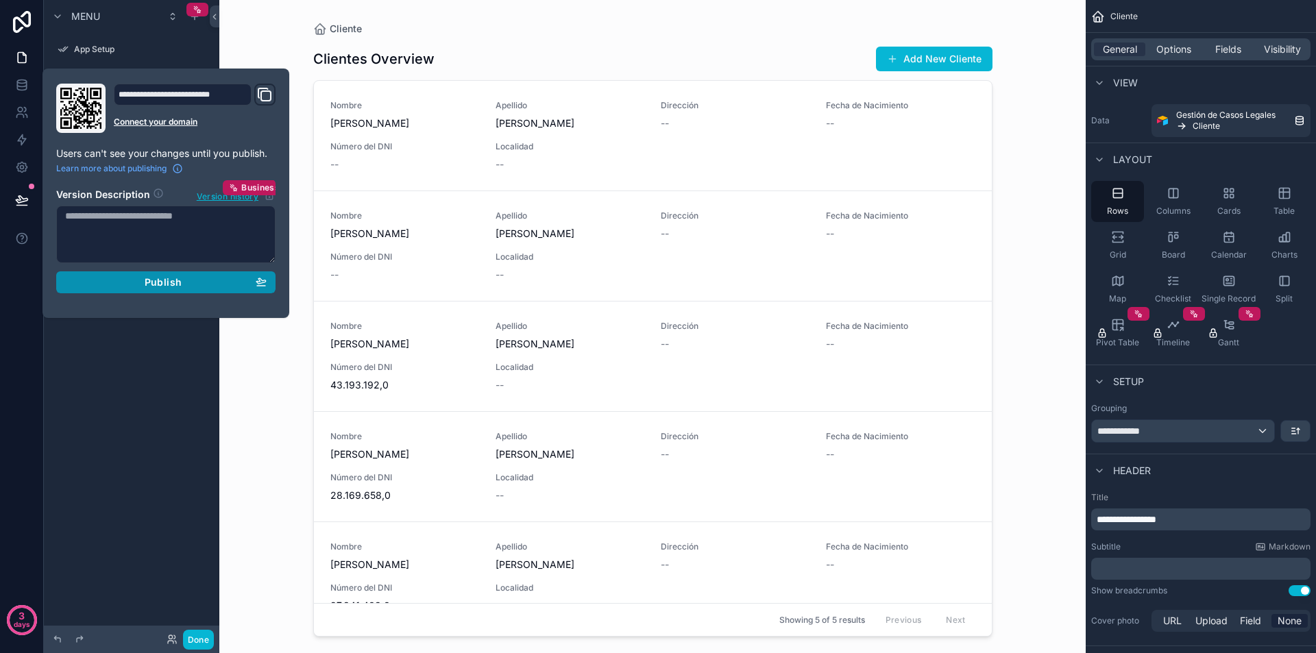
click at [155, 285] on span "Publish" at bounding box center [163, 282] width 37 height 12
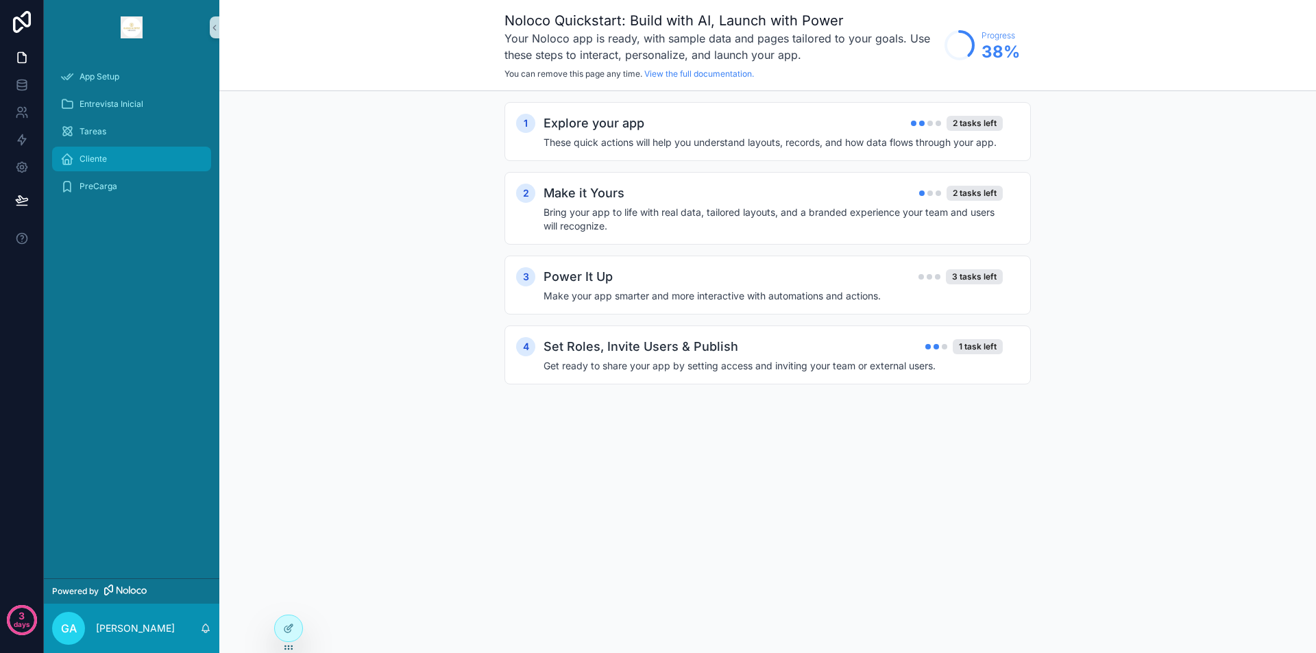
click at [100, 161] on span "Cliente" at bounding box center [93, 159] width 27 height 11
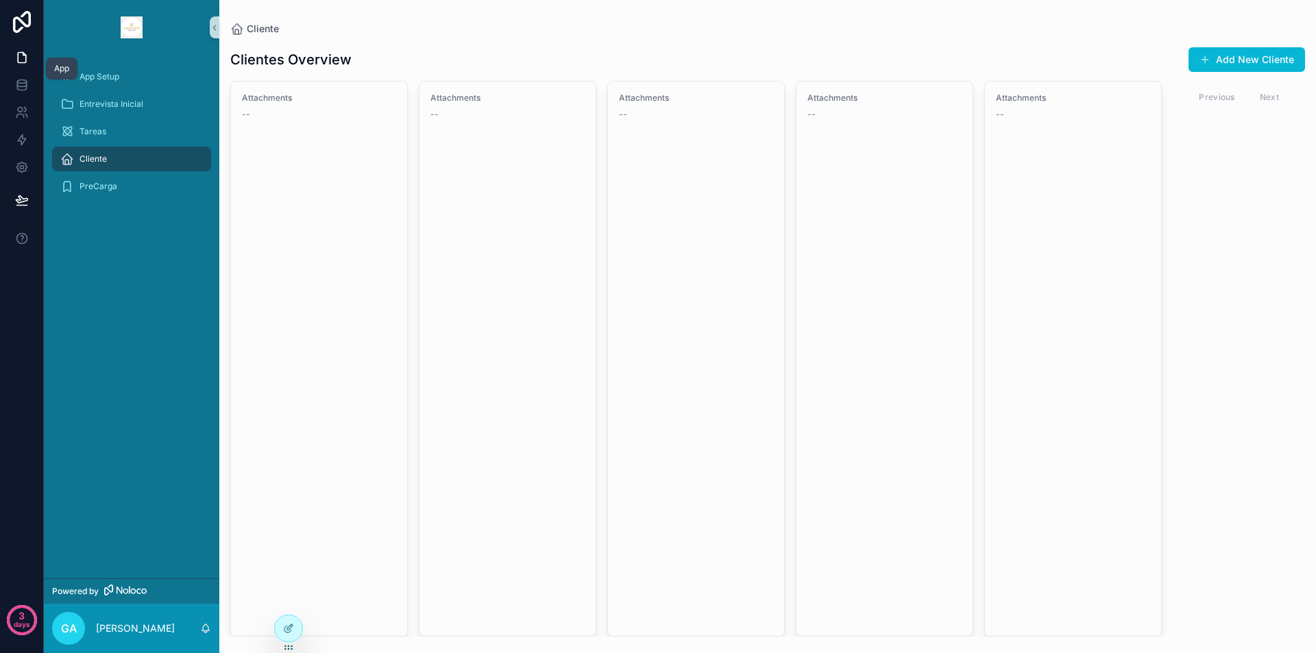
click at [21, 58] on icon at bounding box center [22, 58] width 14 height 14
click at [16, 89] on icon at bounding box center [22, 85] width 14 height 14
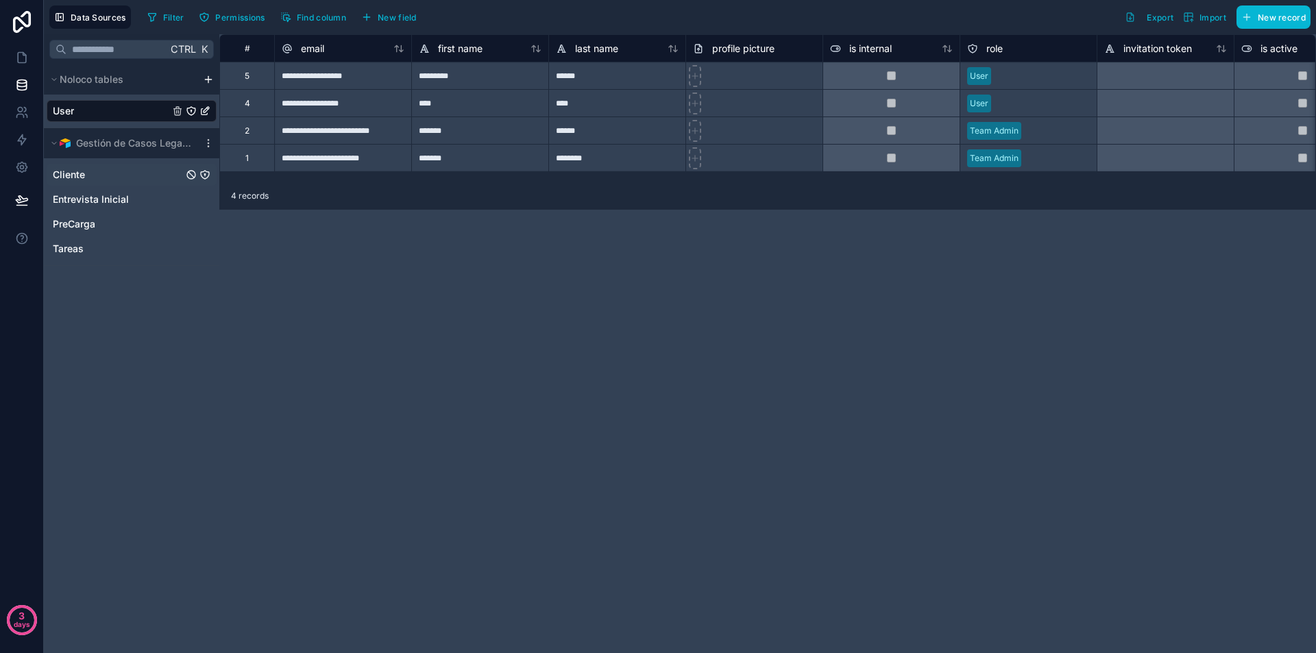
click at [76, 173] on span "Cliente" at bounding box center [69, 175] width 32 height 14
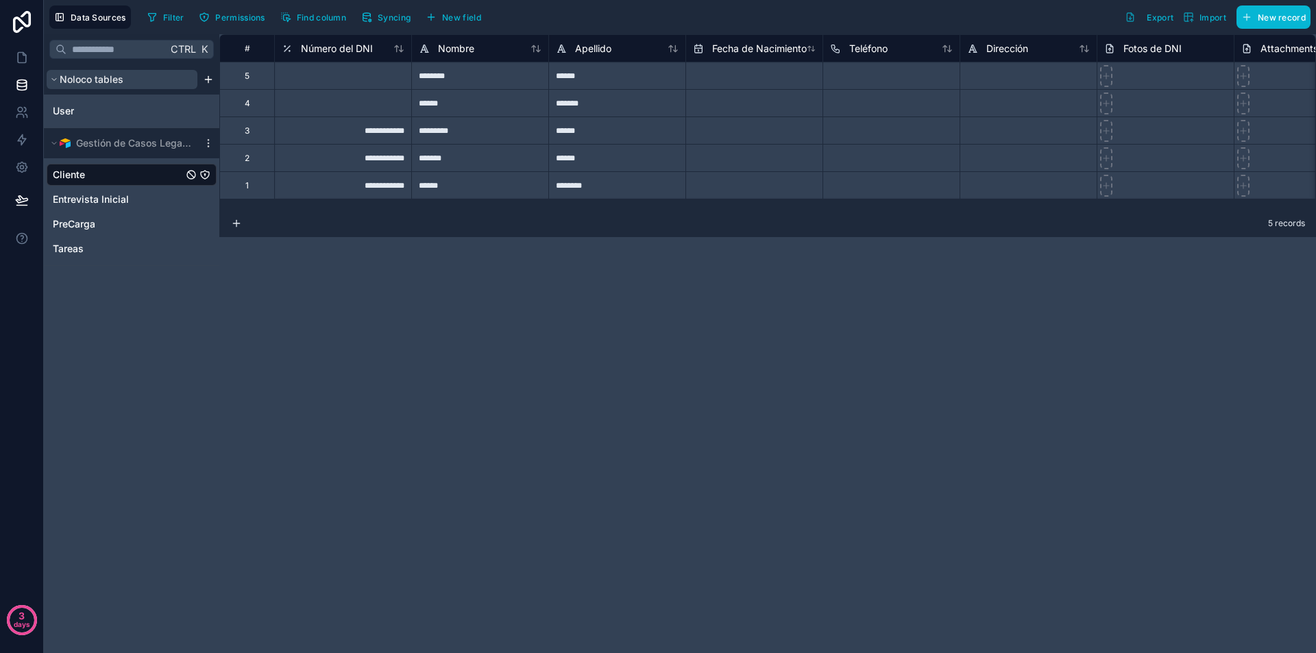
click at [57, 80] on icon at bounding box center [54, 79] width 8 height 8
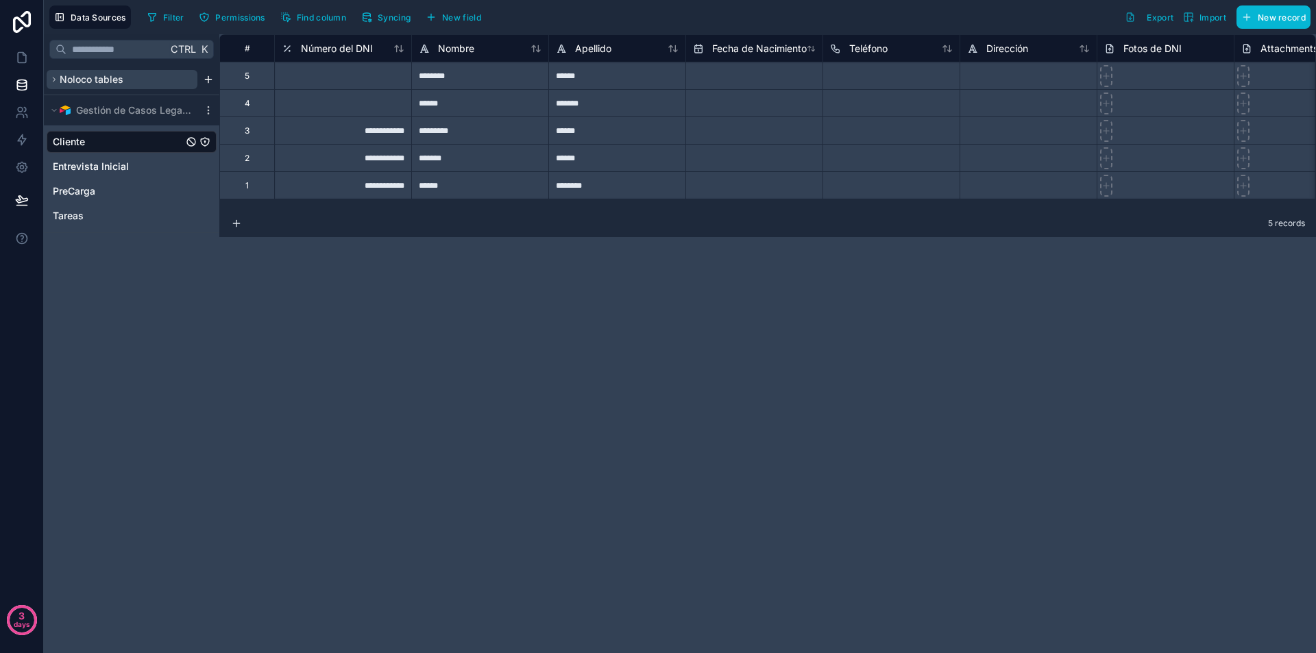
click at [55, 77] on icon at bounding box center [54, 79] width 8 height 8
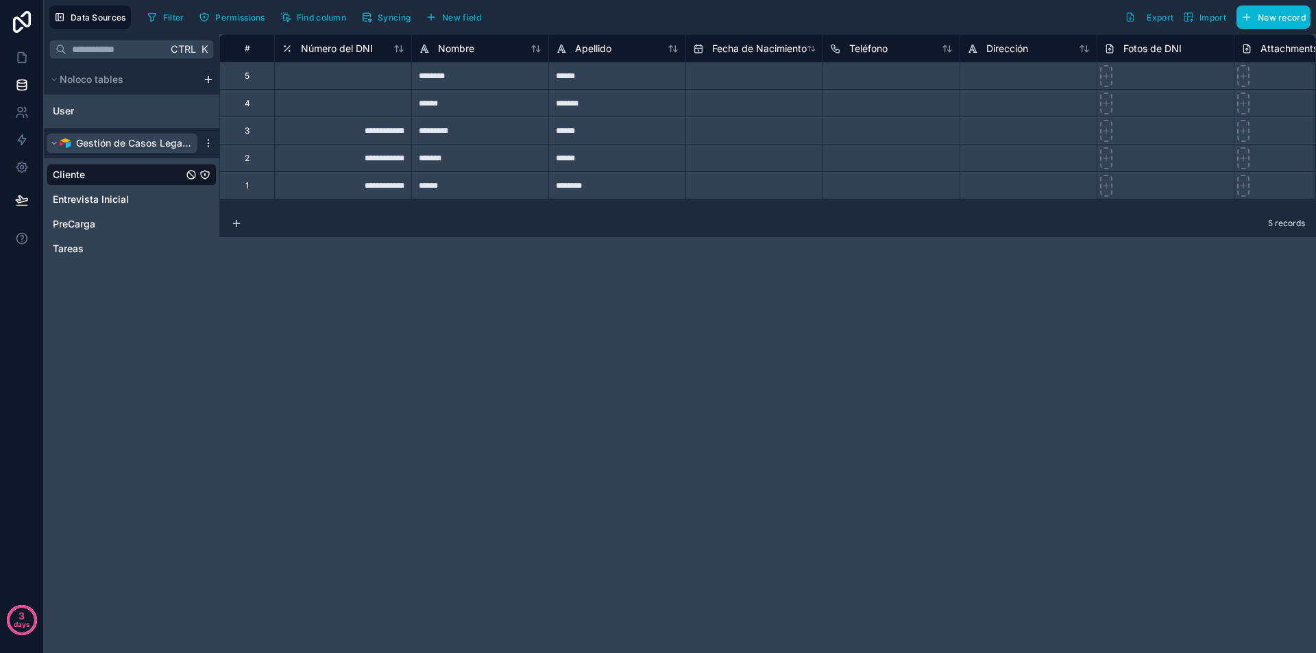
click at [53, 141] on icon at bounding box center [54, 143] width 8 height 8
click at [63, 176] on span "Cliente" at bounding box center [69, 175] width 32 height 14
click at [20, 165] on icon at bounding box center [22, 167] width 14 height 14
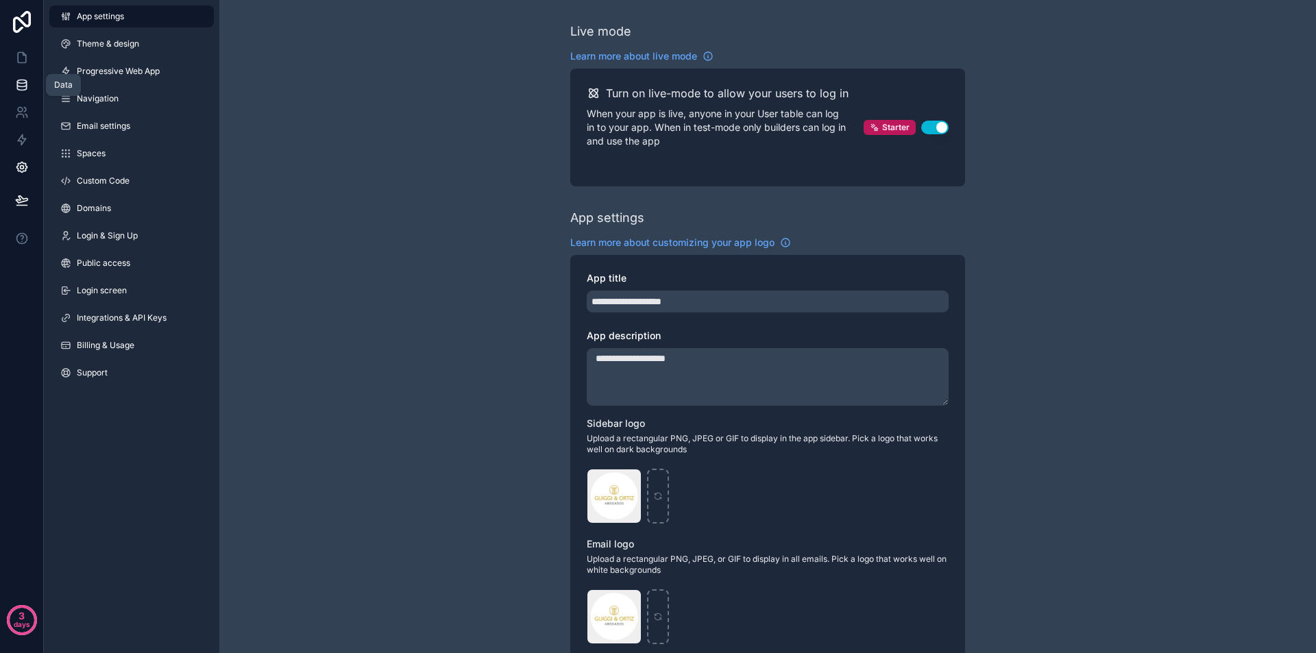
click at [23, 88] on icon at bounding box center [22, 85] width 14 height 14
